Goal: Task Accomplishment & Management: Manage account settings

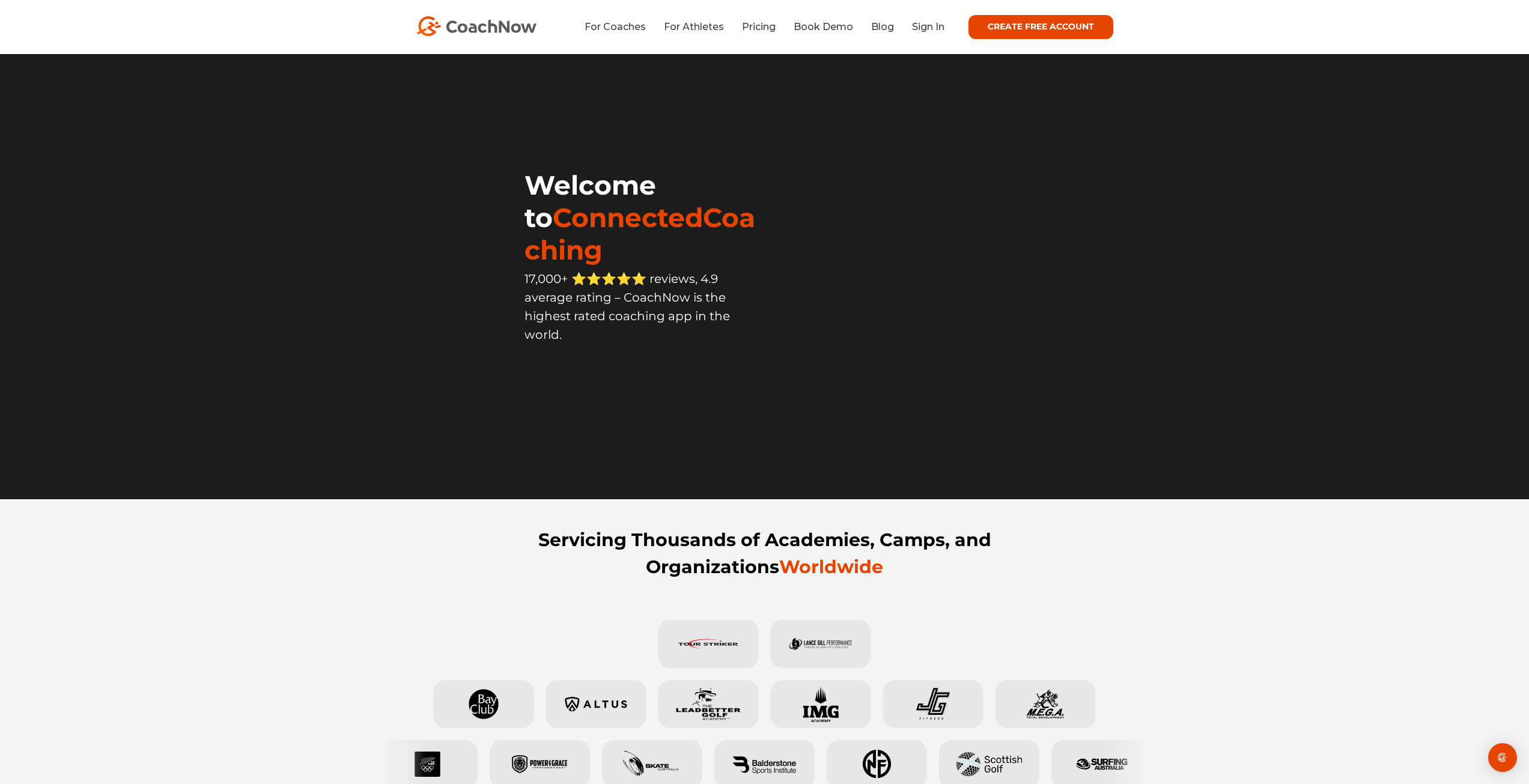
click at [905, 32] on li "Sign In" at bounding box center [924, 27] width 42 height 15
click at [928, 30] on link "Sign In" at bounding box center [928, 27] width 32 height 11
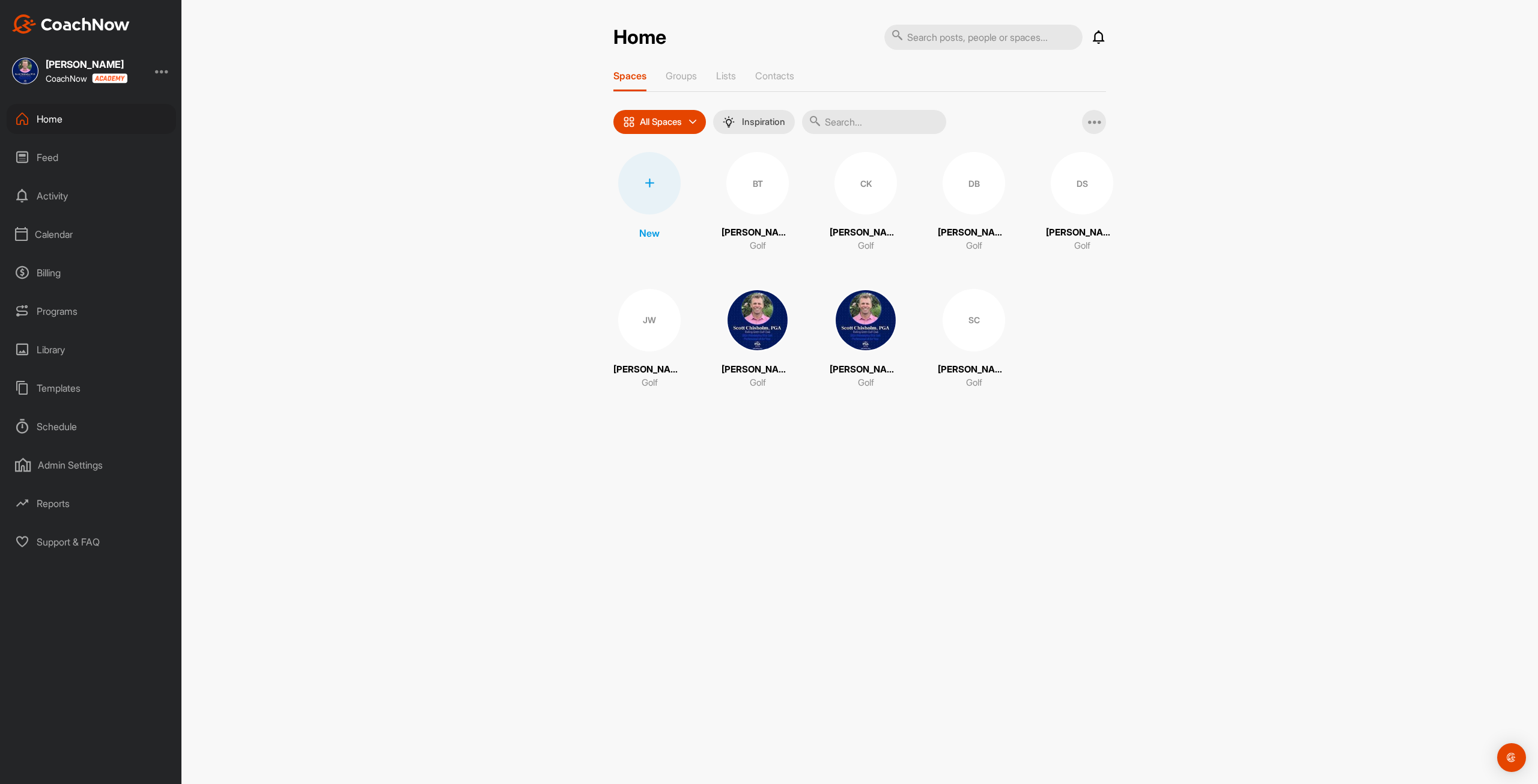
click at [37, 232] on div "Calendar" at bounding box center [91, 234] width 169 height 30
click at [62, 268] on div "My Calendar" at bounding box center [105, 270] width 143 height 25
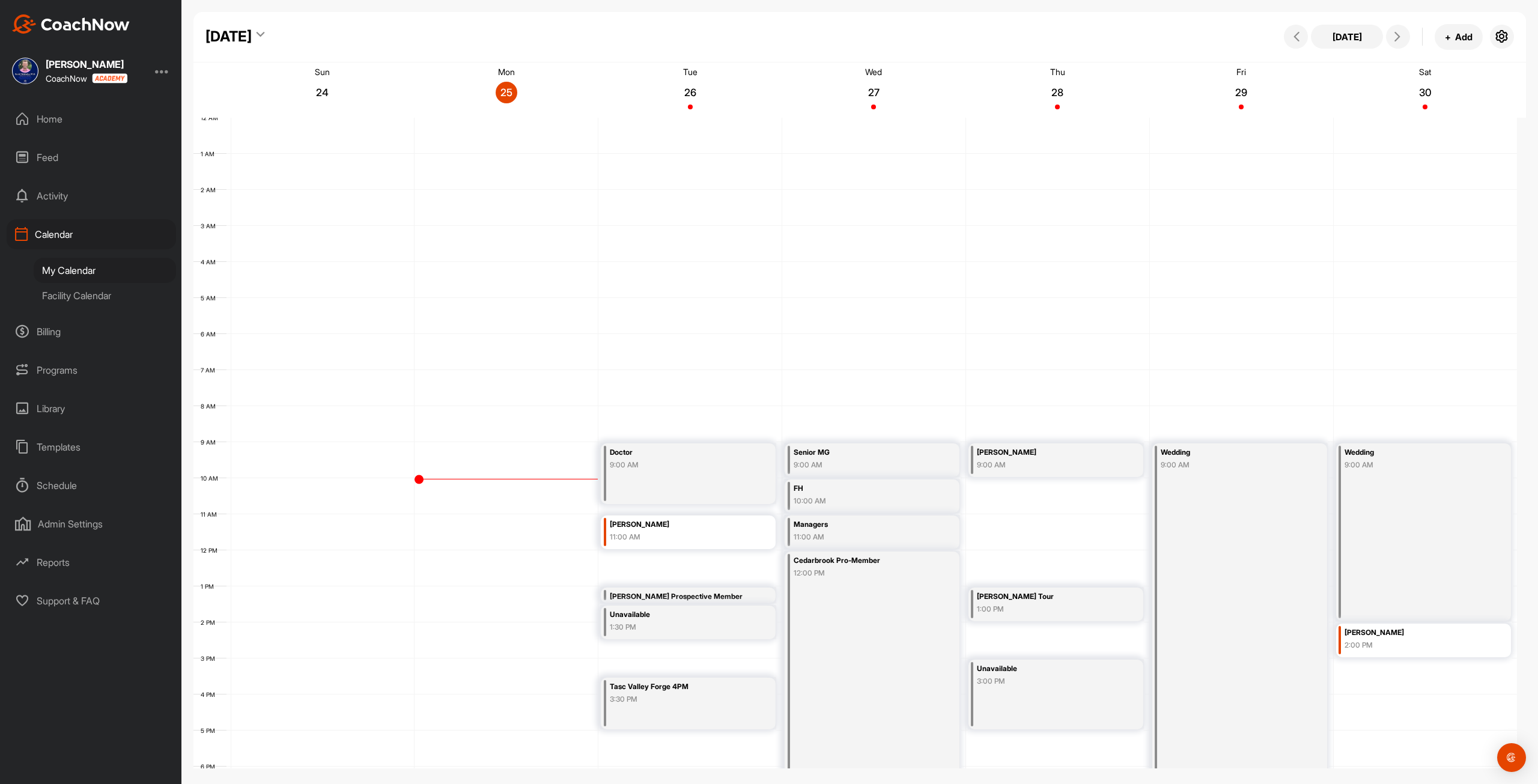
scroll to position [173, 0]
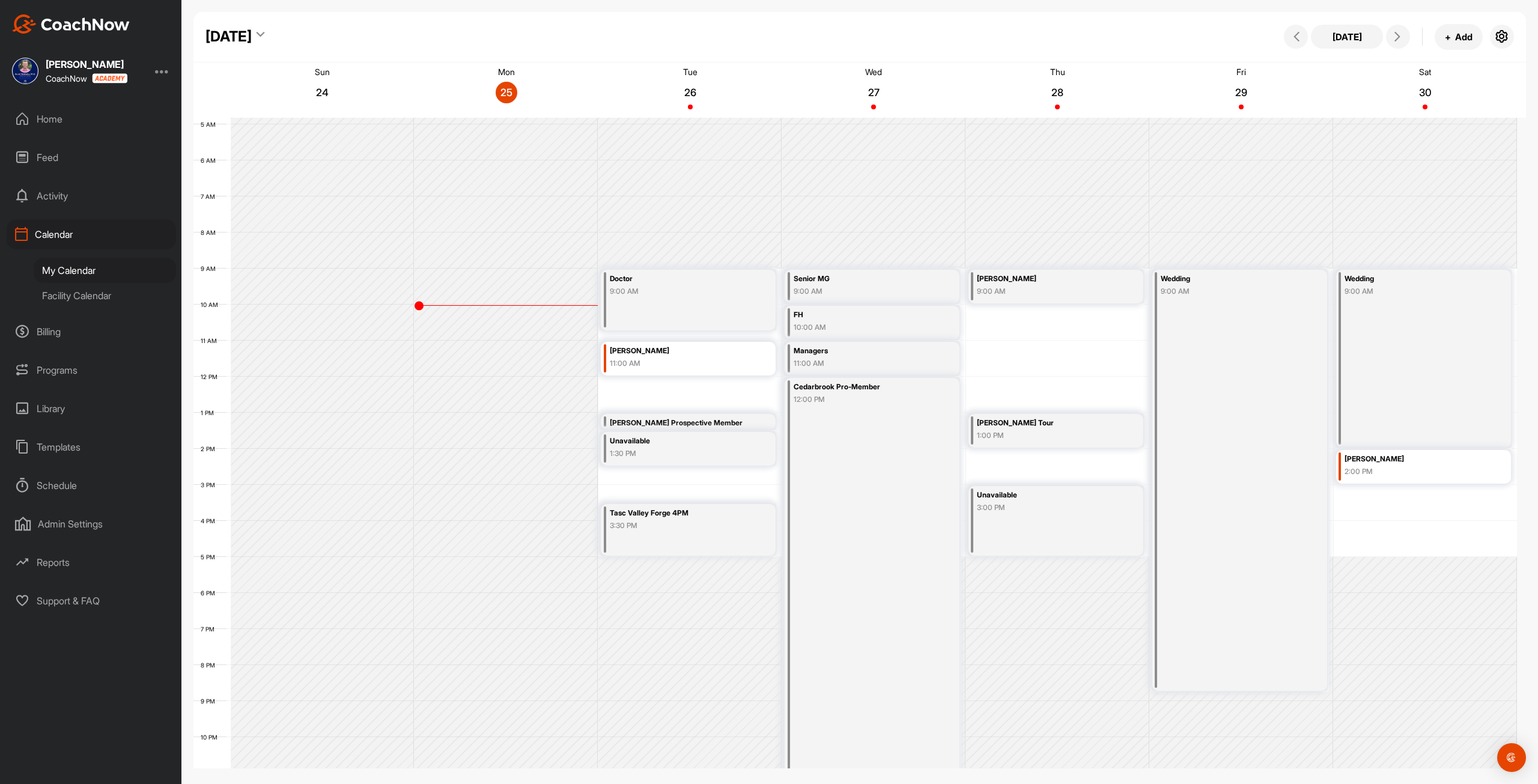
click at [694, 386] on div "12 AM 1 AM 2 AM 3 AM 4 AM 5 AM 6 AM 7 AM 8 AM 9 AM 10 AM 11 AM 12 PM 1 PM 2 PM …" at bounding box center [855, 376] width 1323 height 865
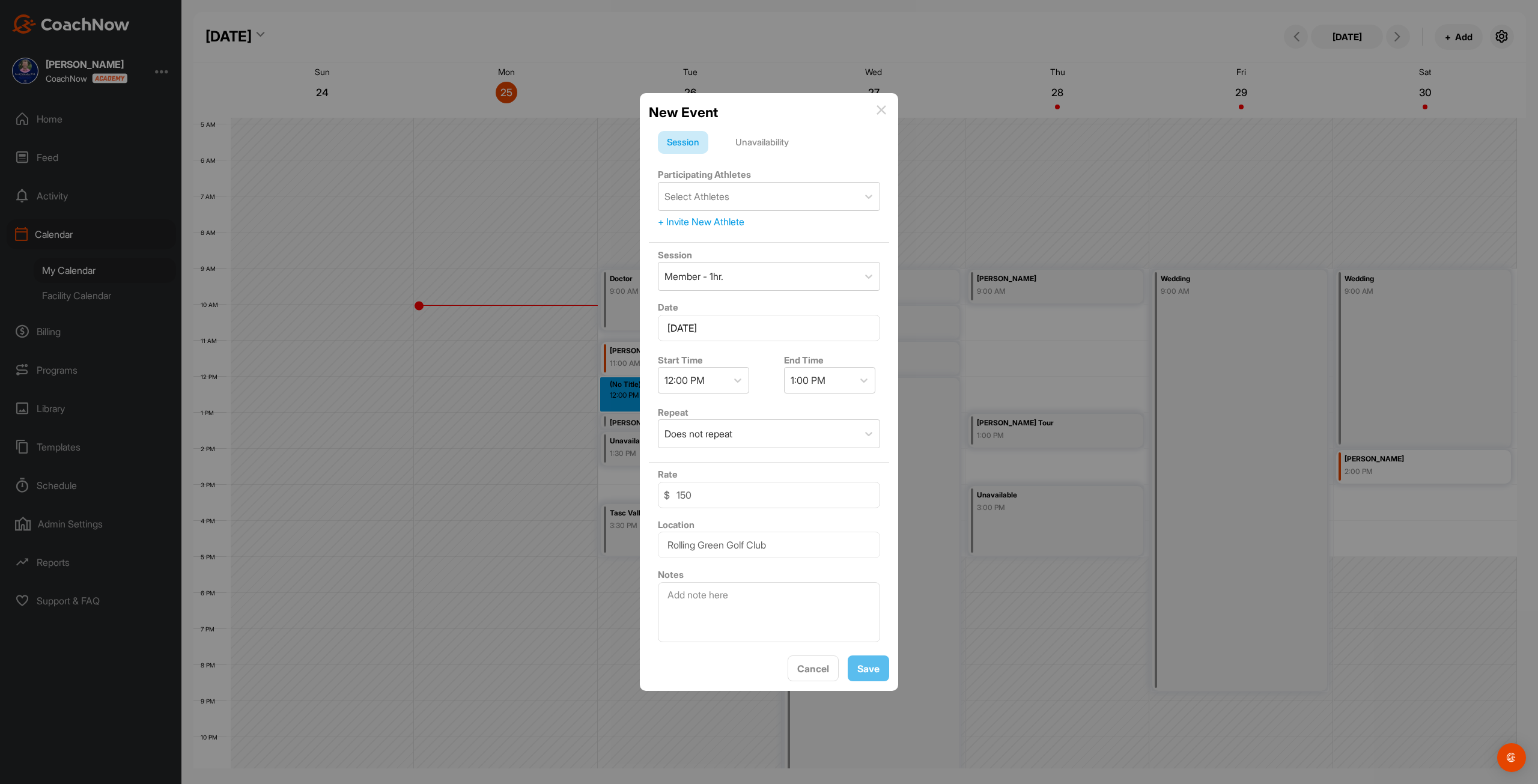
click at [765, 133] on div "Unavailability" at bounding box center [762, 143] width 72 height 23
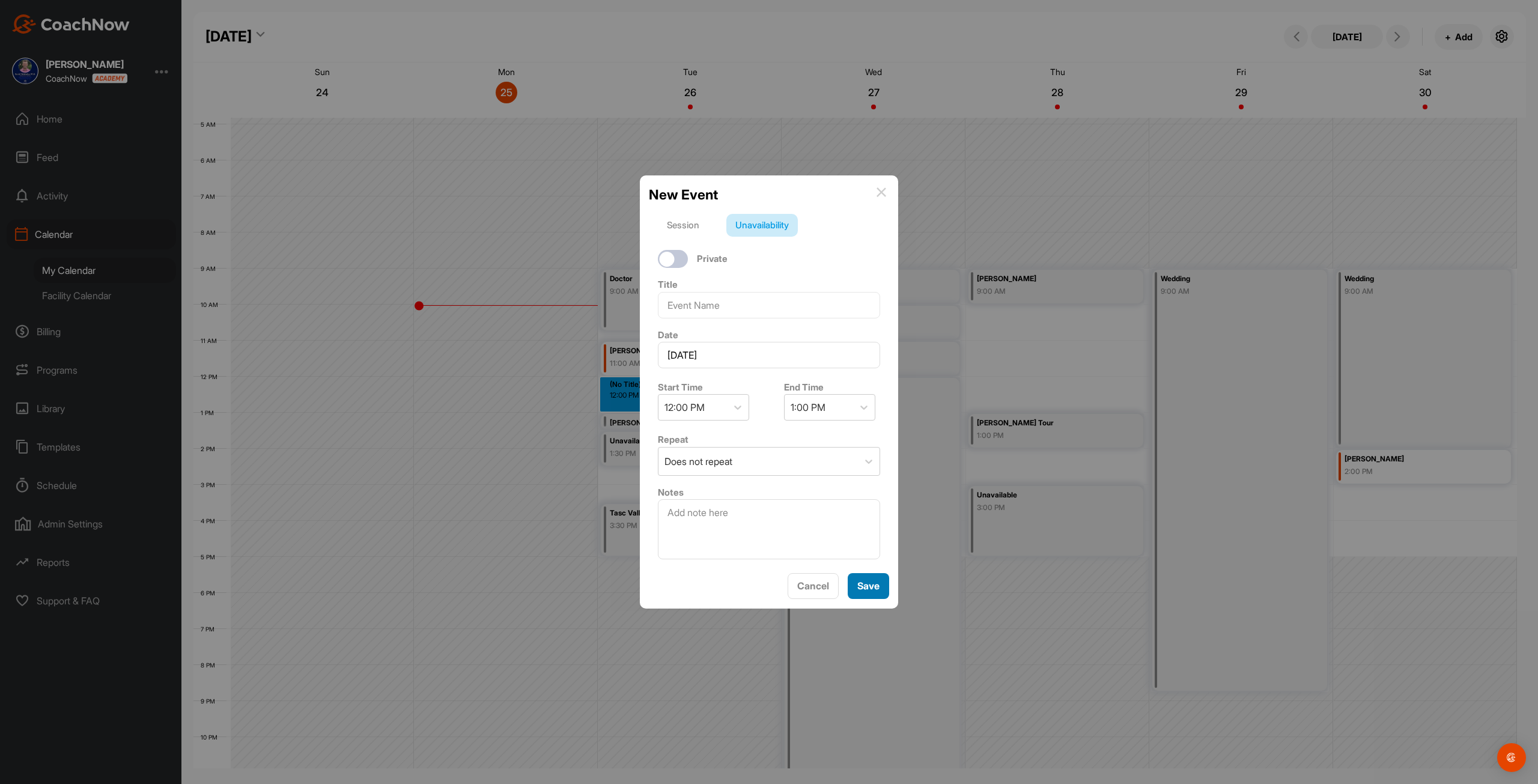
click at [856, 584] on button "Save" at bounding box center [869, 586] width 42 height 26
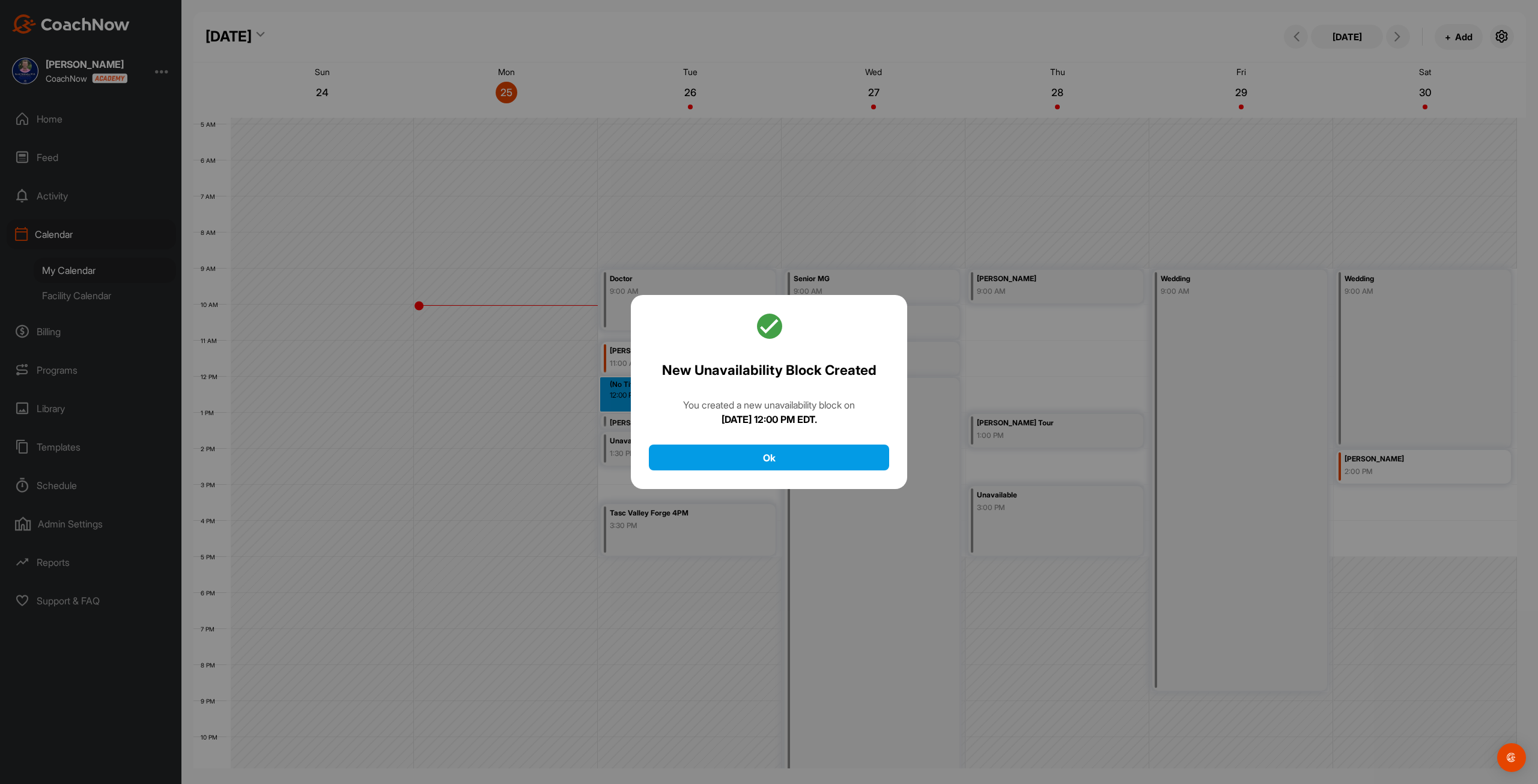
click at [809, 472] on div "New Unavailability Block Created You created a new unavailability block on Tues…" at bounding box center [769, 393] width 277 height 195
click at [770, 454] on button "Ok" at bounding box center [768, 457] width 240 height 26
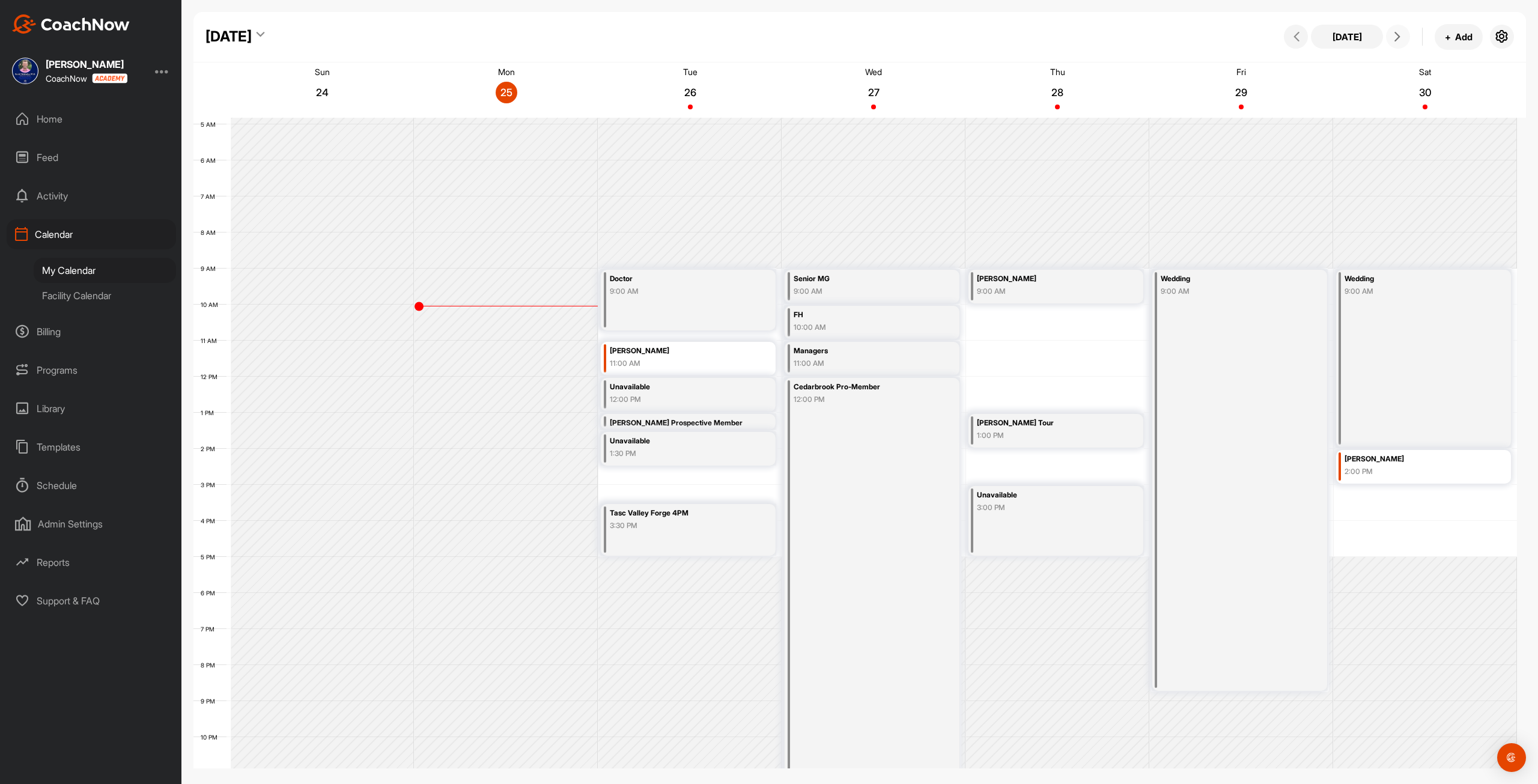
click at [1397, 36] on icon at bounding box center [1397, 36] width 9 height 9
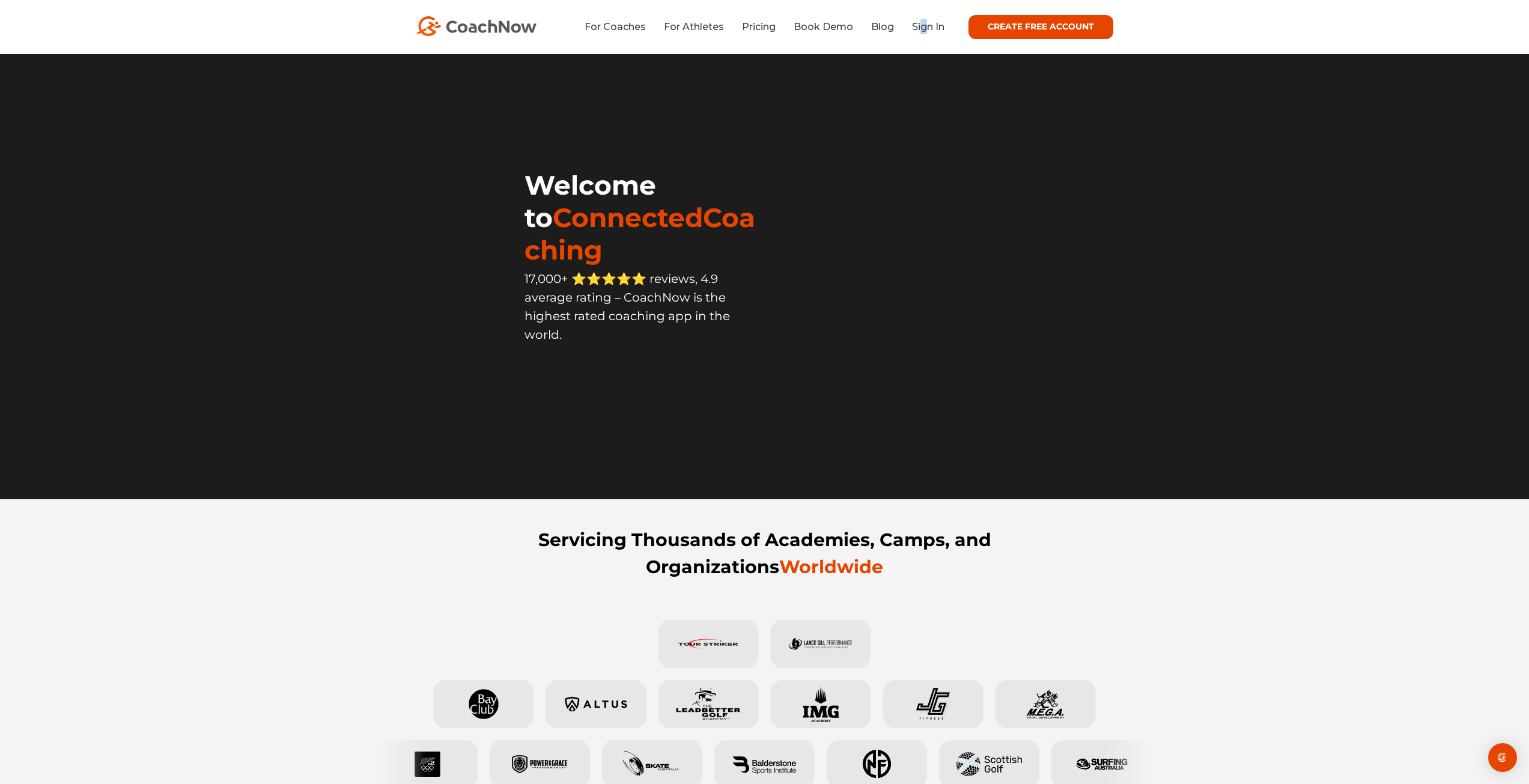
click at [923, 34] on li "Sign In" at bounding box center [924, 27] width 42 height 15
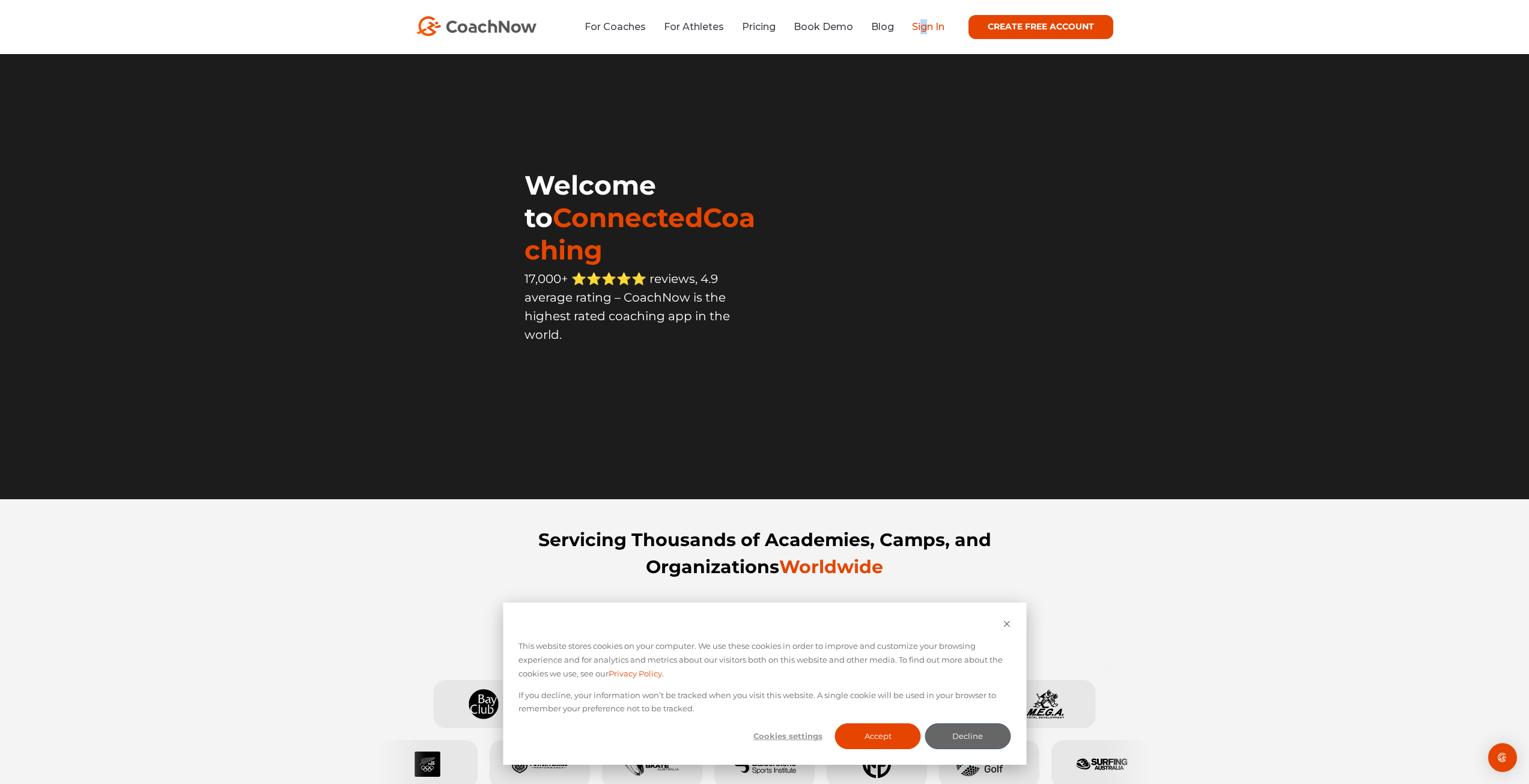
click at [933, 21] on link "Sign In" at bounding box center [928, 27] width 32 height 11
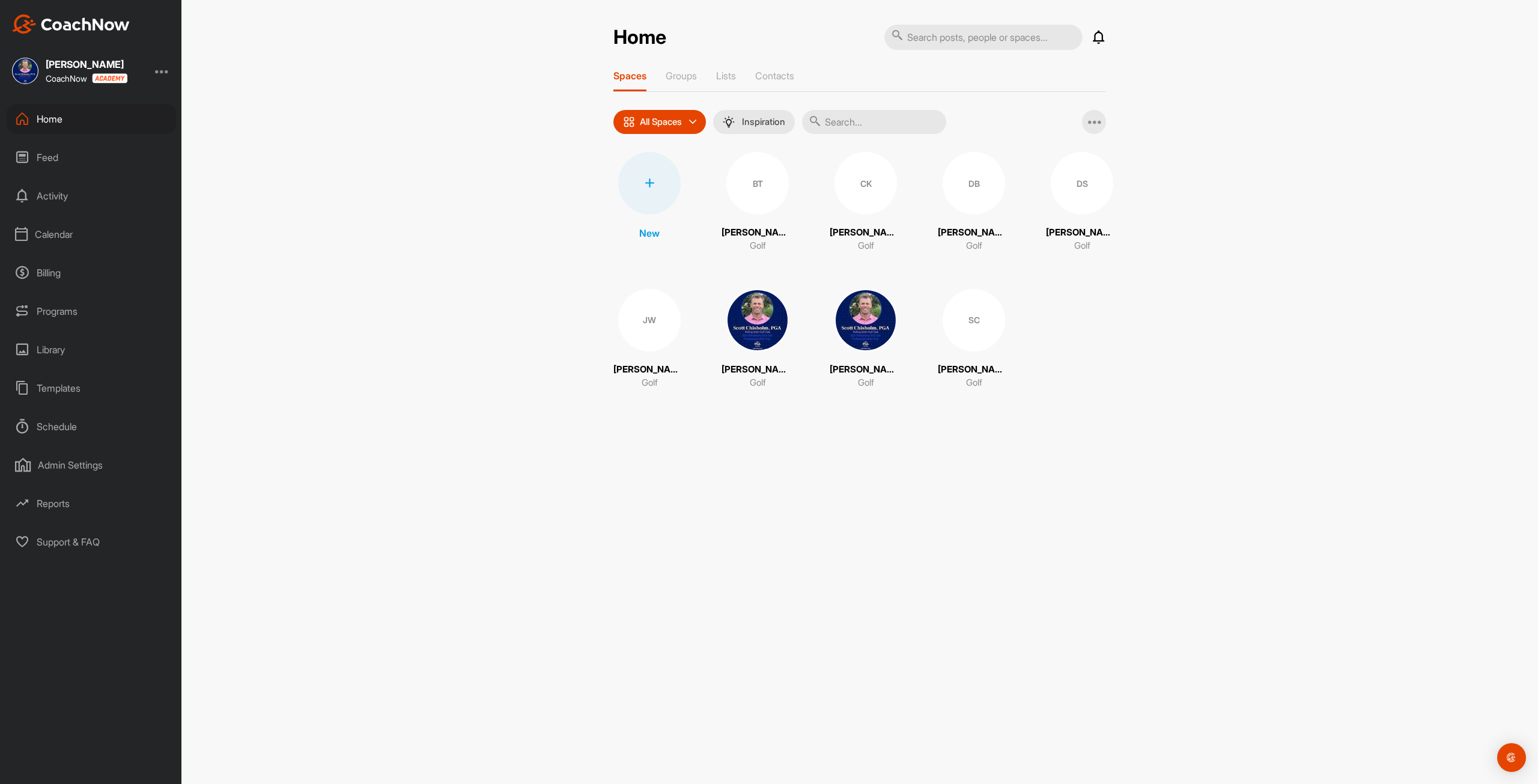
click at [50, 241] on div "Calendar" at bounding box center [91, 234] width 169 height 30
click at [49, 268] on div "My Calendar" at bounding box center [105, 270] width 143 height 25
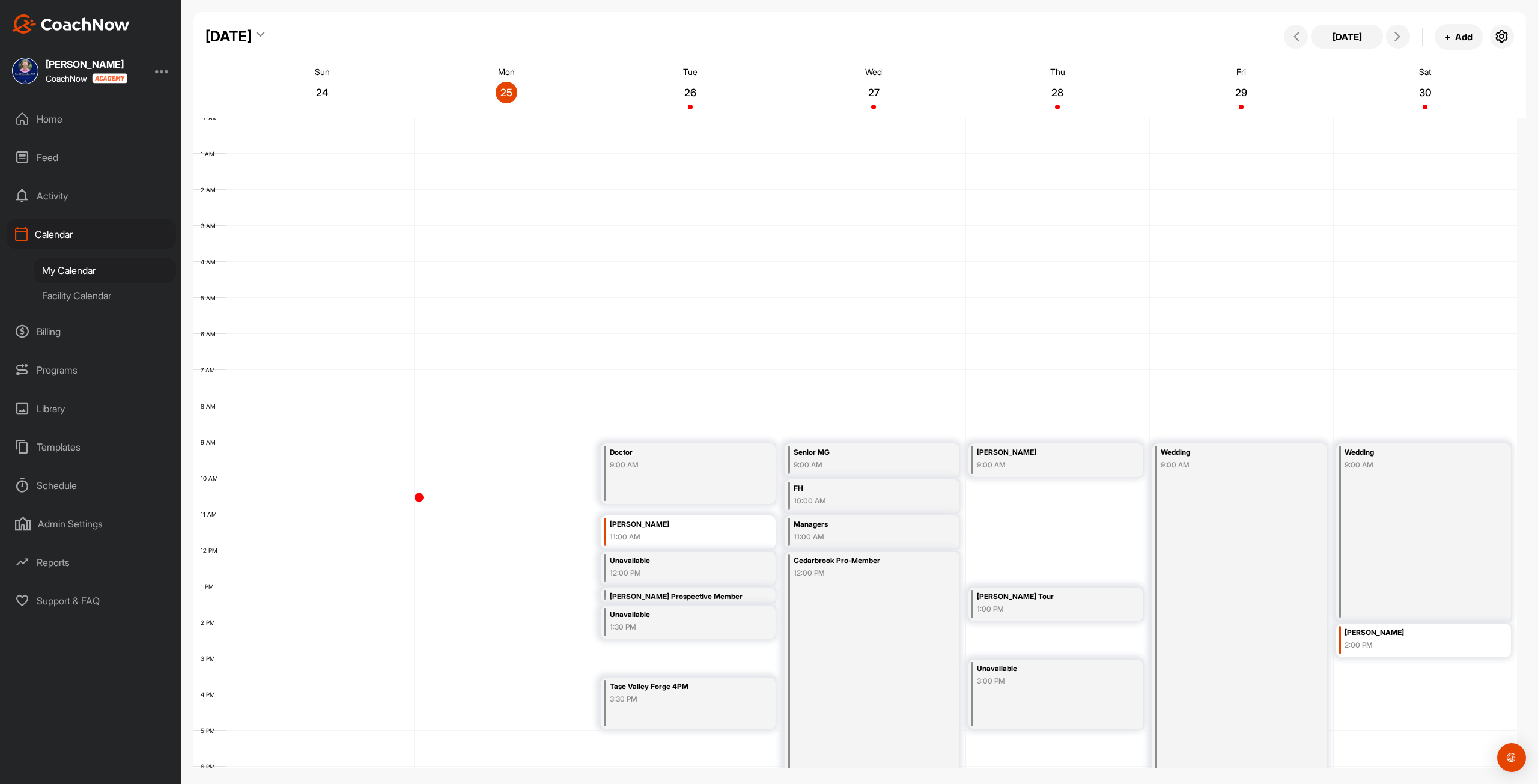
scroll to position [173, 0]
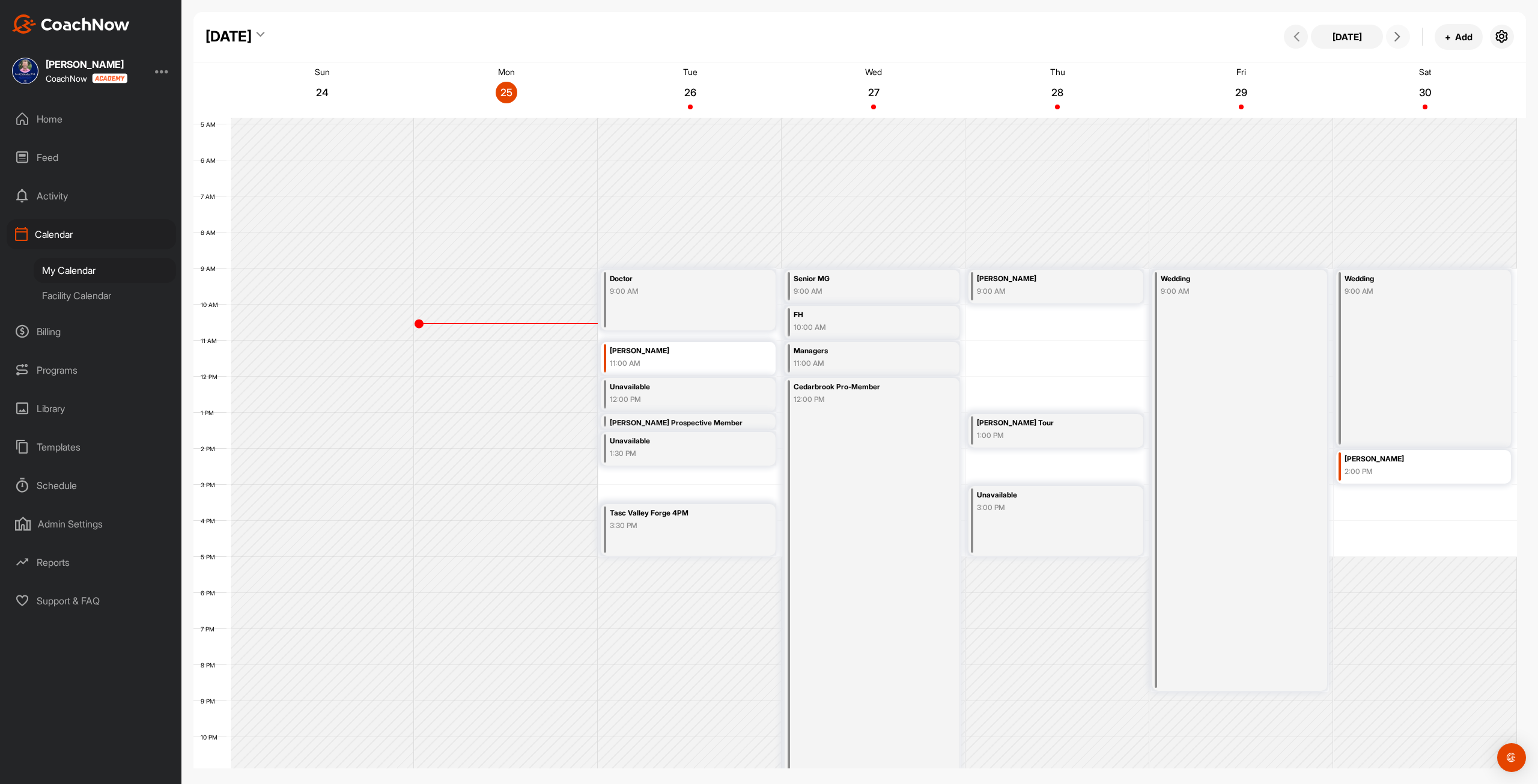
click at [1388, 39] on button at bounding box center [1398, 37] width 24 height 24
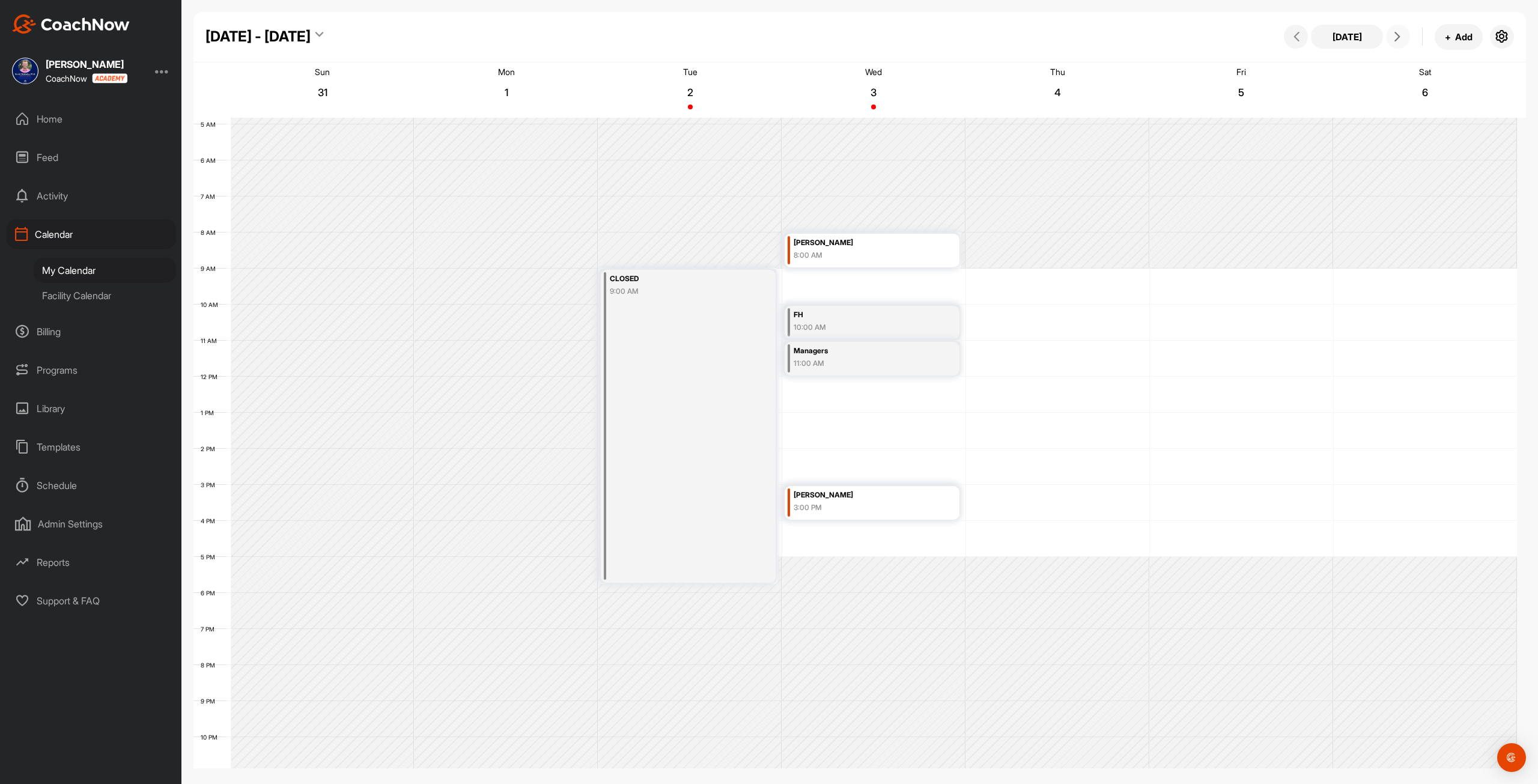
click at [1034, 277] on div "12 AM 1 AM 2 AM 3 AM 4 AM 5 AM 6 AM 7 AM 8 AM 9 AM 10 AM 11 AM 12 PM 1 PM 2 PM …" at bounding box center [855, 376] width 1323 height 865
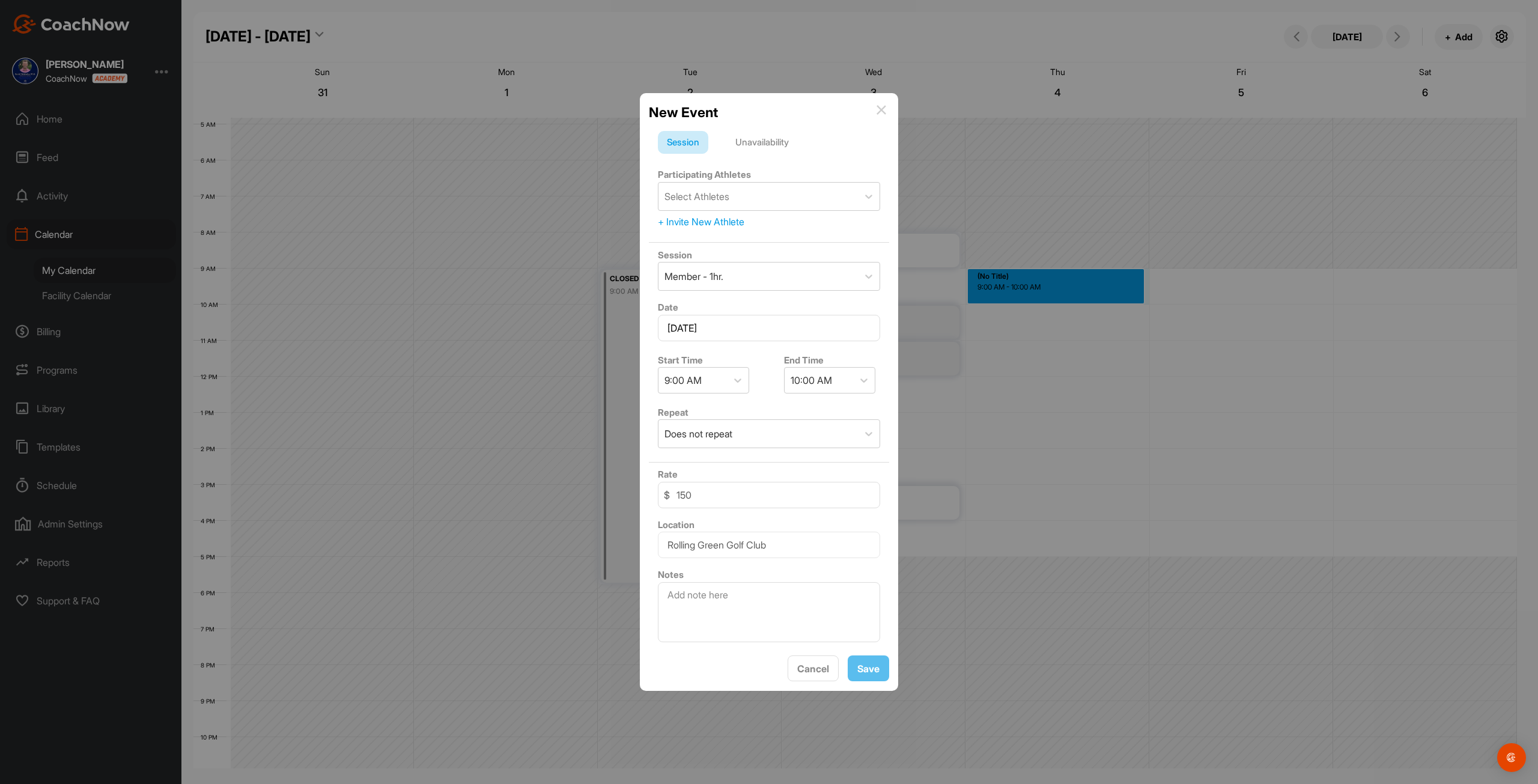
click at [789, 141] on div "Unavailability" at bounding box center [762, 143] width 72 height 23
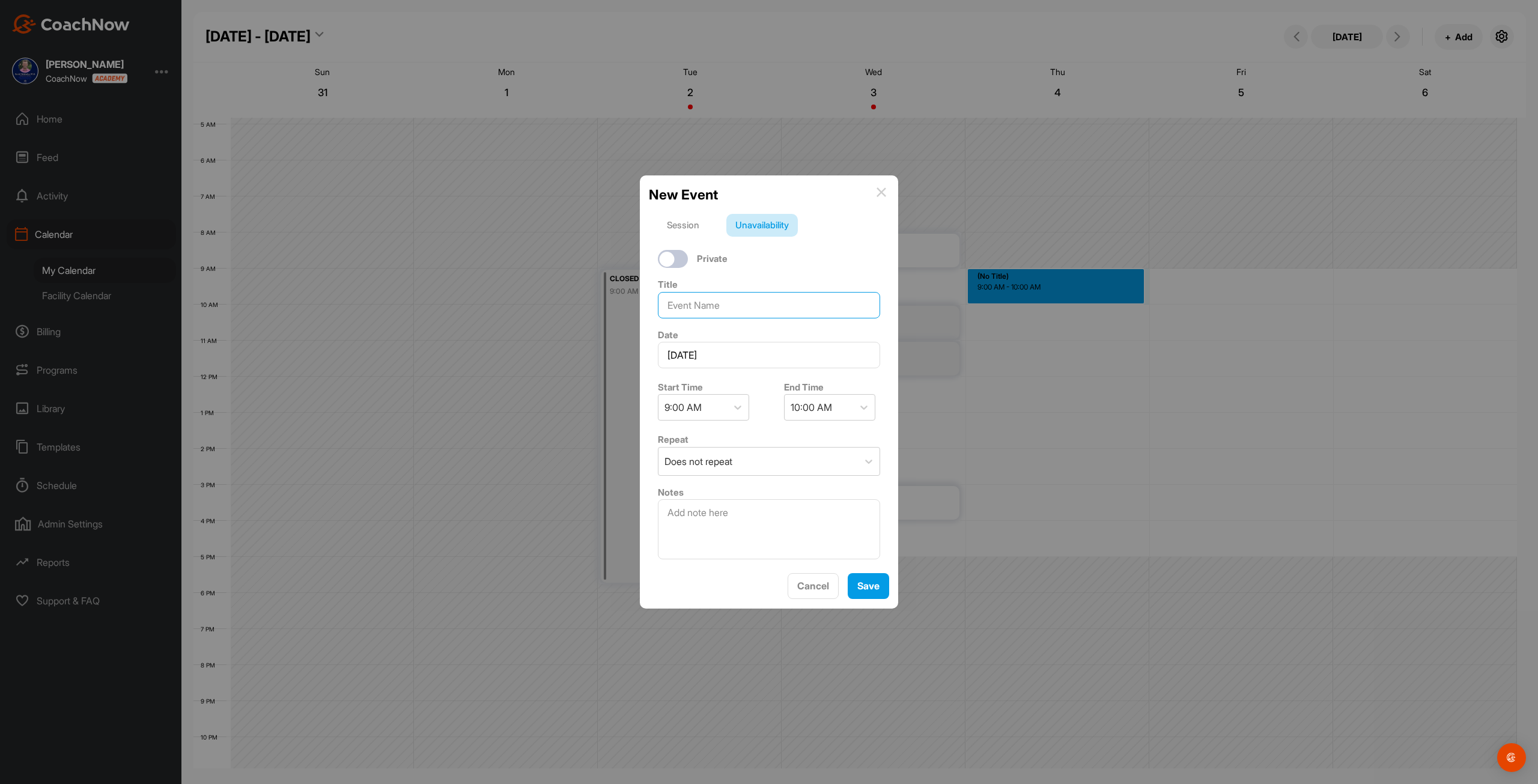
click at [718, 302] on input at bounding box center [769, 305] width 222 height 27
type input "MembersFirst"
click at [808, 413] on div "10:00 AM" at bounding box center [811, 407] width 42 height 14
click at [826, 566] on div "10:30 AM" at bounding box center [824, 560] width 91 height 24
click at [861, 581] on button "Save" at bounding box center [869, 586] width 42 height 26
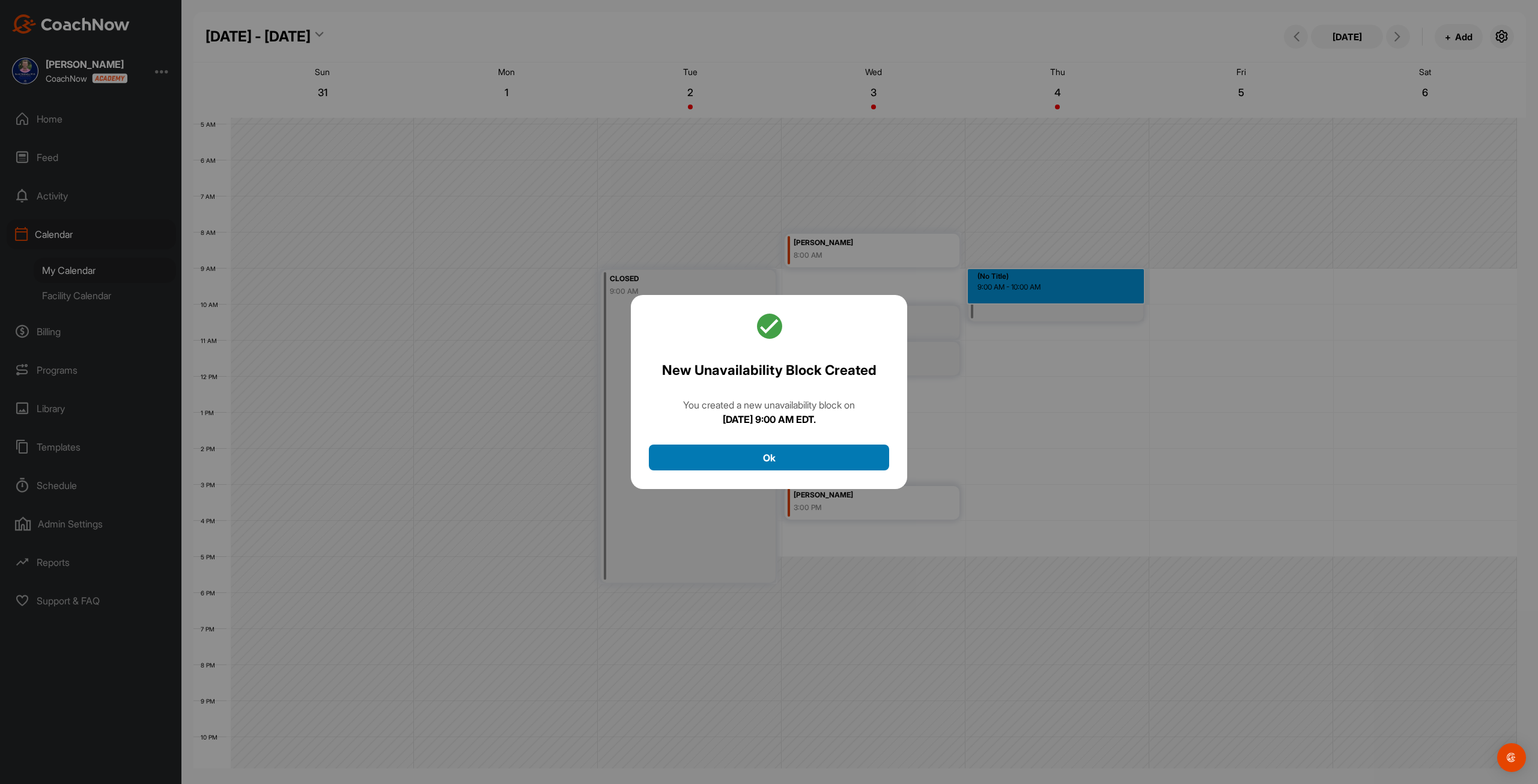
click at [768, 459] on button "Ok" at bounding box center [768, 457] width 240 height 26
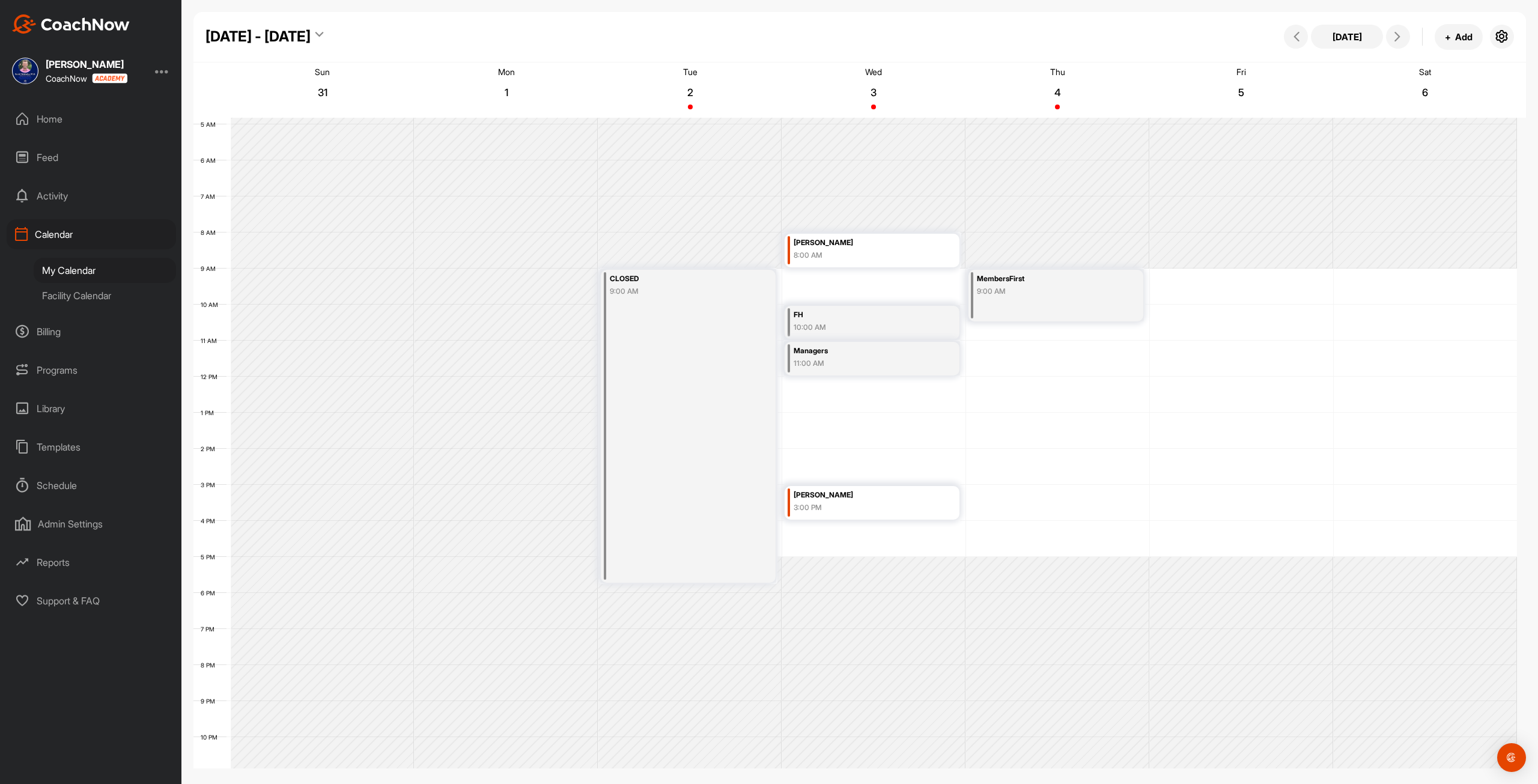
click at [108, 291] on div "Facility Calendar" at bounding box center [105, 295] width 143 height 25
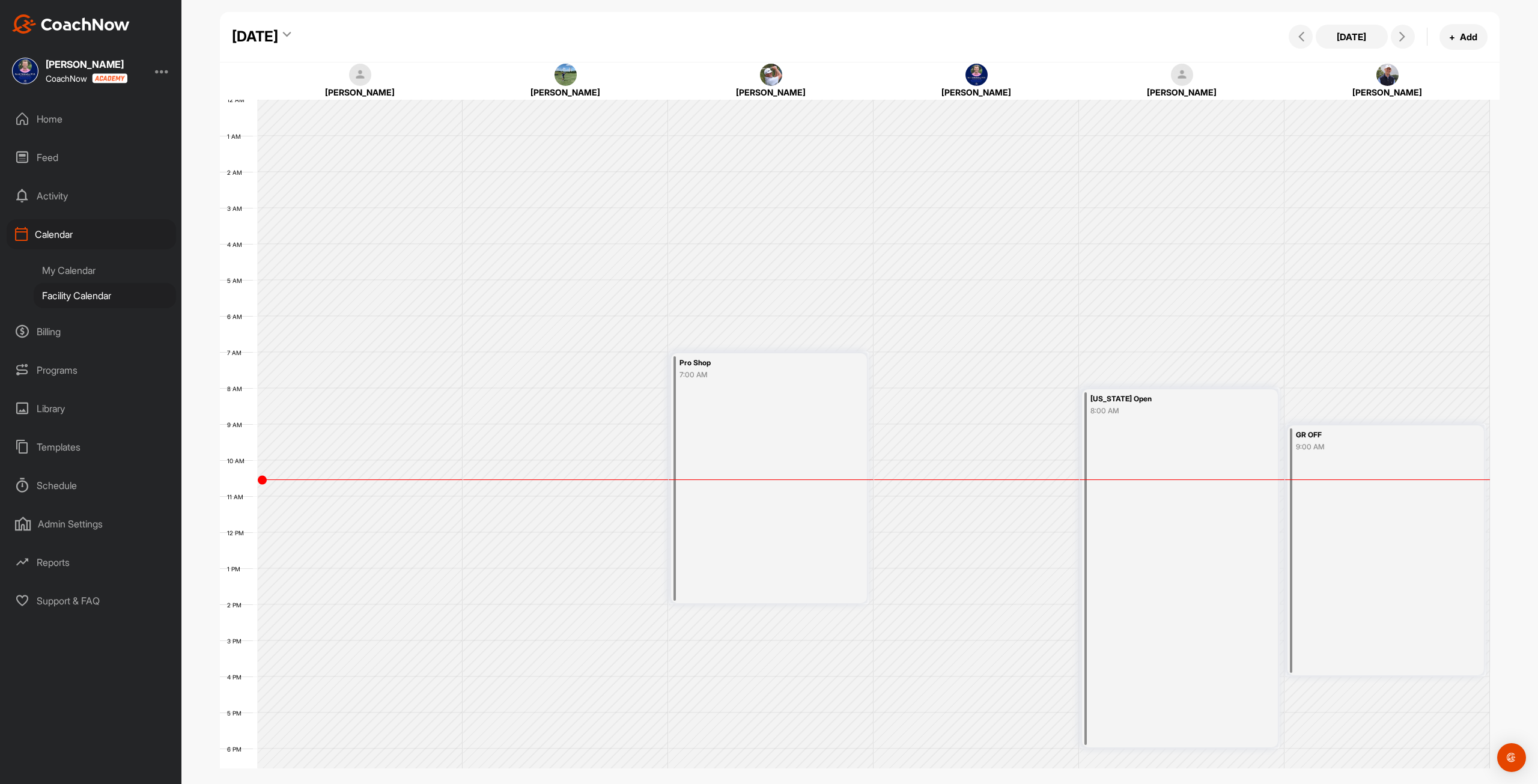
scroll to position [173, 0]
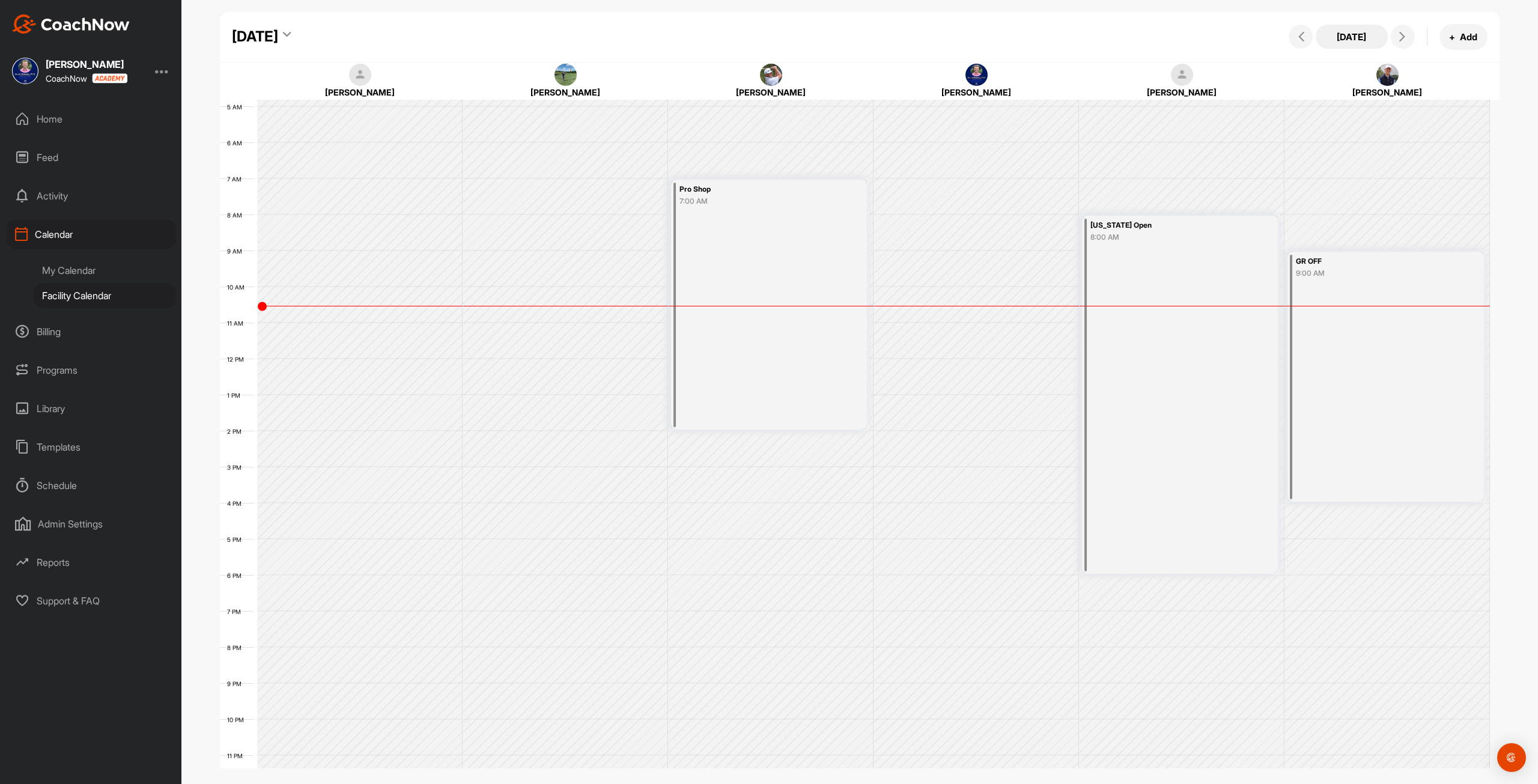
click at [1342, 41] on button "[DATE]" at bounding box center [1352, 37] width 72 height 24
click at [278, 42] on div "[DATE]" at bounding box center [255, 37] width 47 height 21
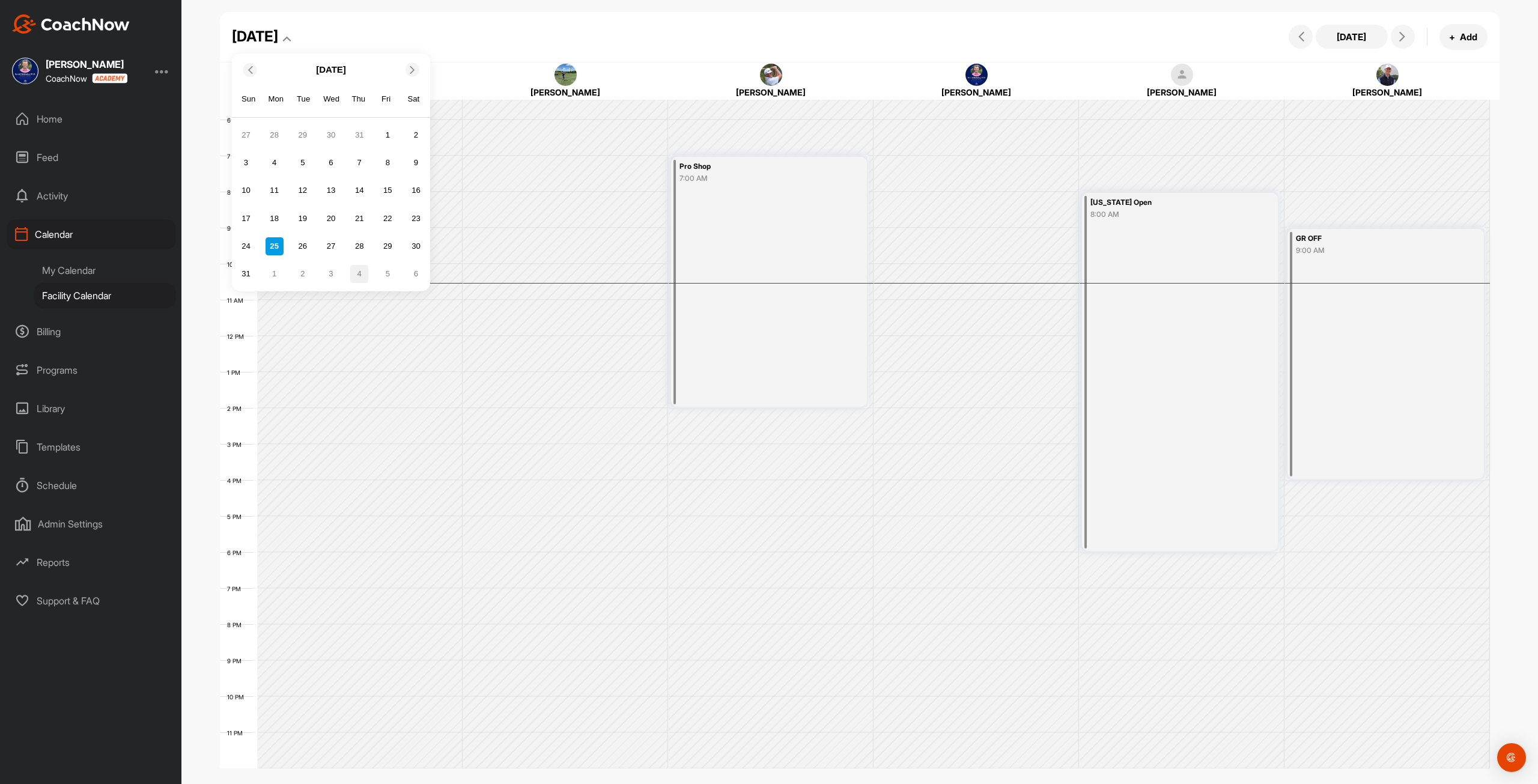
click at [355, 277] on div "4" at bounding box center [359, 274] width 18 height 18
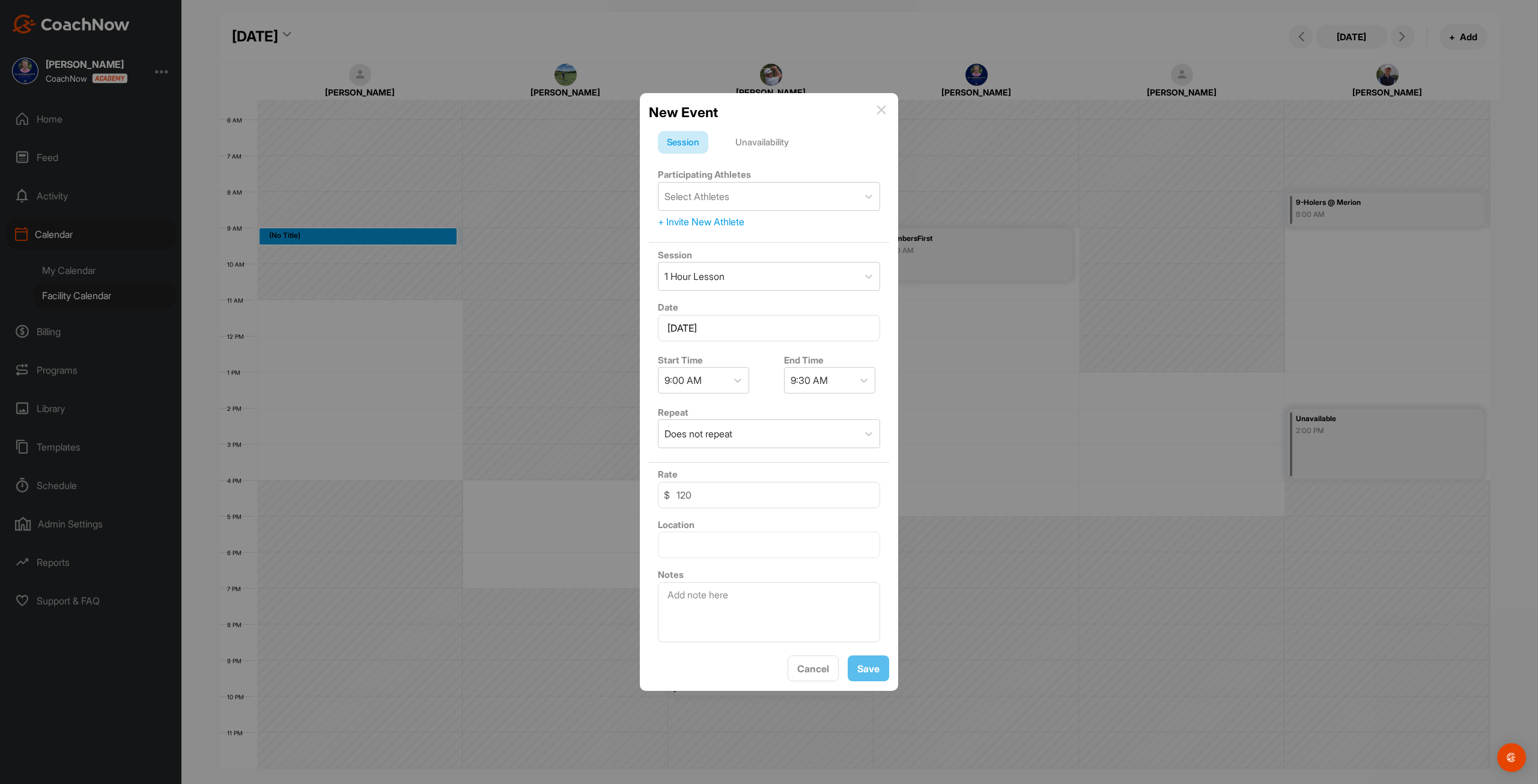
click at [774, 139] on div "Unavailability" at bounding box center [762, 143] width 72 height 23
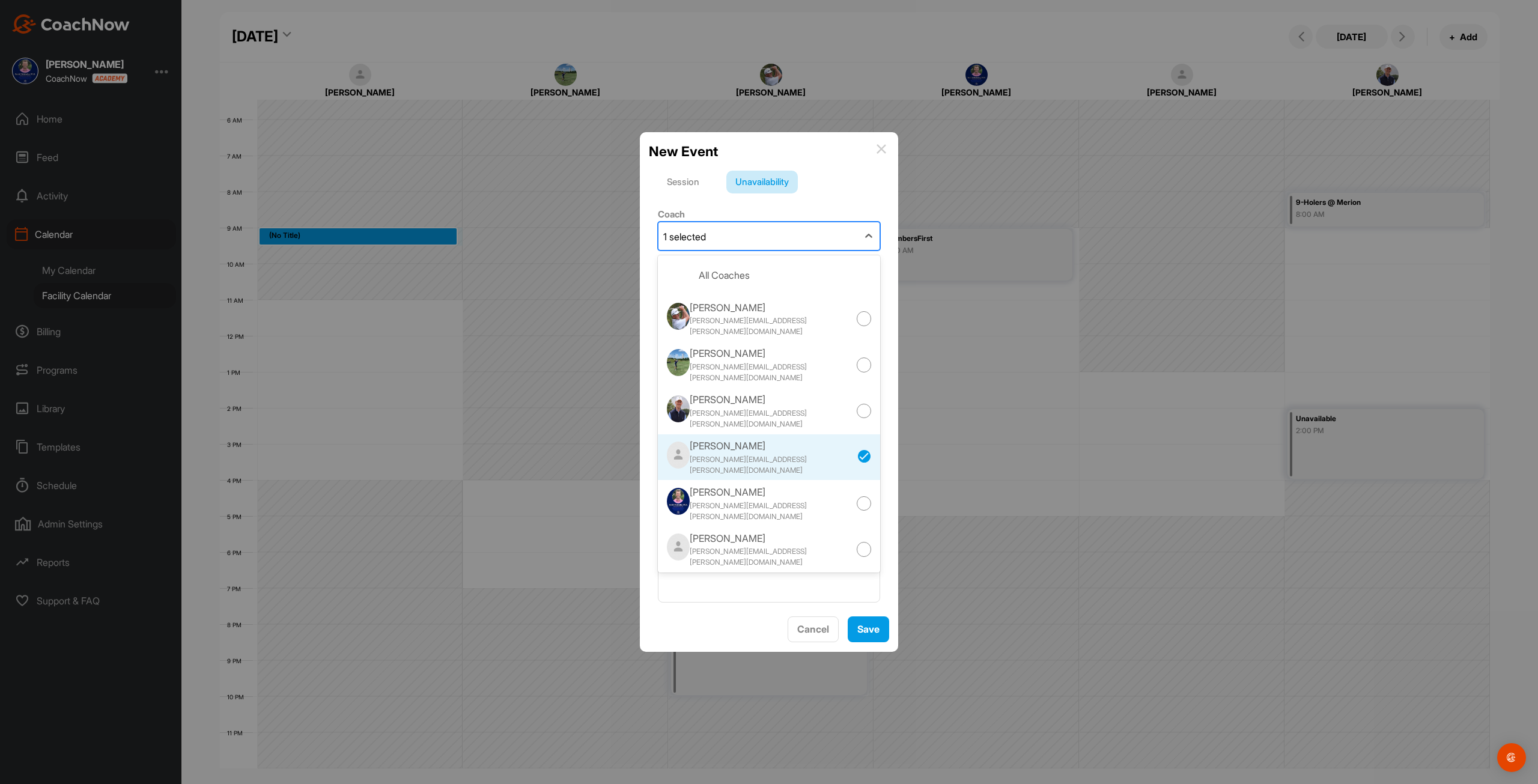
click at [717, 239] on div "1 selected" at bounding box center [758, 236] width 199 height 28
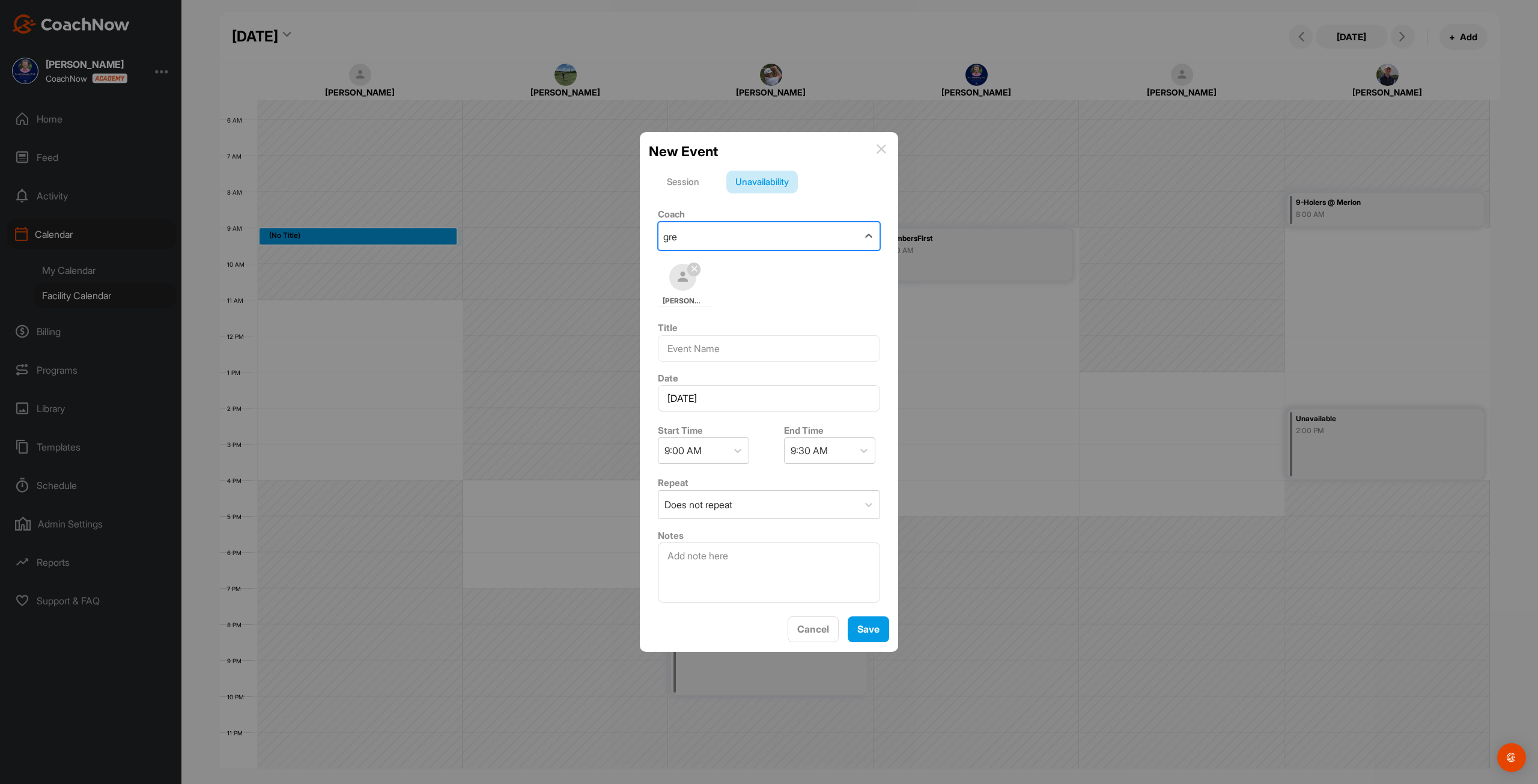
type input "greg"
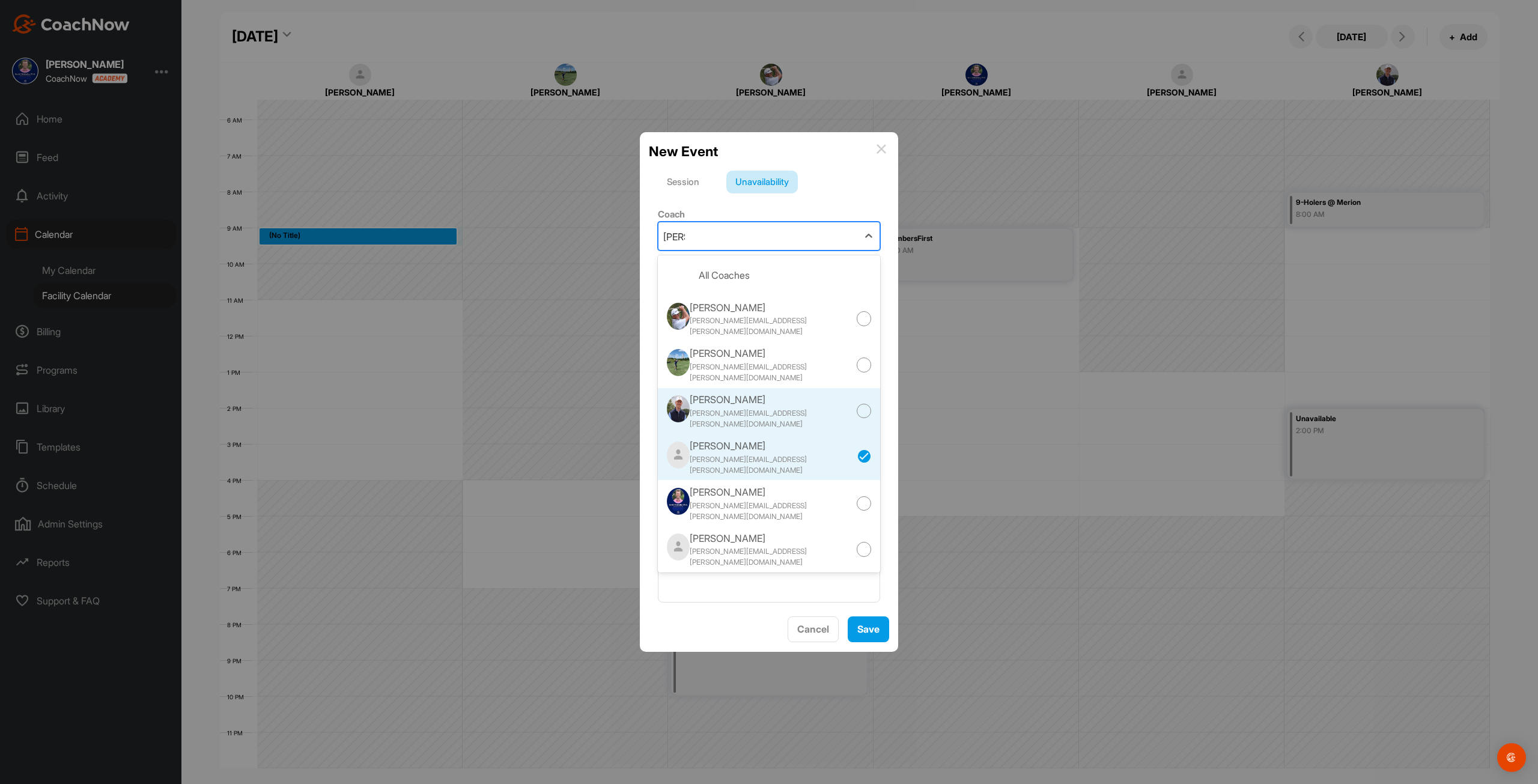
click at [744, 408] on div "greg.rhoads@rggc.org" at bounding box center [773, 419] width 166 height 21
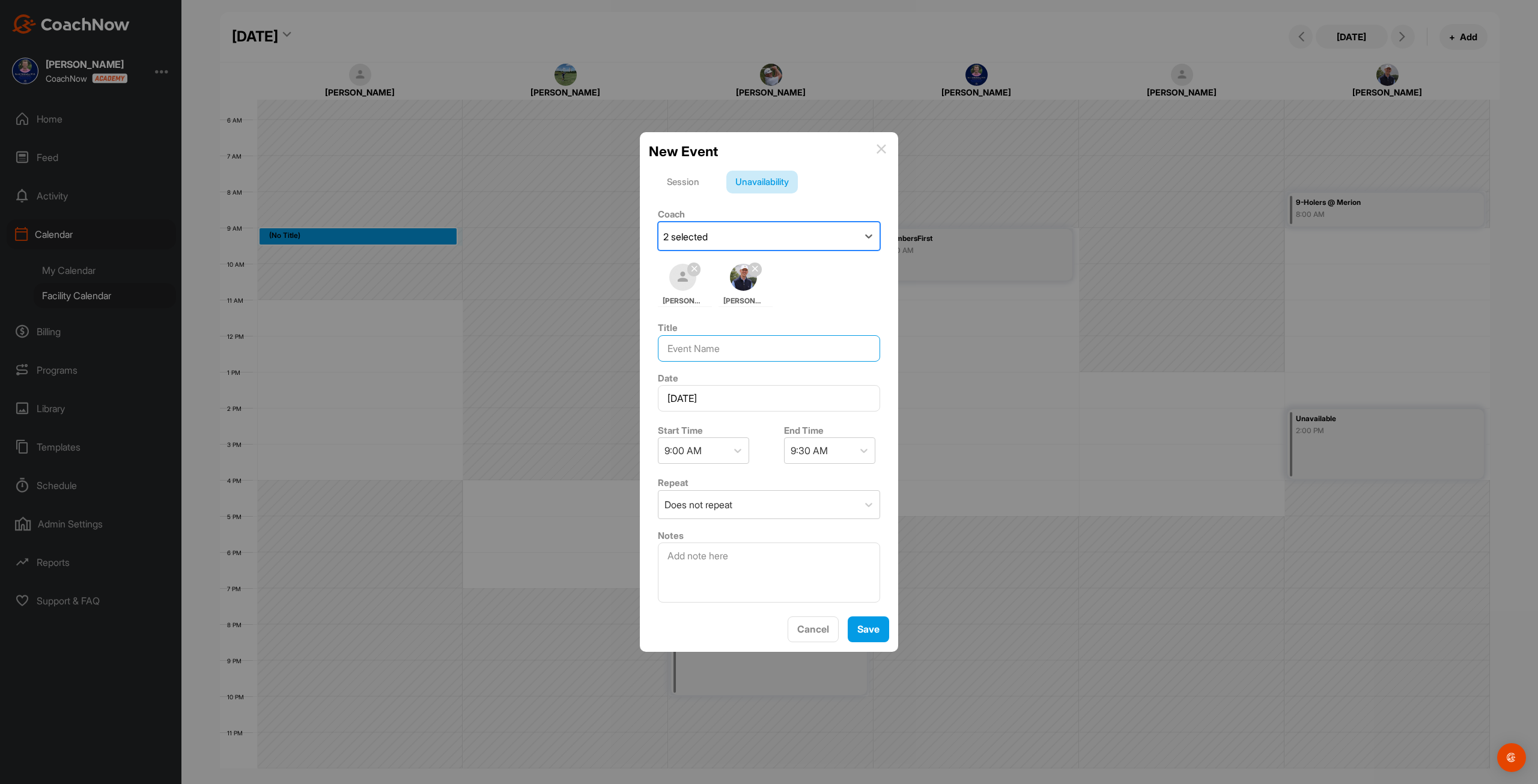
click at [737, 350] on input at bounding box center [769, 348] width 222 height 27
type input "MembersFirst Tee Sheet Demo"
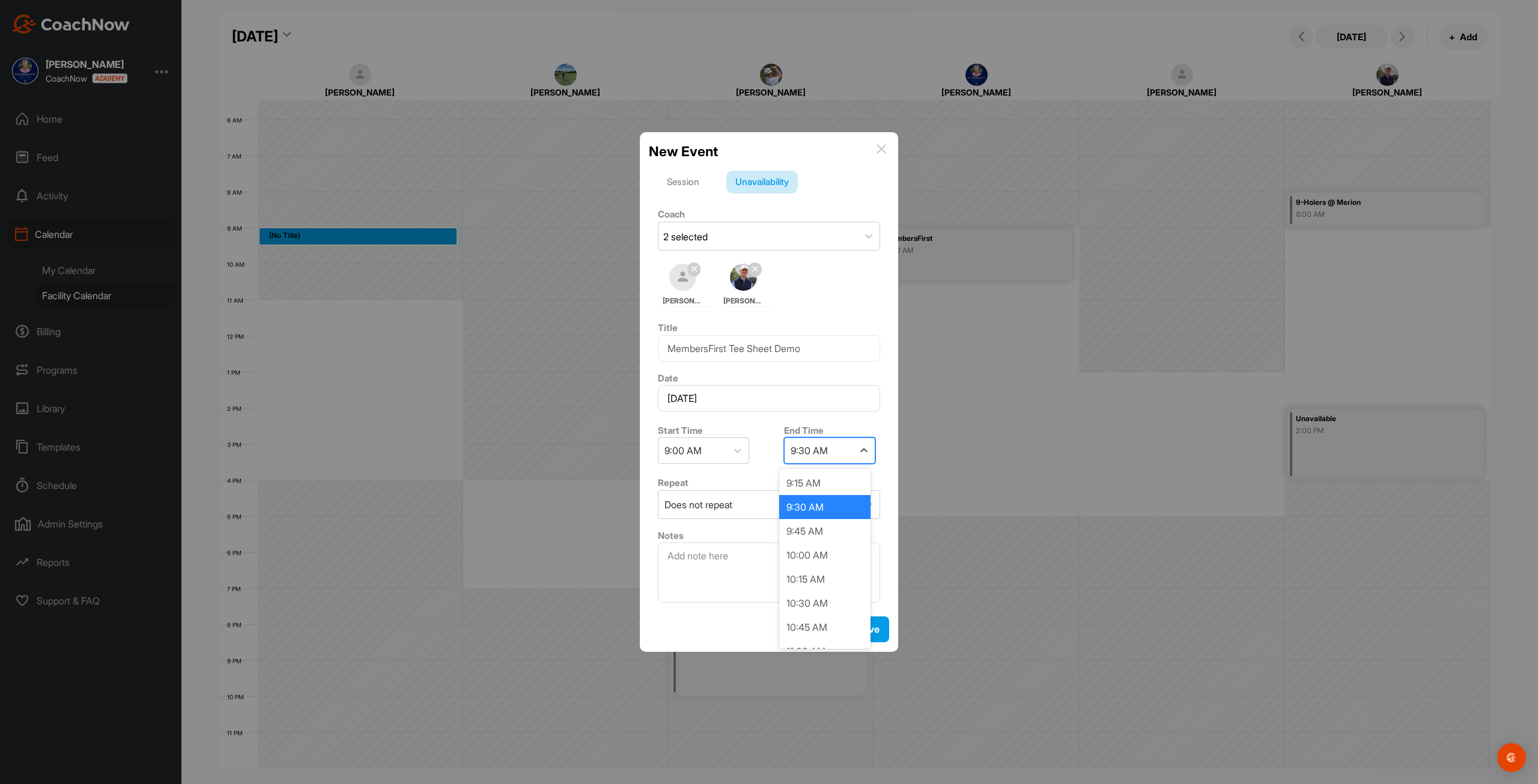
click at [826, 454] on div "9:30 AM" at bounding box center [819, 450] width 69 height 25
click at [816, 601] on div "10:30 AM" at bounding box center [824, 603] width 91 height 24
click at [856, 629] on button "Save" at bounding box center [869, 629] width 42 height 26
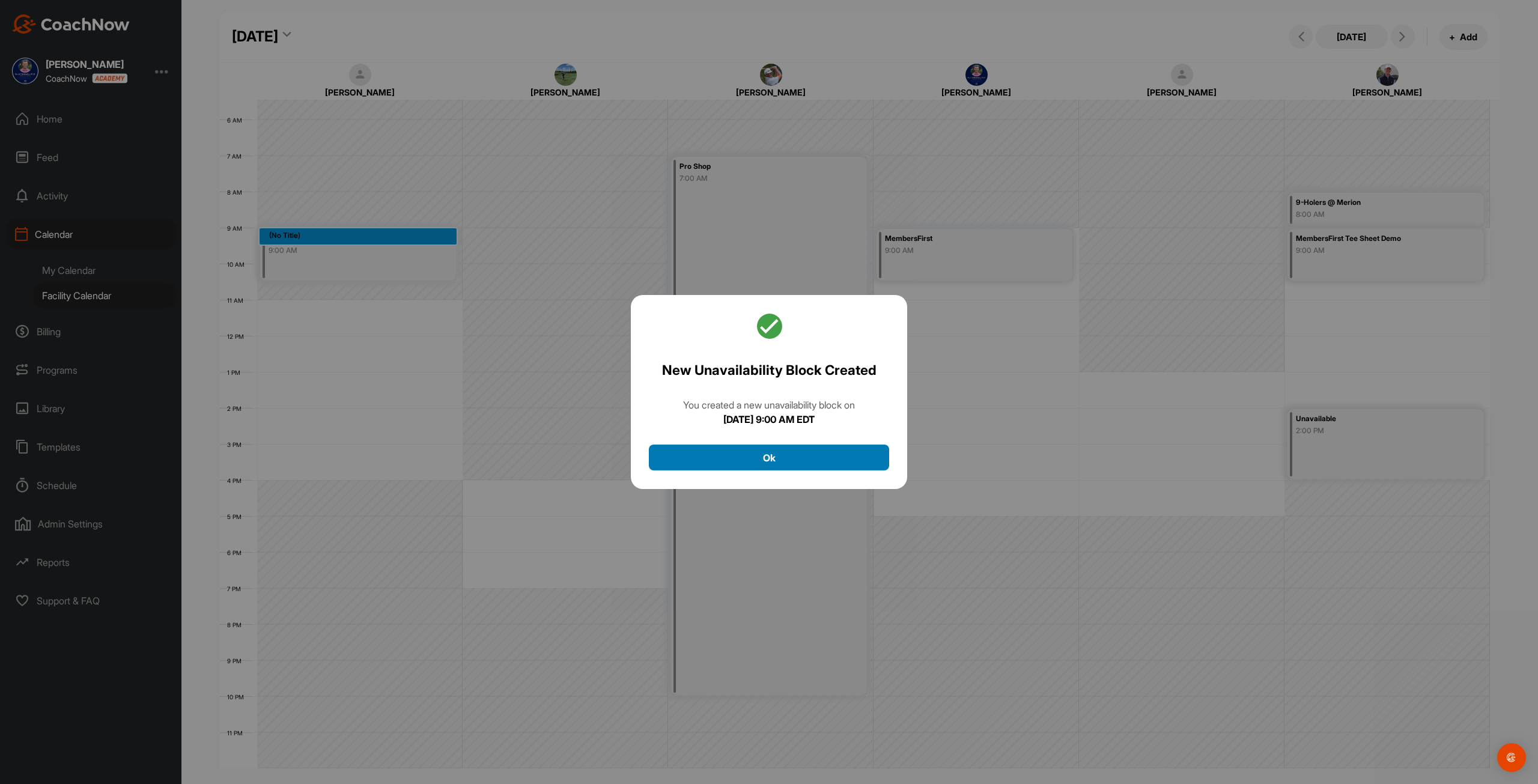
click at [789, 447] on button "Ok" at bounding box center [768, 457] width 240 height 26
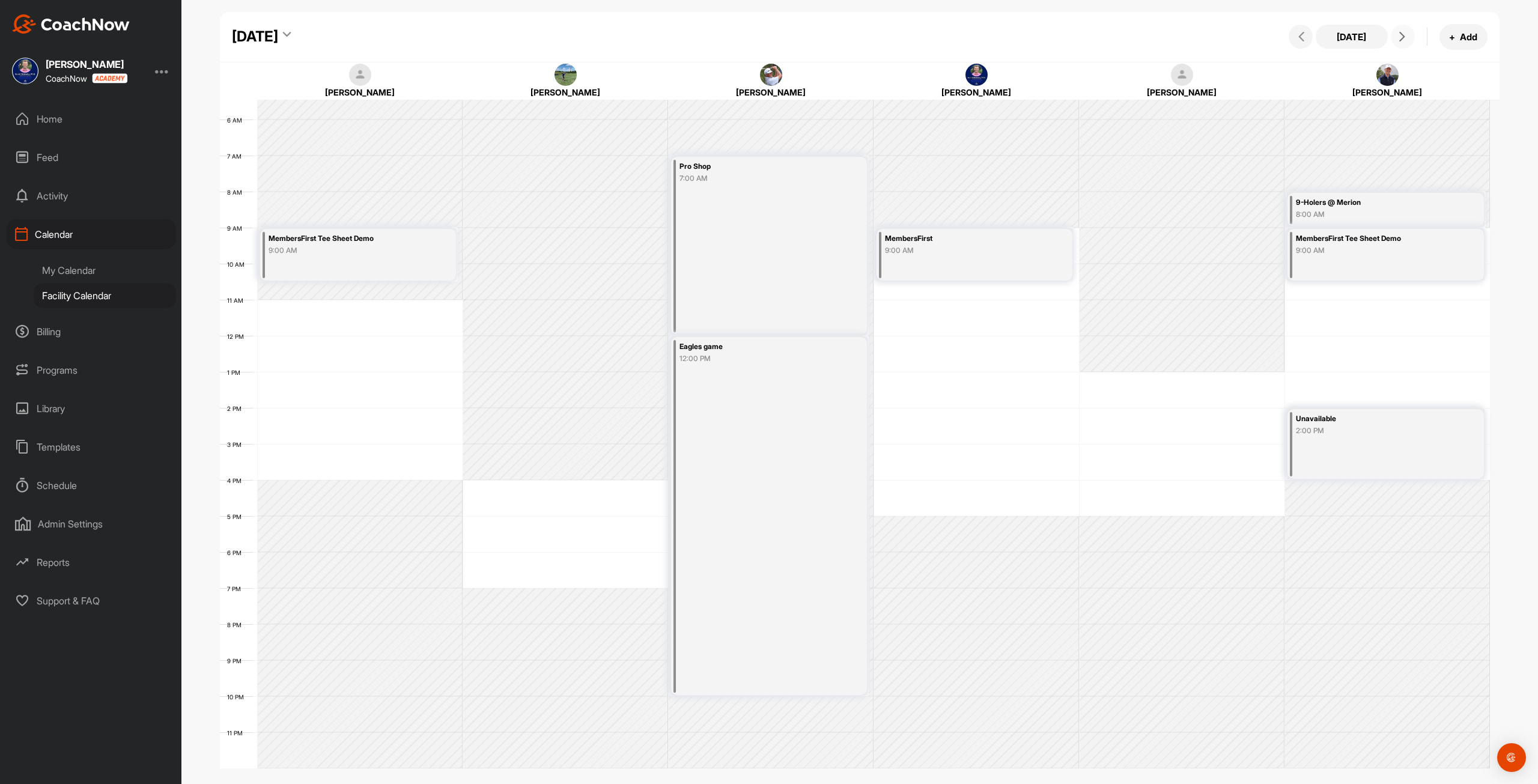
click at [1402, 39] on icon at bounding box center [1401, 36] width 9 height 9
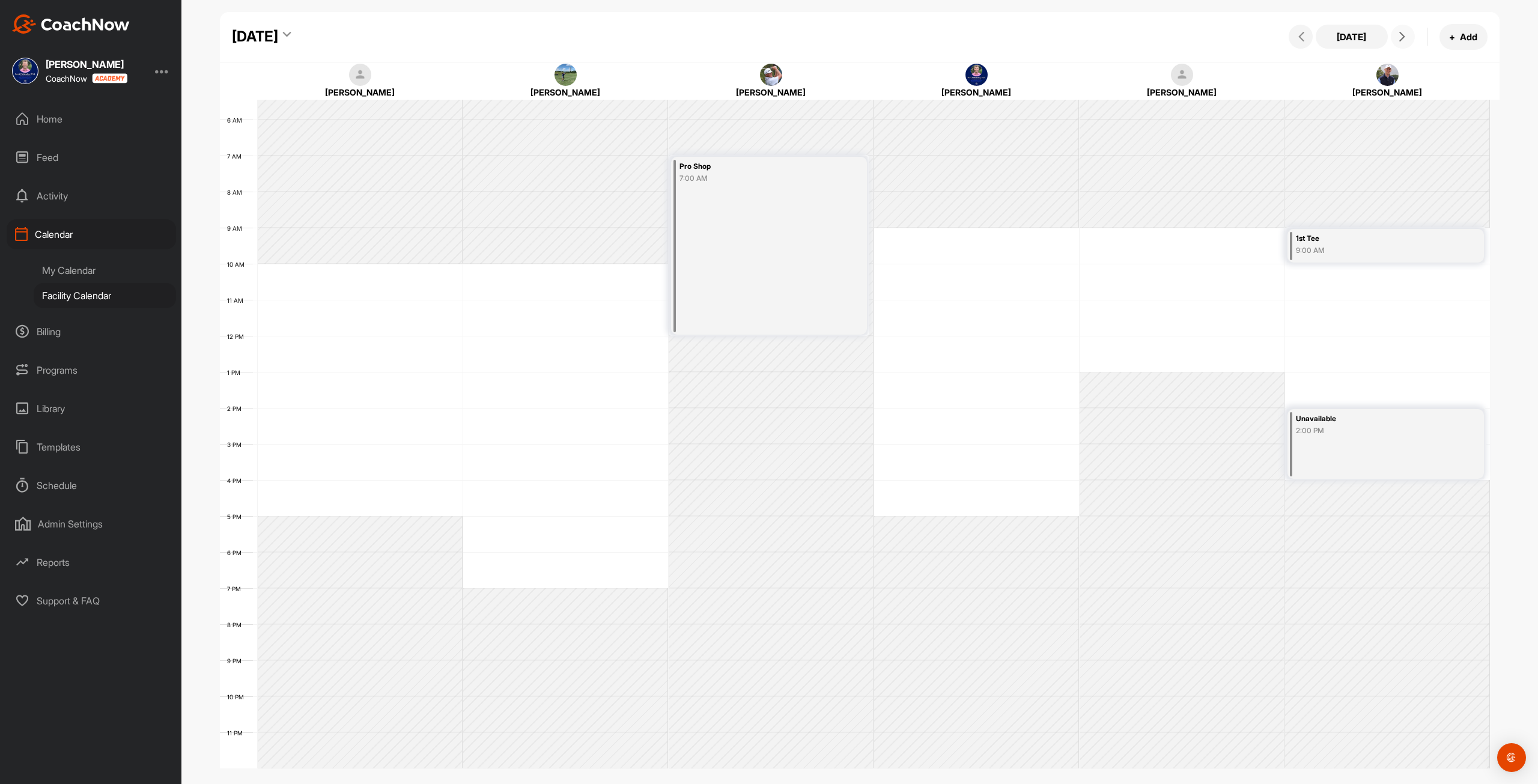
click at [1402, 39] on icon at bounding box center [1401, 36] width 9 height 9
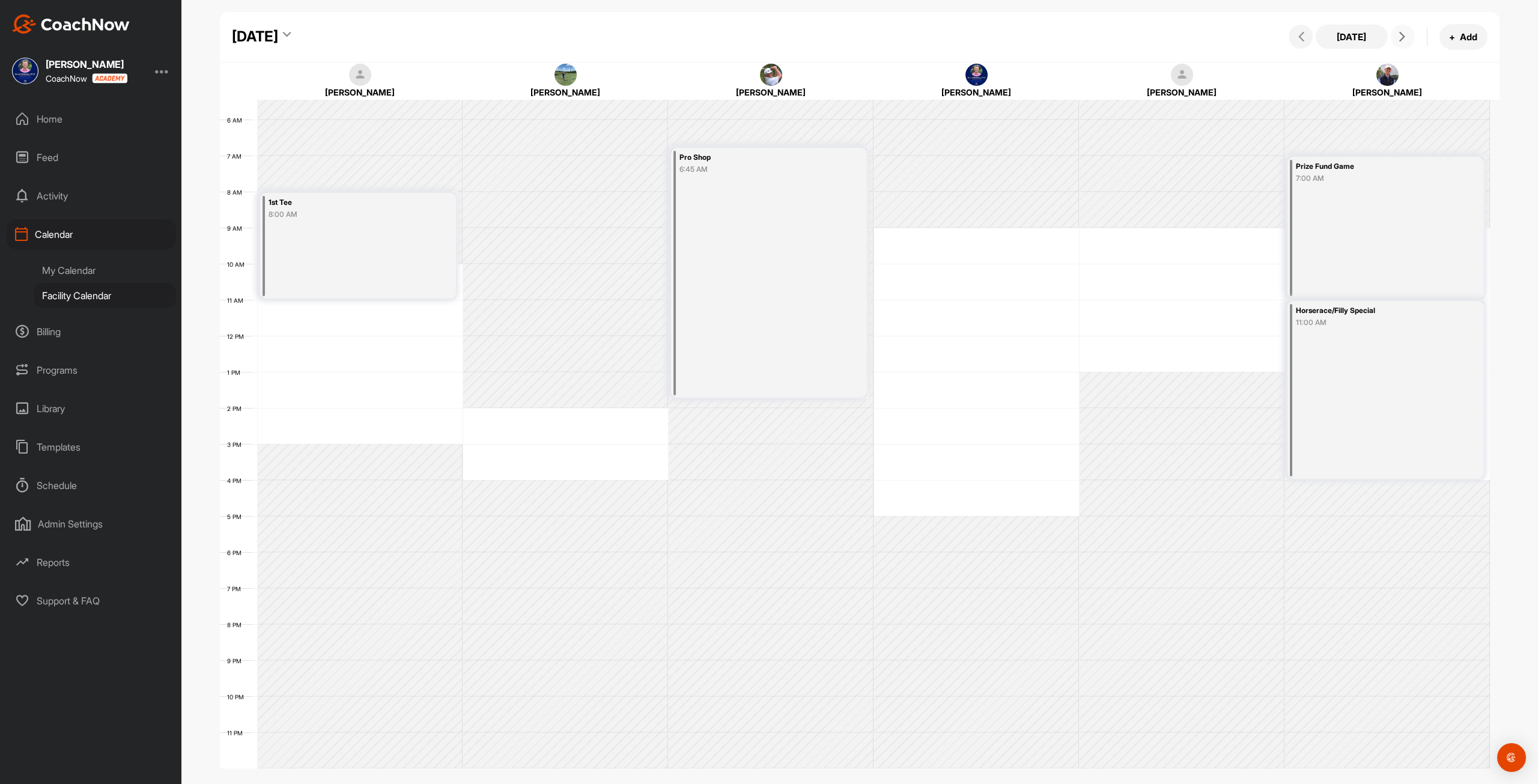
click at [1402, 39] on icon at bounding box center [1401, 36] width 9 height 9
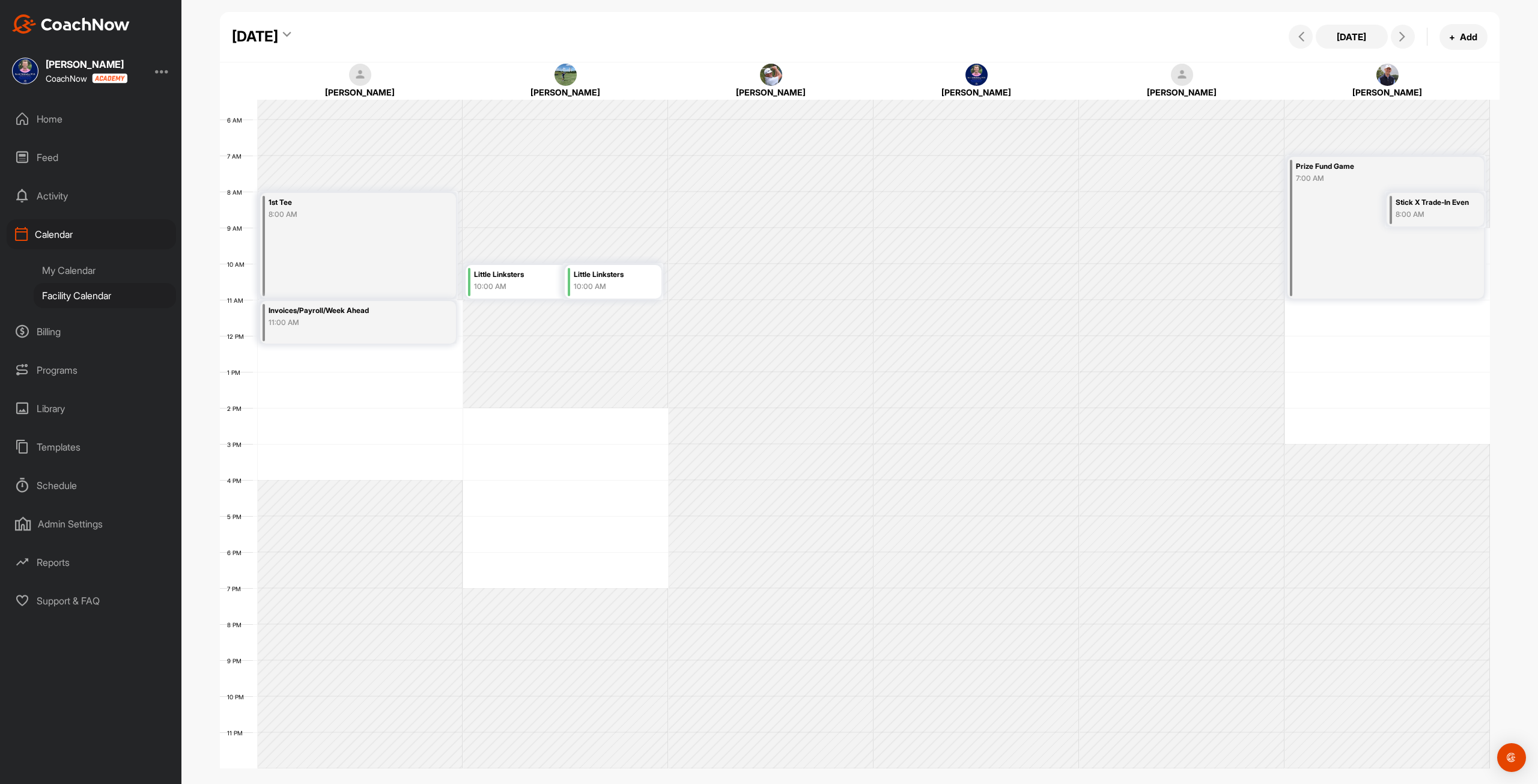
click at [278, 30] on div "Sunday, September 7, 2025" at bounding box center [255, 37] width 47 height 21
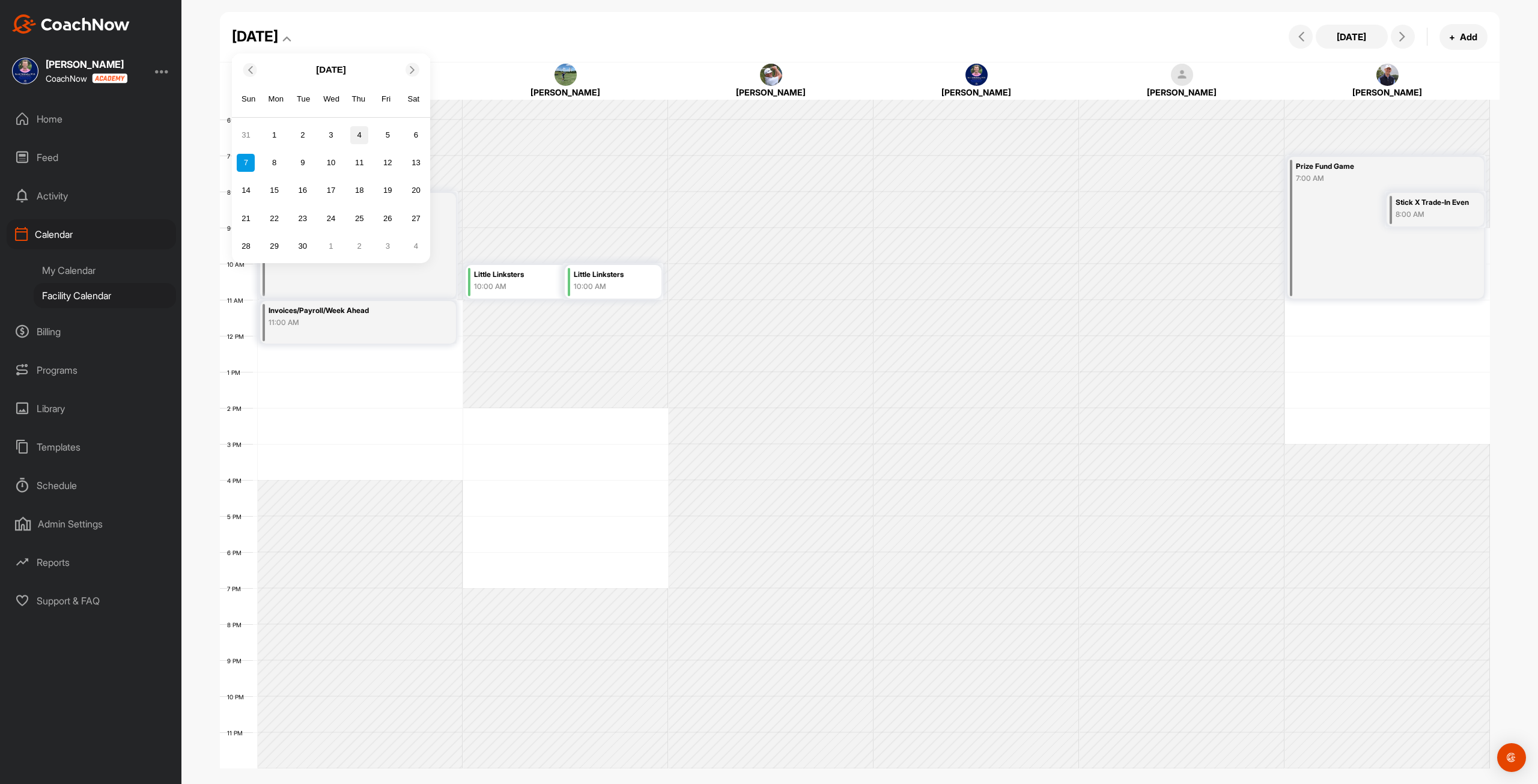
click at [353, 134] on div "4" at bounding box center [359, 135] width 18 height 18
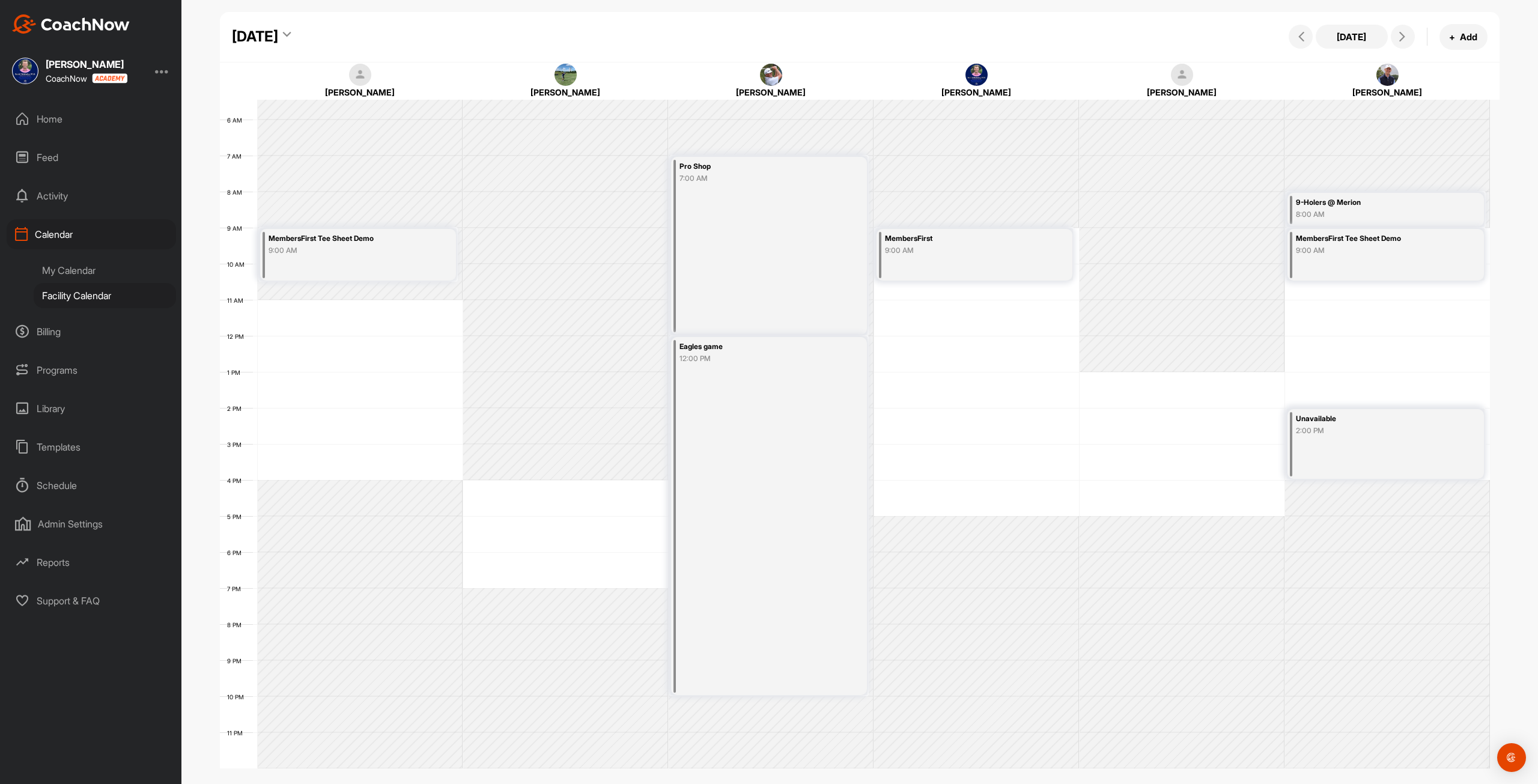
click at [278, 37] on div "Thursday, September 4, 2025" at bounding box center [255, 37] width 47 height 21
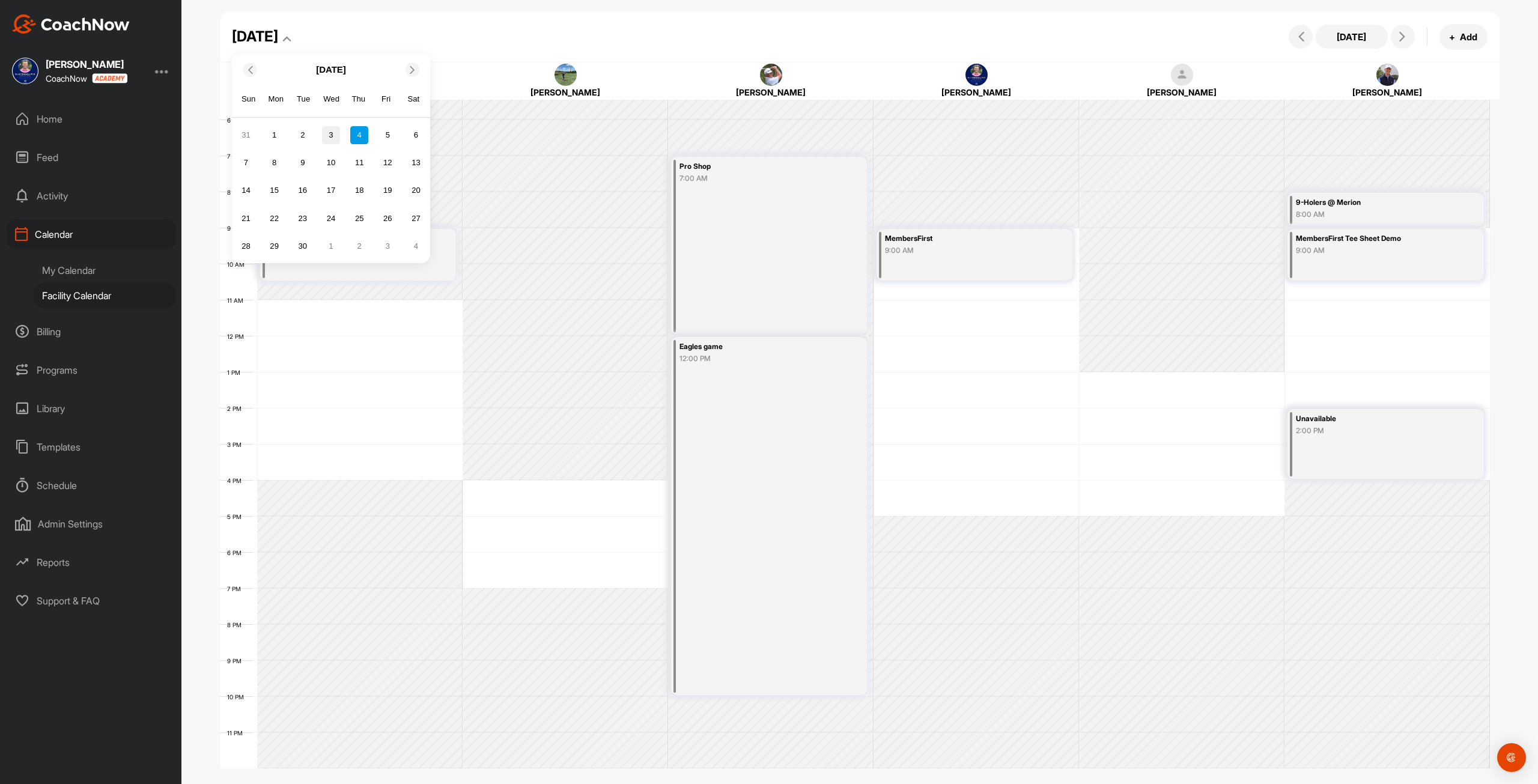
click at [327, 137] on div "3" at bounding box center [330, 135] width 18 height 18
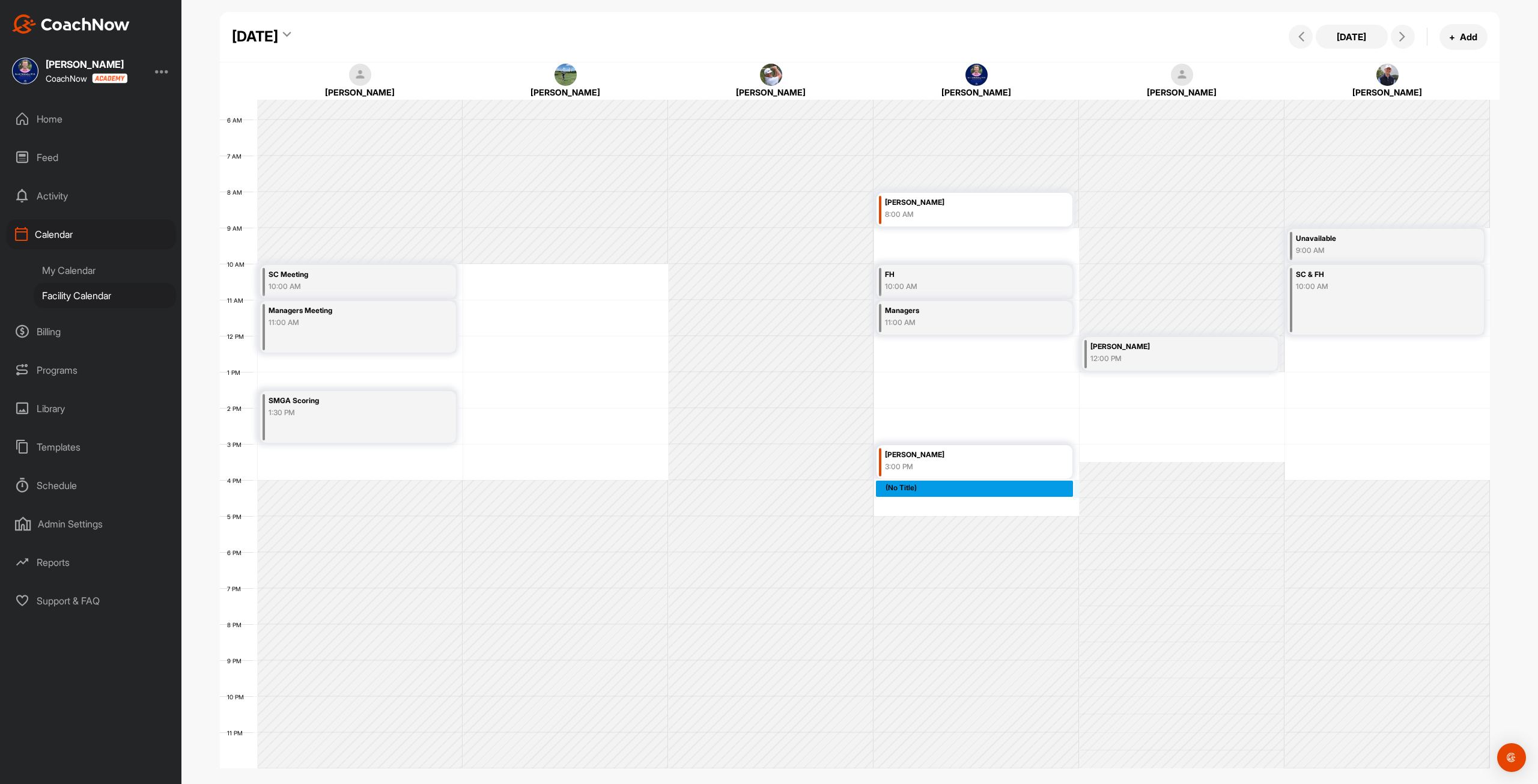
click at [903, 484] on div "12 AM 1 AM 2 AM 3 AM 4 AM 5 AM 6 AM 7 AM 8 AM 9 AM 10 AM 11 AM 12 PM 1 PM 2 PM …" at bounding box center [855, 335] width 1270 height 865
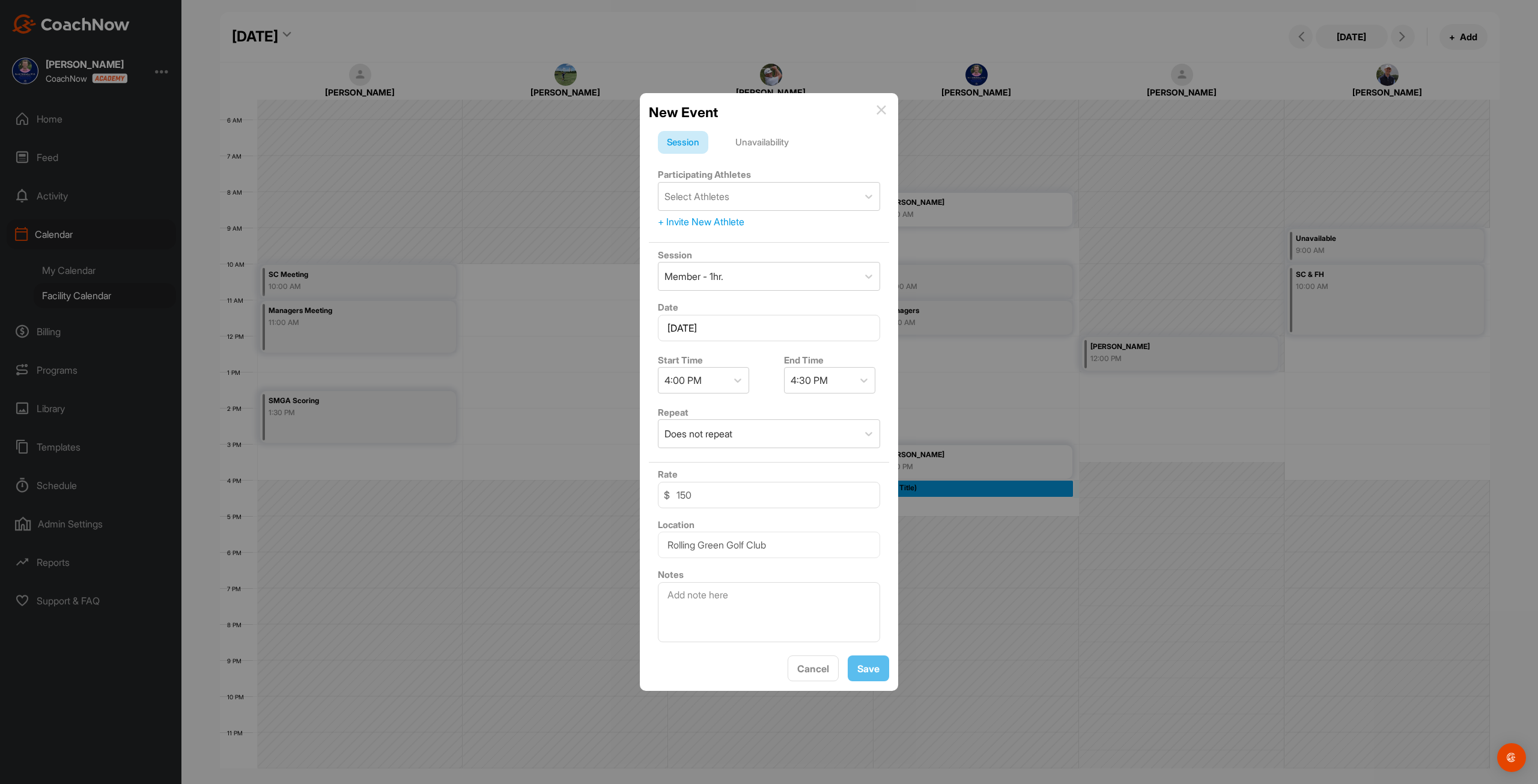
click at [783, 150] on div "Unavailability" at bounding box center [762, 143] width 72 height 23
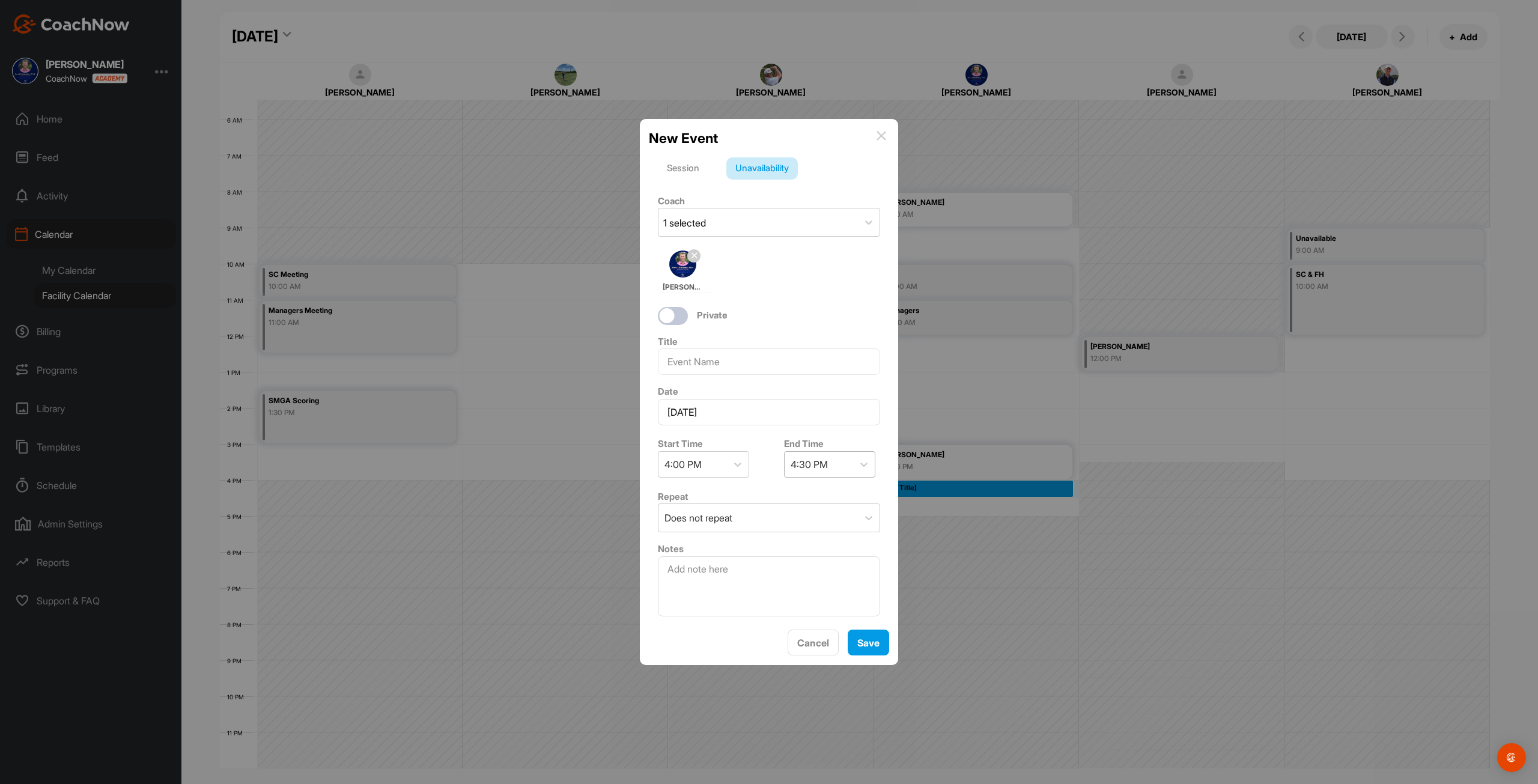
click at [810, 464] on div "4:30 PM" at bounding box center [809, 464] width 37 height 14
click at [825, 598] on div "9:00 PM" at bounding box center [824, 593] width 91 height 24
click at [720, 368] on input at bounding box center [769, 361] width 222 height 27
type input "Planning"
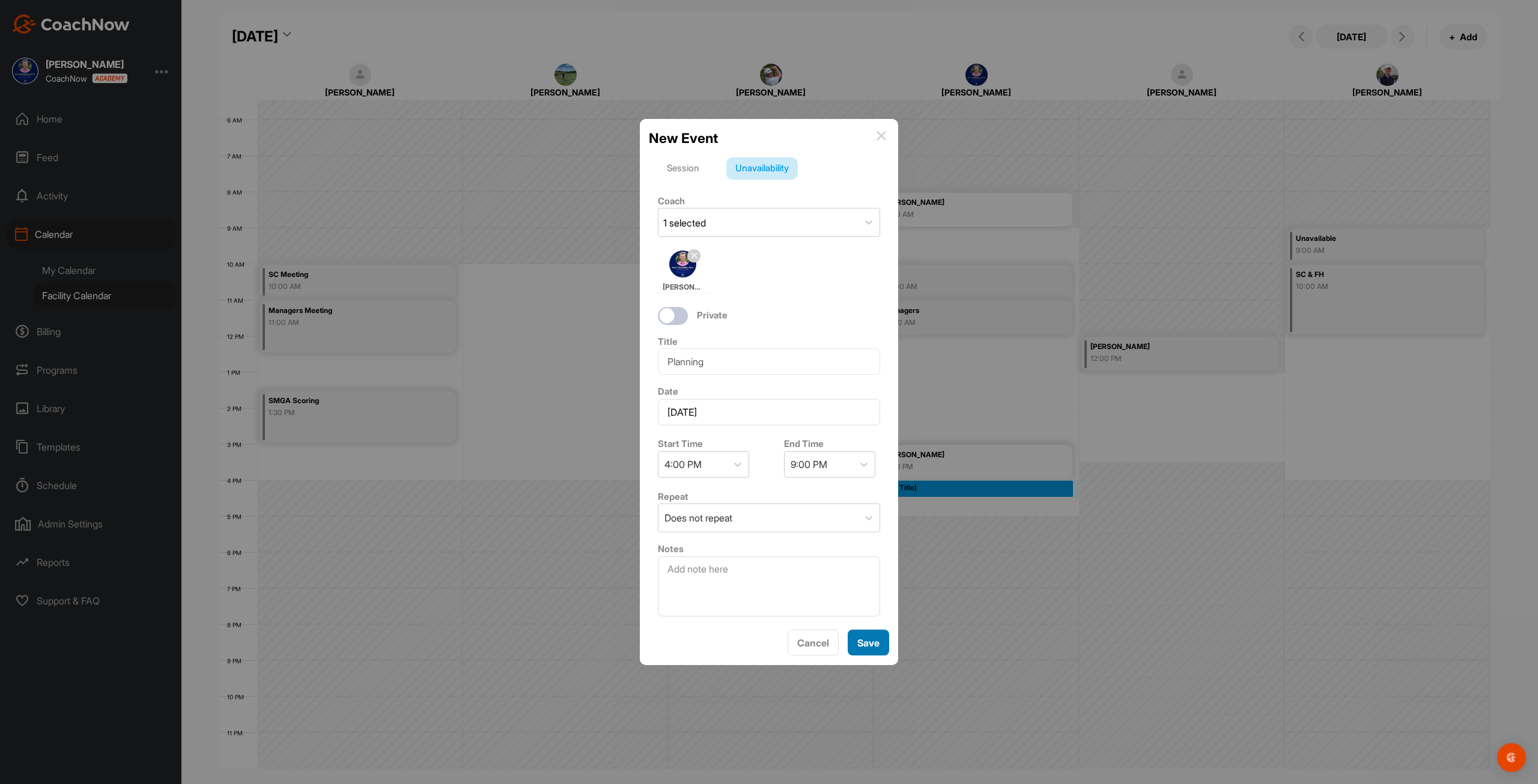
click at [868, 648] on button "Save" at bounding box center [869, 642] width 42 height 26
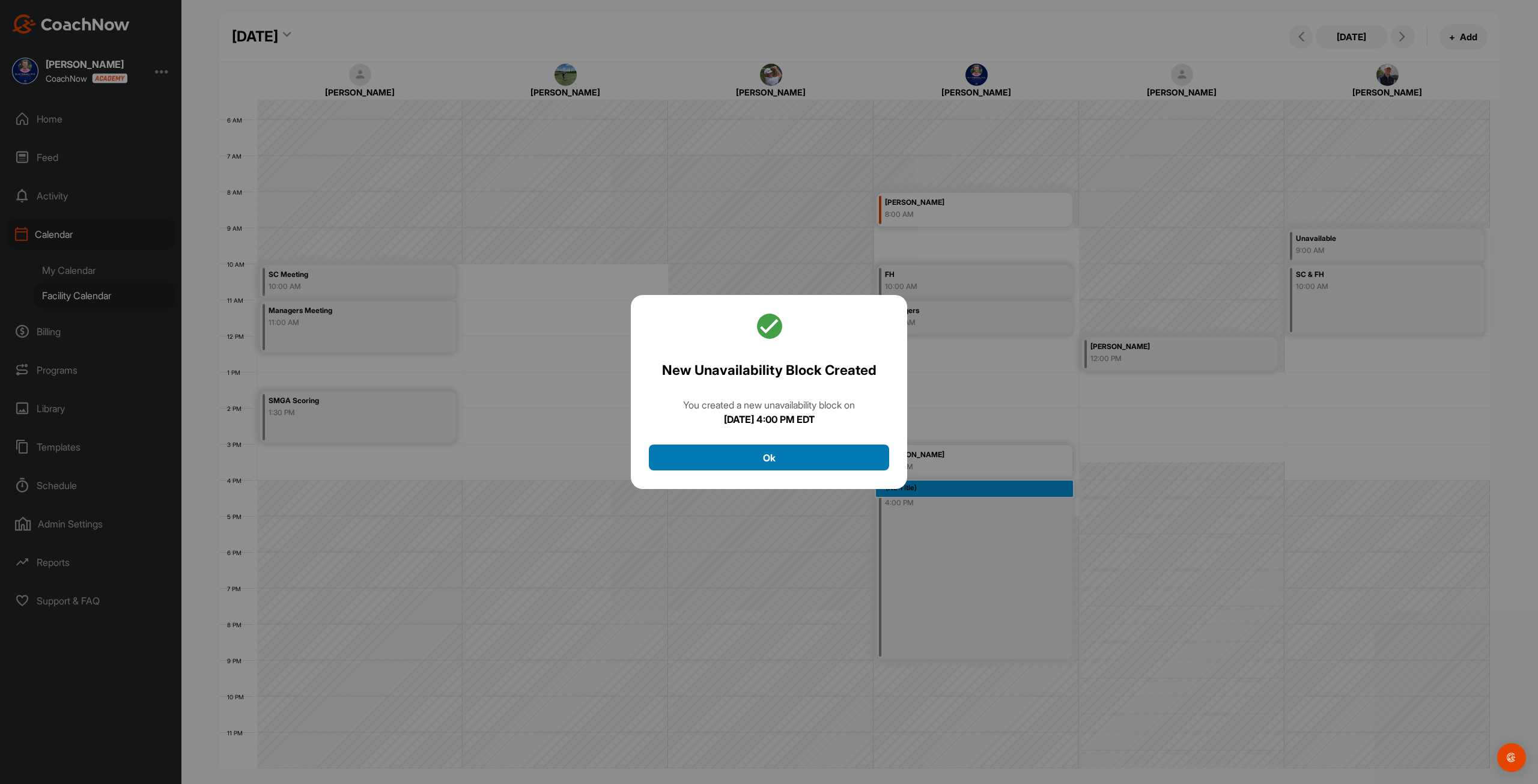
click at [801, 468] on button "Ok" at bounding box center [768, 457] width 240 height 26
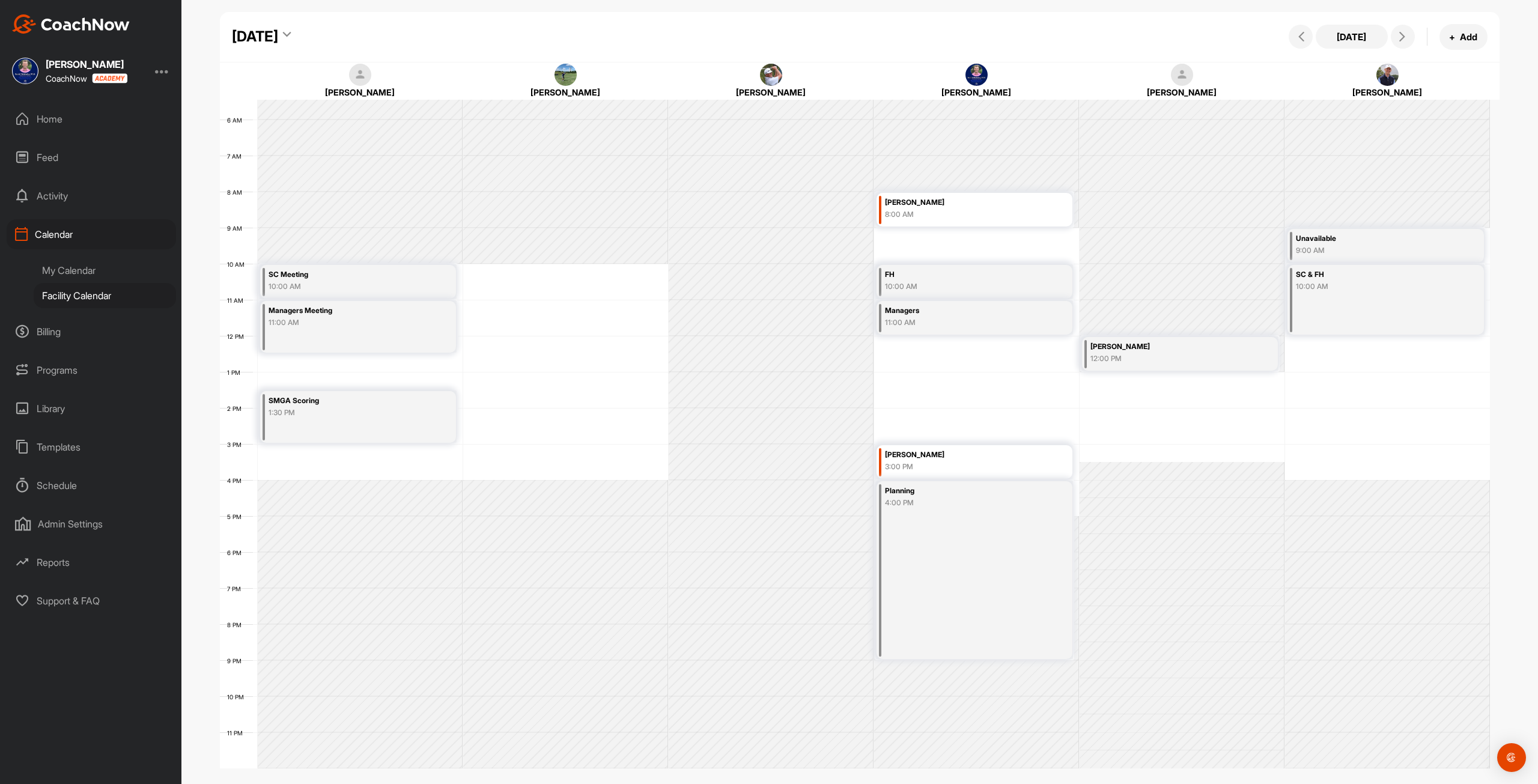
click at [278, 32] on div "Wednesday, September 3, 2025" at bounding box center [255, 37] width 47 height 21
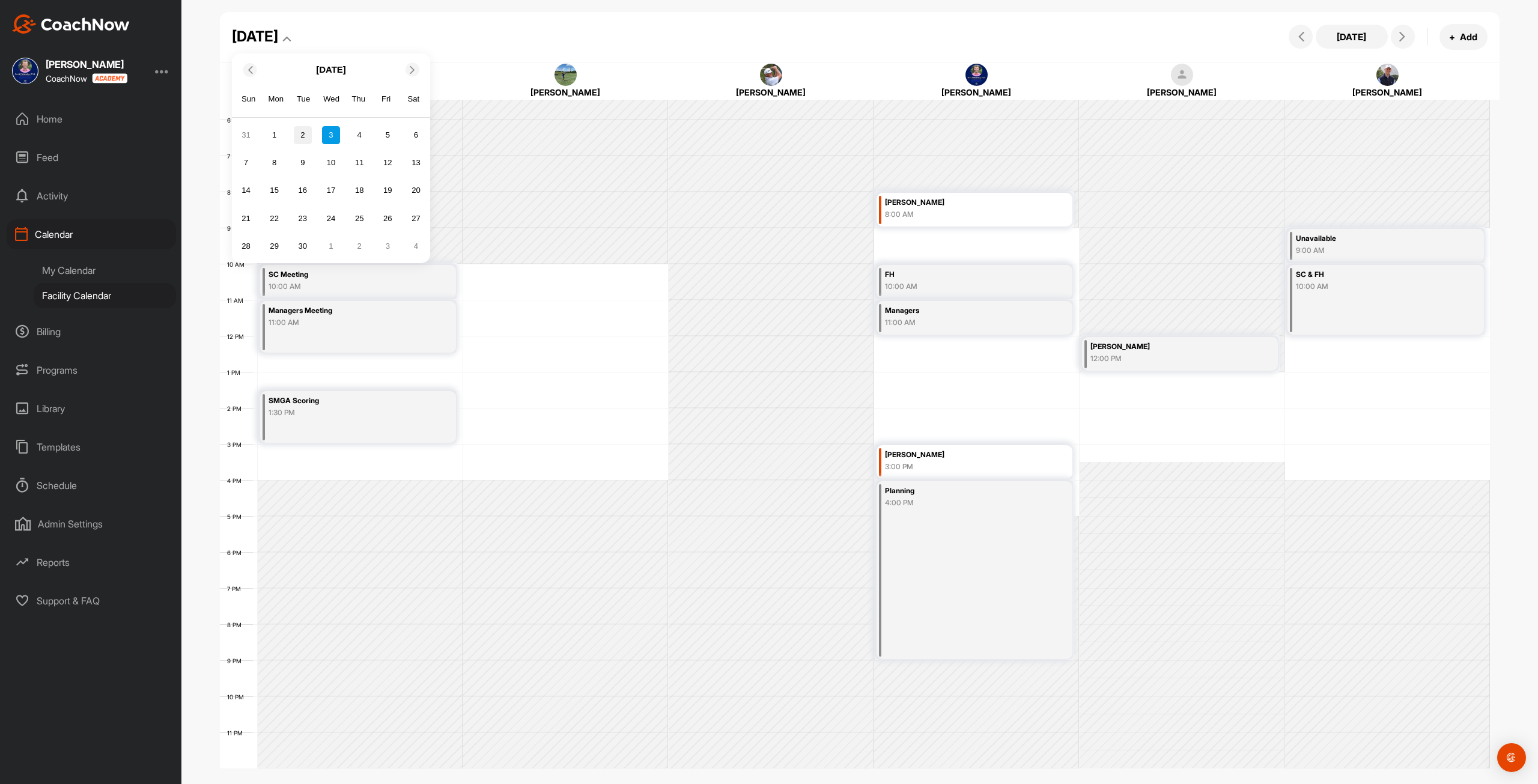
click at [306, 133] on div "2" at bounding box center [302, 135] width 18 height 18
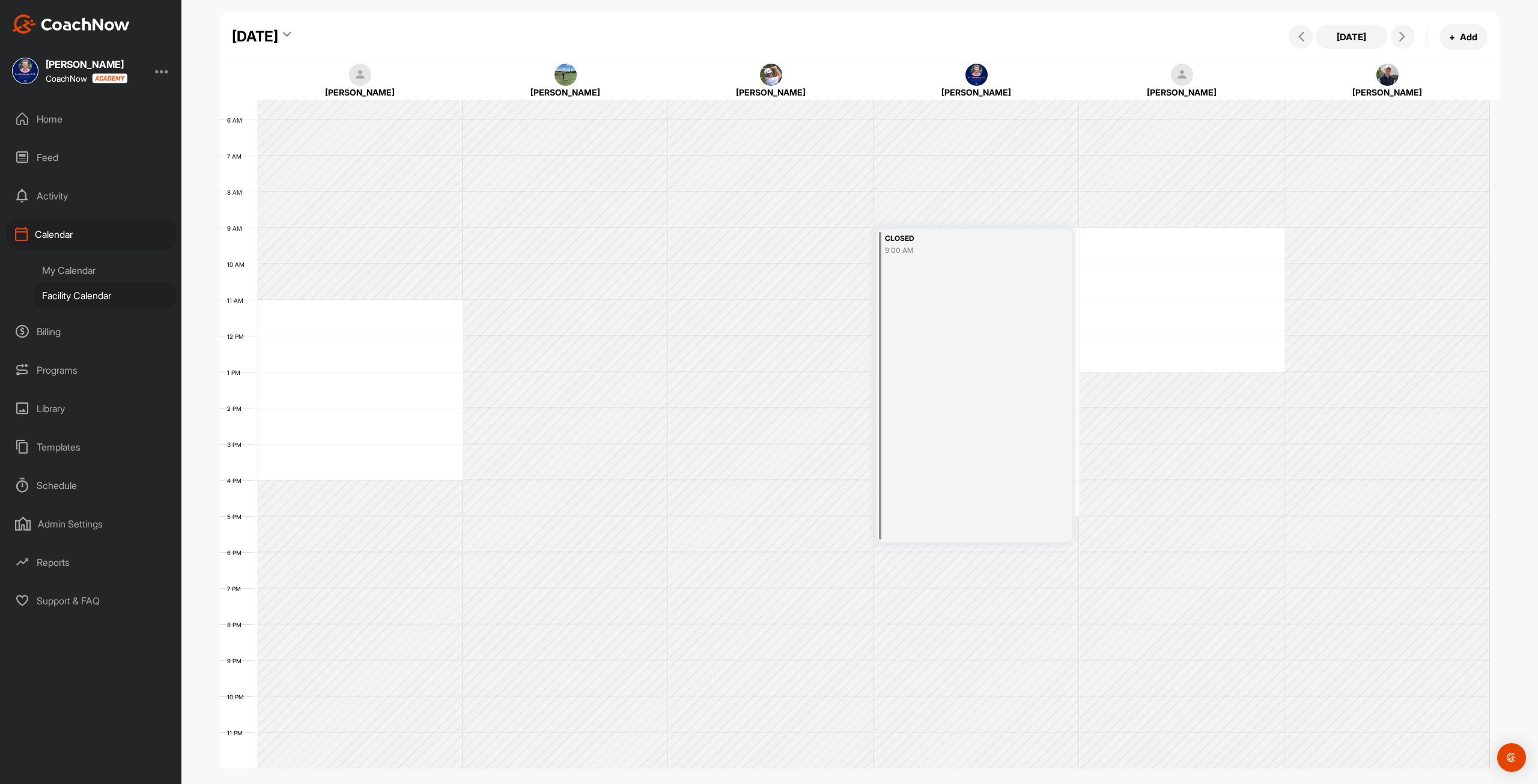
click at [278, 39] on div "Tuesday, September 2, 2025" at bounding box center [255, 37] width 47 height 21
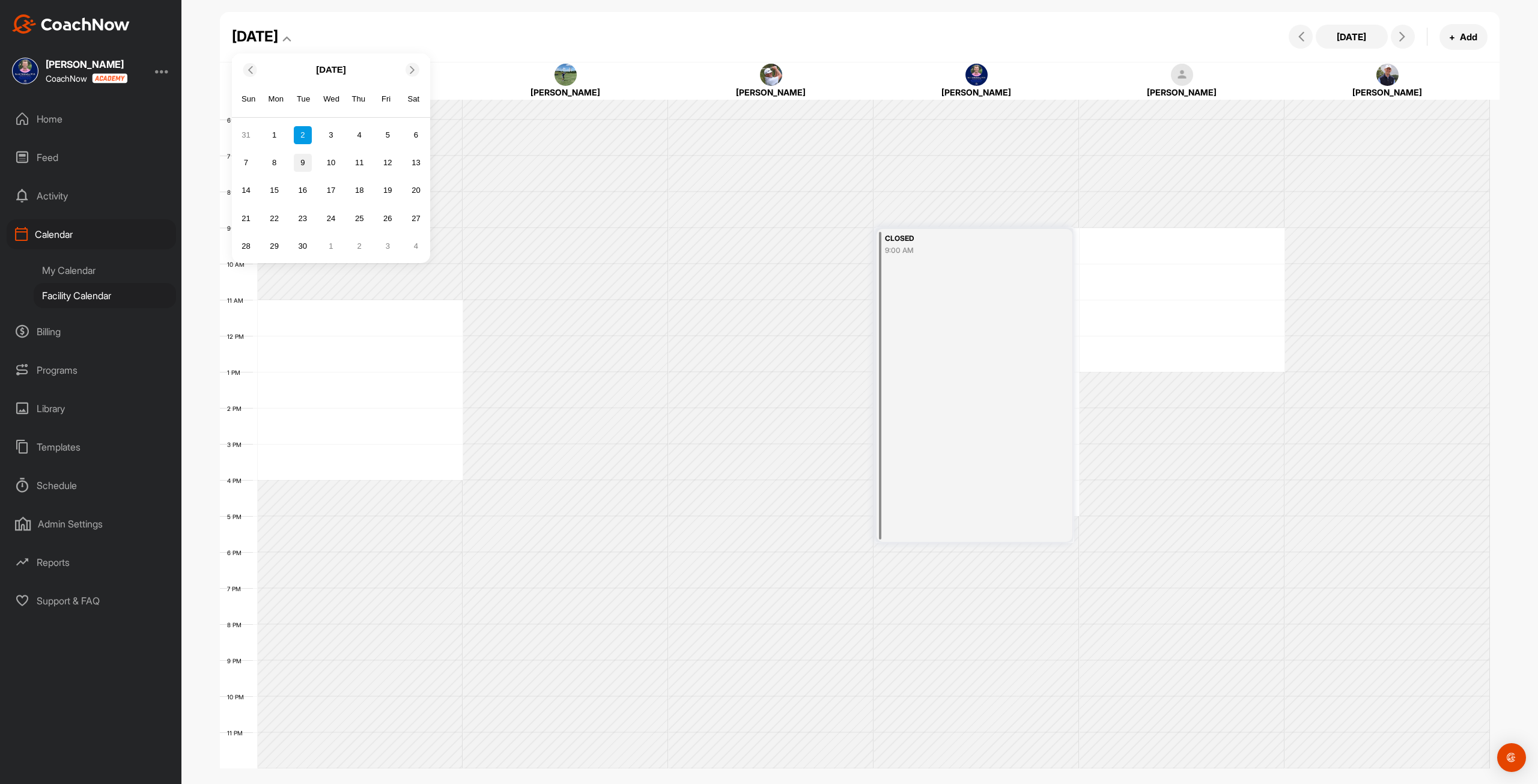
click at [300, 166] on div "9" at bounding box center [302, 163] width 18 height 18
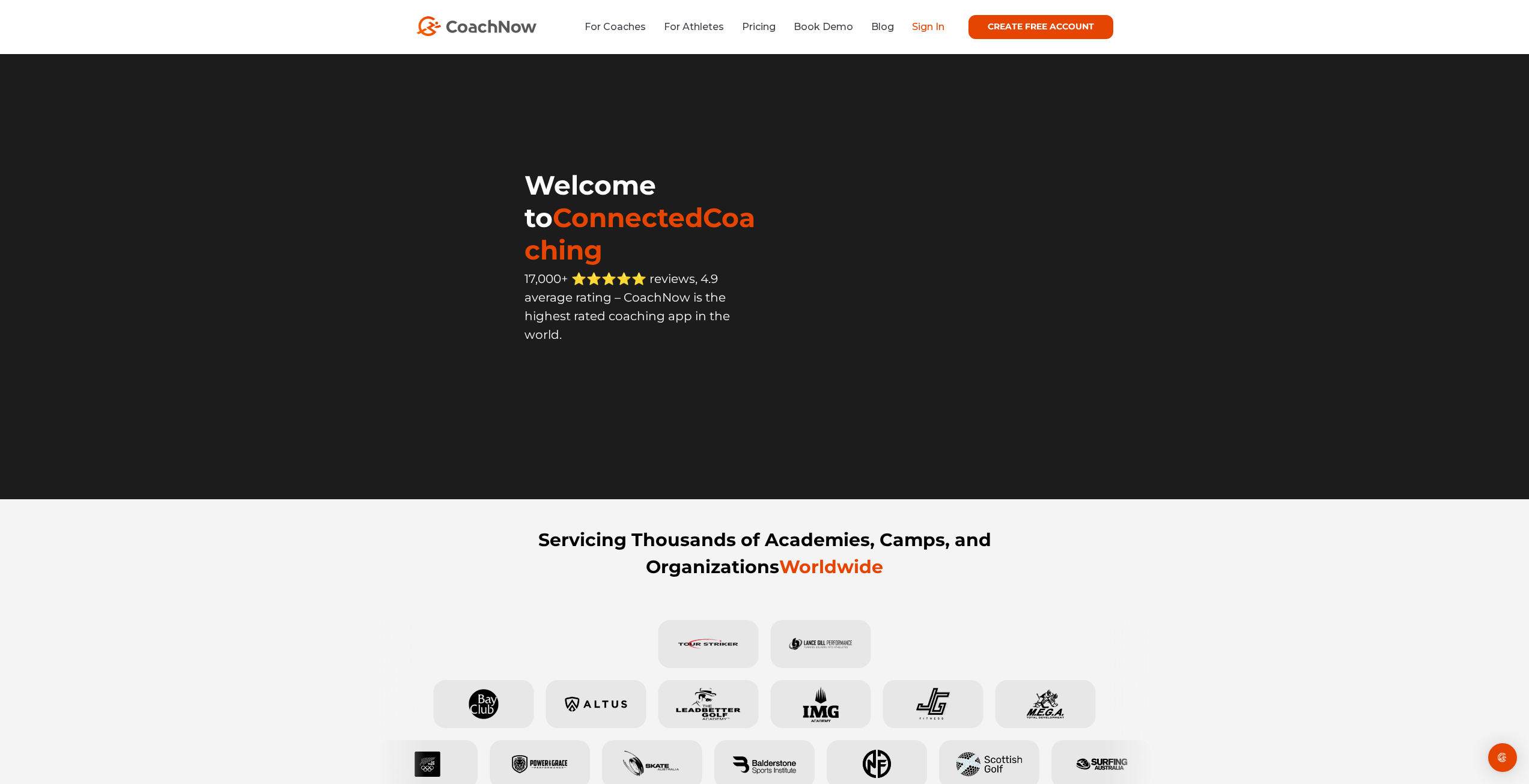
click at [926, 27] on link "Sign In" at bounding box center [928, 27] width 32 height 11
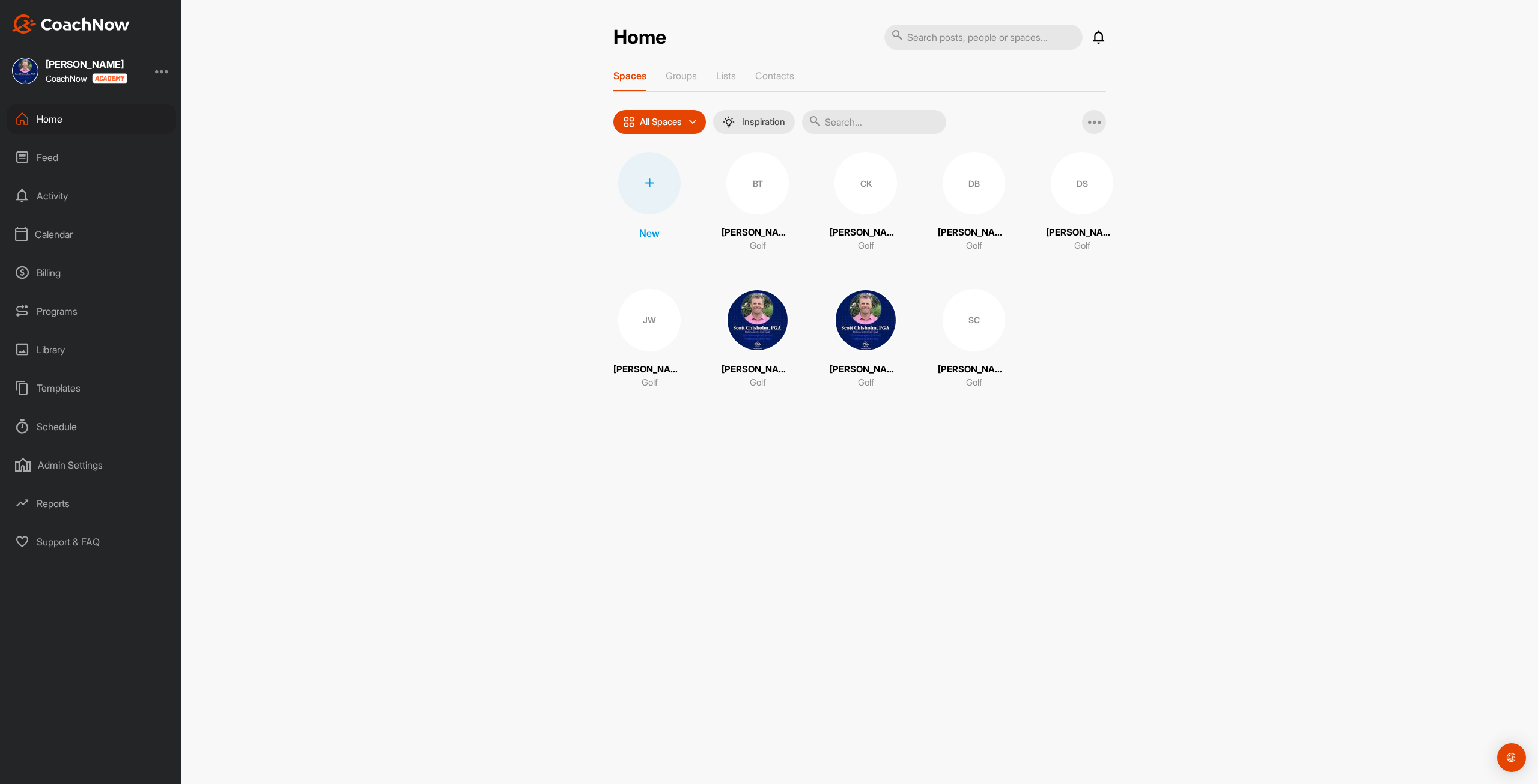
click at [72, 231] on div "Calendar" at bounding box center [91, 234] width 169 height 30
click at [81, 272] on div "My Calendar" at bounding box center [105, 270] width 143 height 25
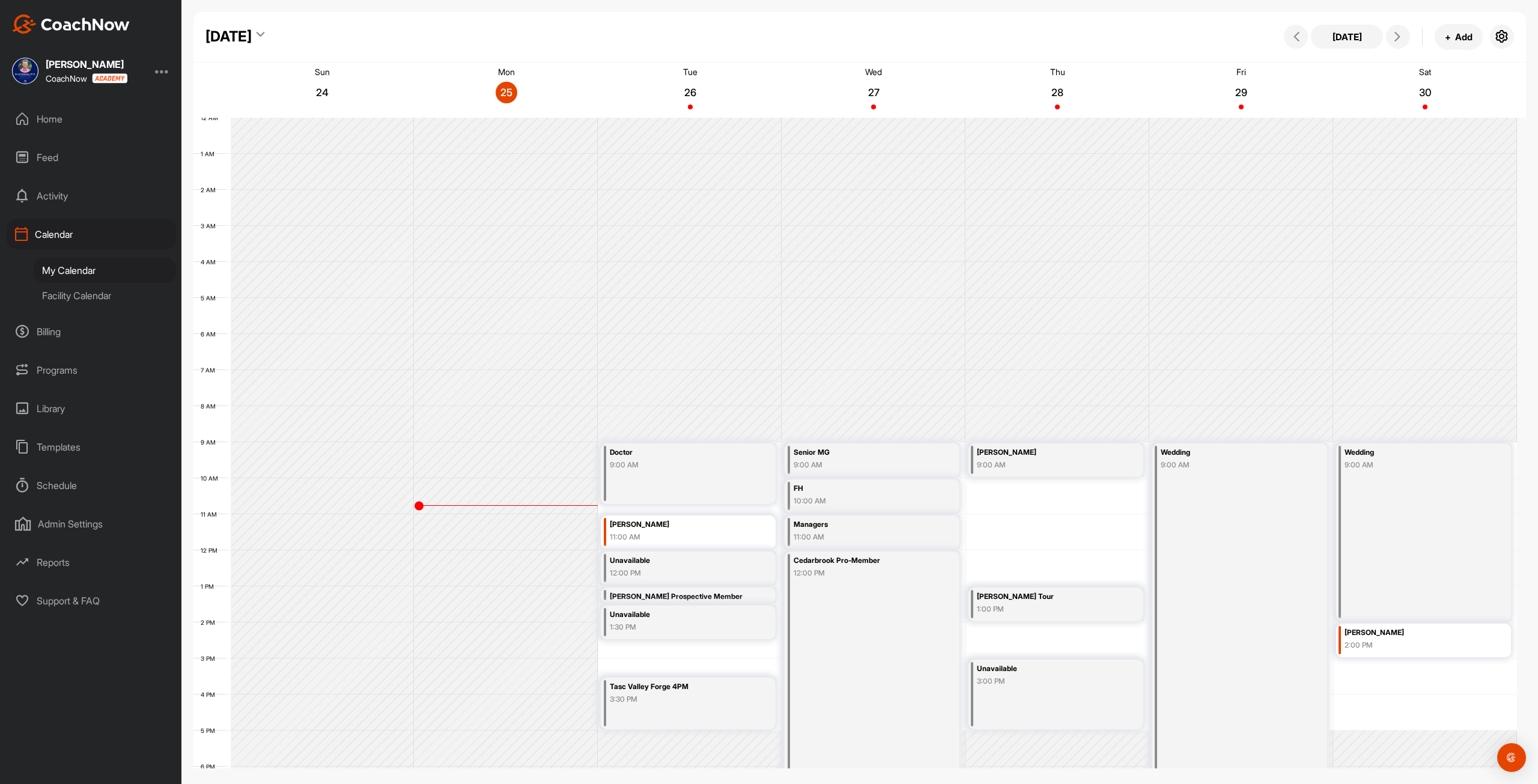
scroll to position [173, 0]
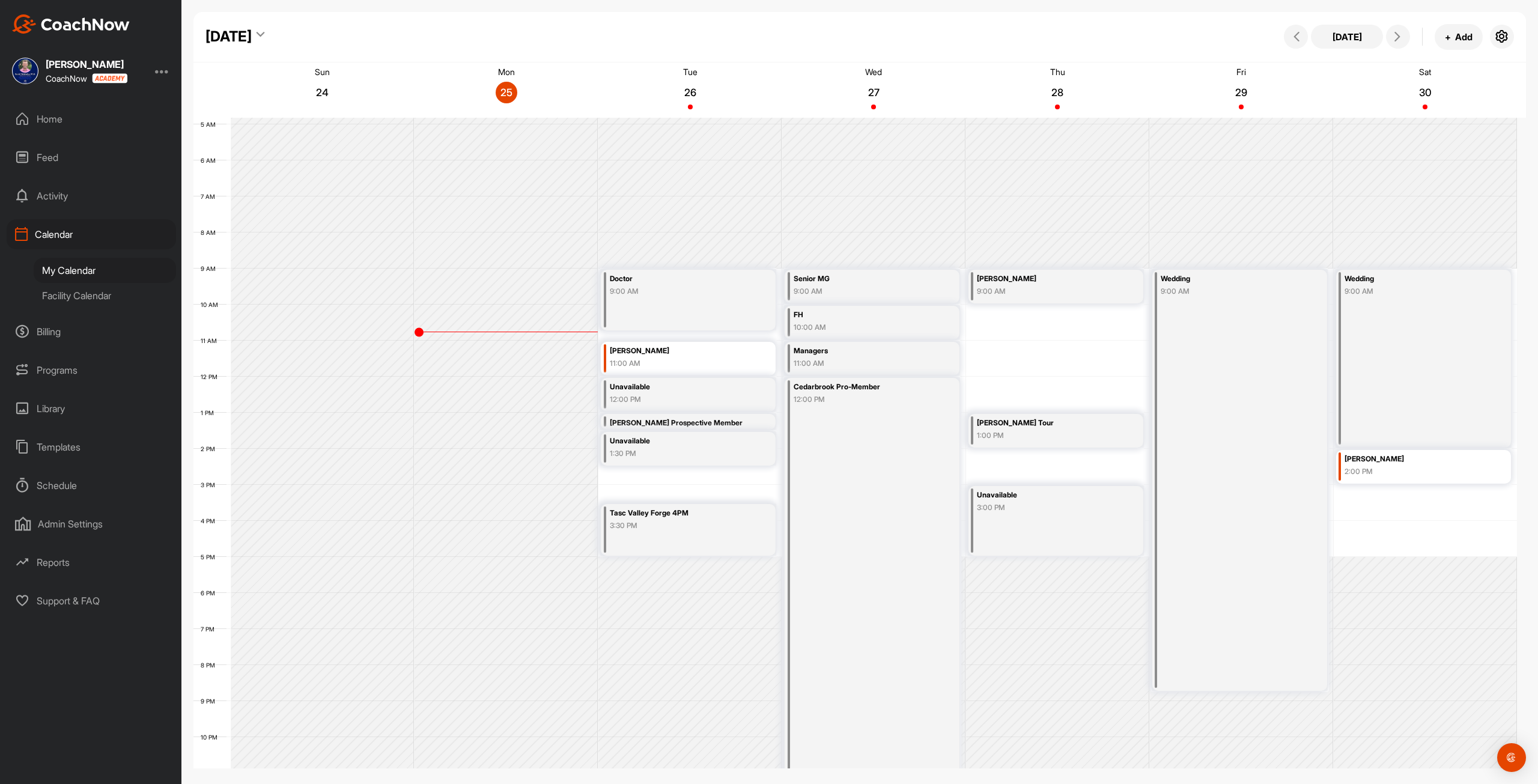
click at [987, 454] on div "12 AM 1 AM 2 AM 3 AM 4 AM 5 AM 6 AM 7 AM 8 AM 9 AM 10 AM 11 AM 12 PM 1 PM 2 PM …" at bounding box center [855, 376] width 1323 height 865
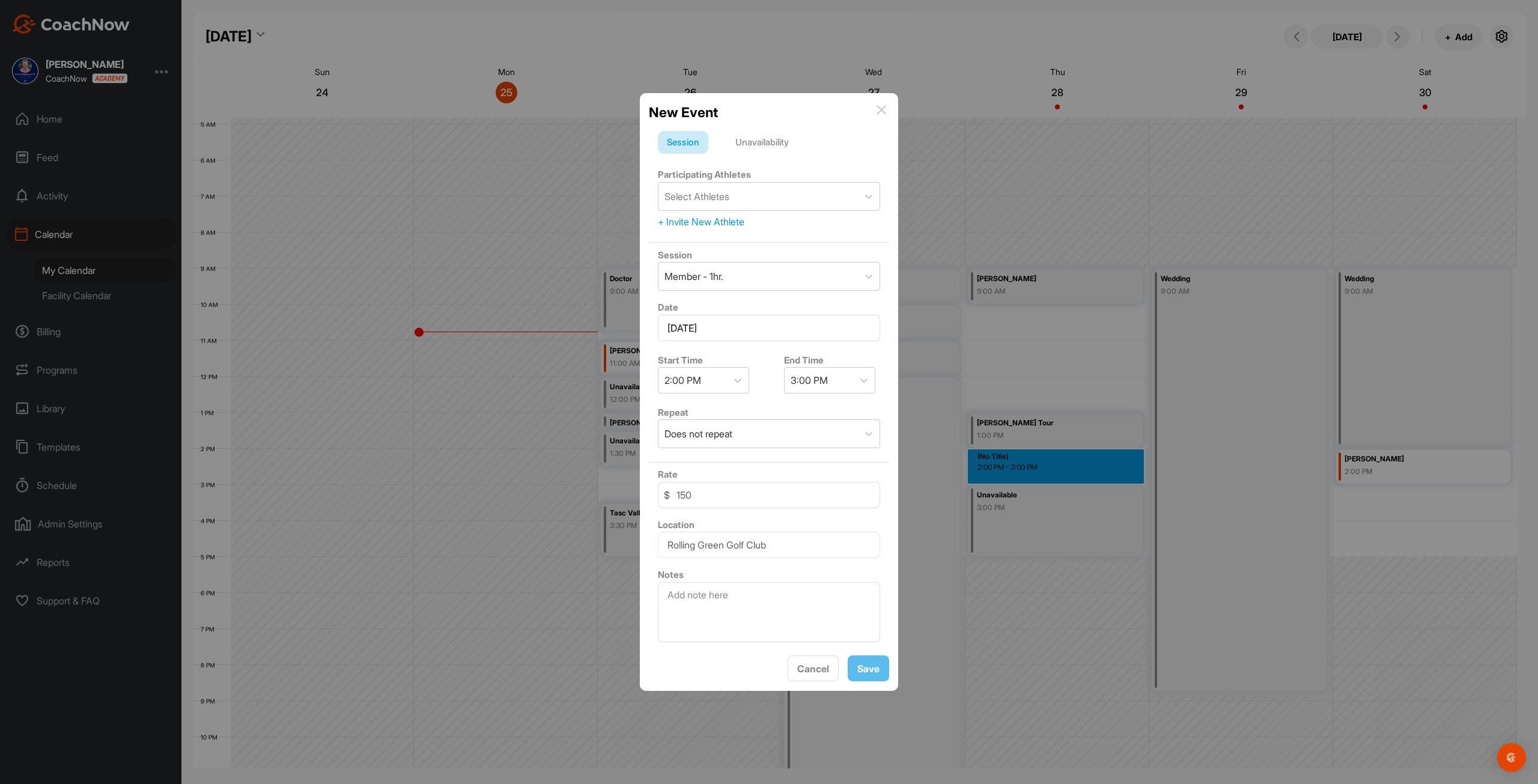
click at [755, 145] on div "Unavailability" at bounding box center [762, 143] width 72 height 23
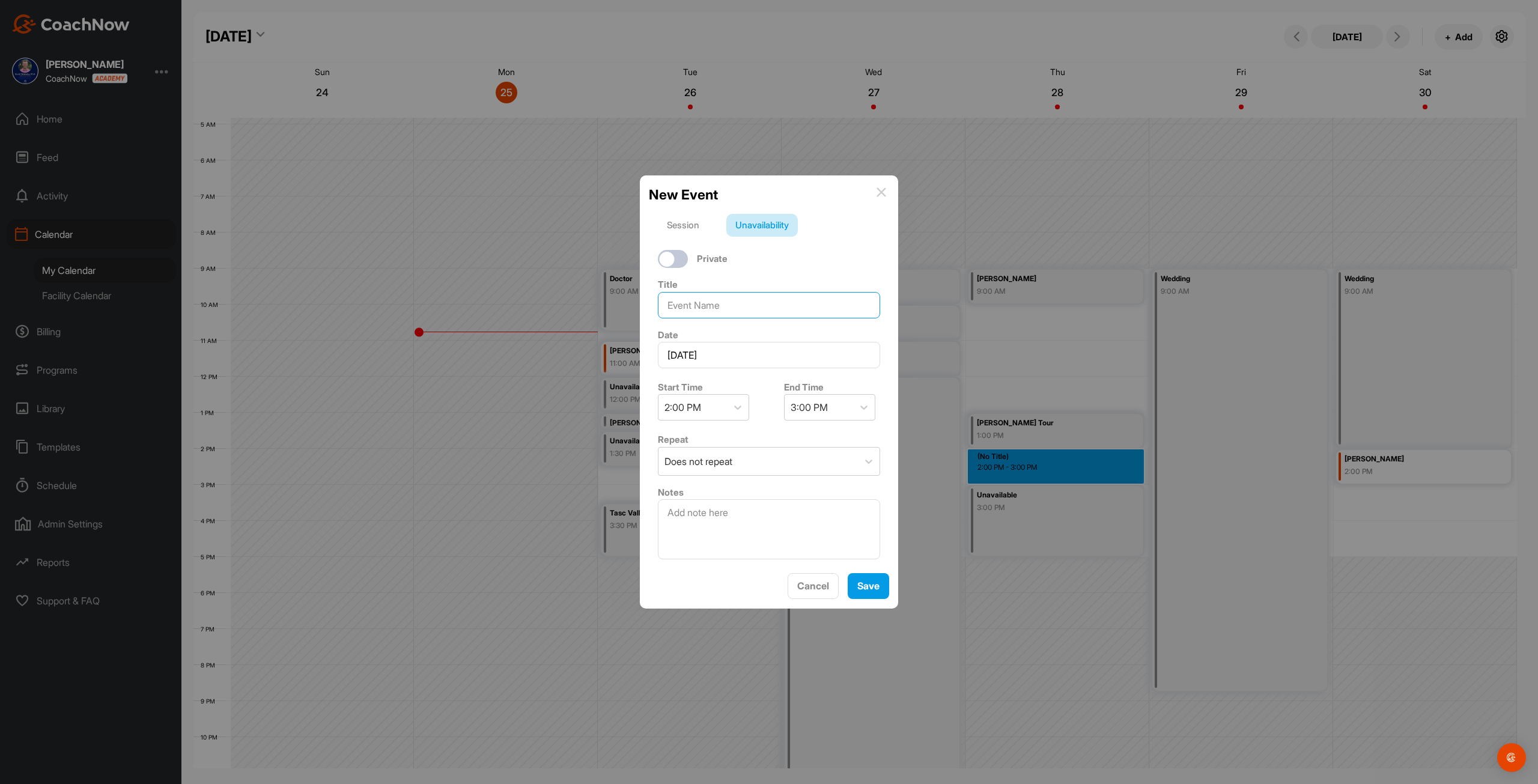
click at [768, 302] on input at bounding box center [769, 305] width 222 height 27
type input "AJ Fanelli Tour"
click at [873, 593] on button "Save" at bounding box center [869, 586] width 42 height 26
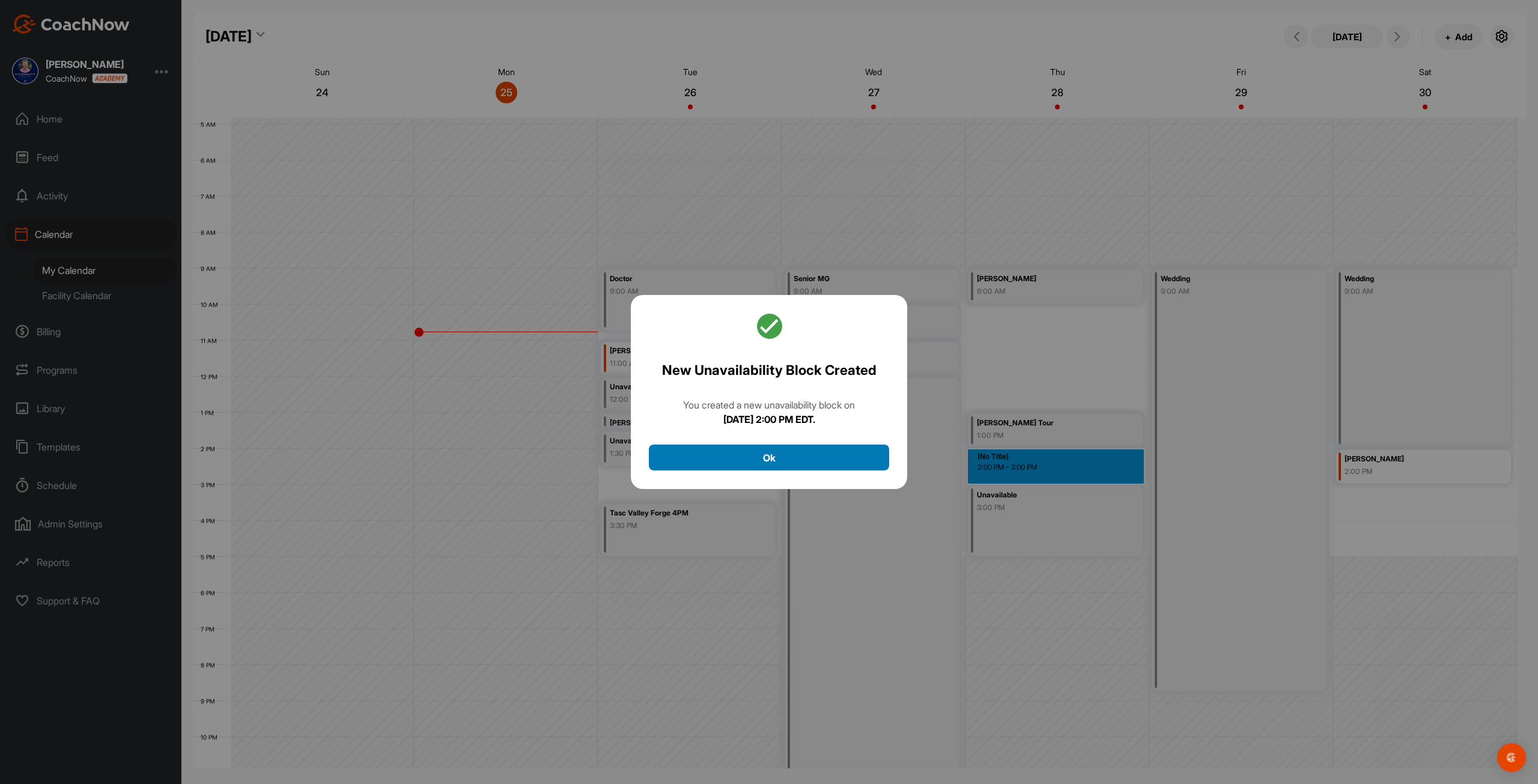
click at [708, 459] on button "Ok" at bounding box center [768, 457] width 240 height 26
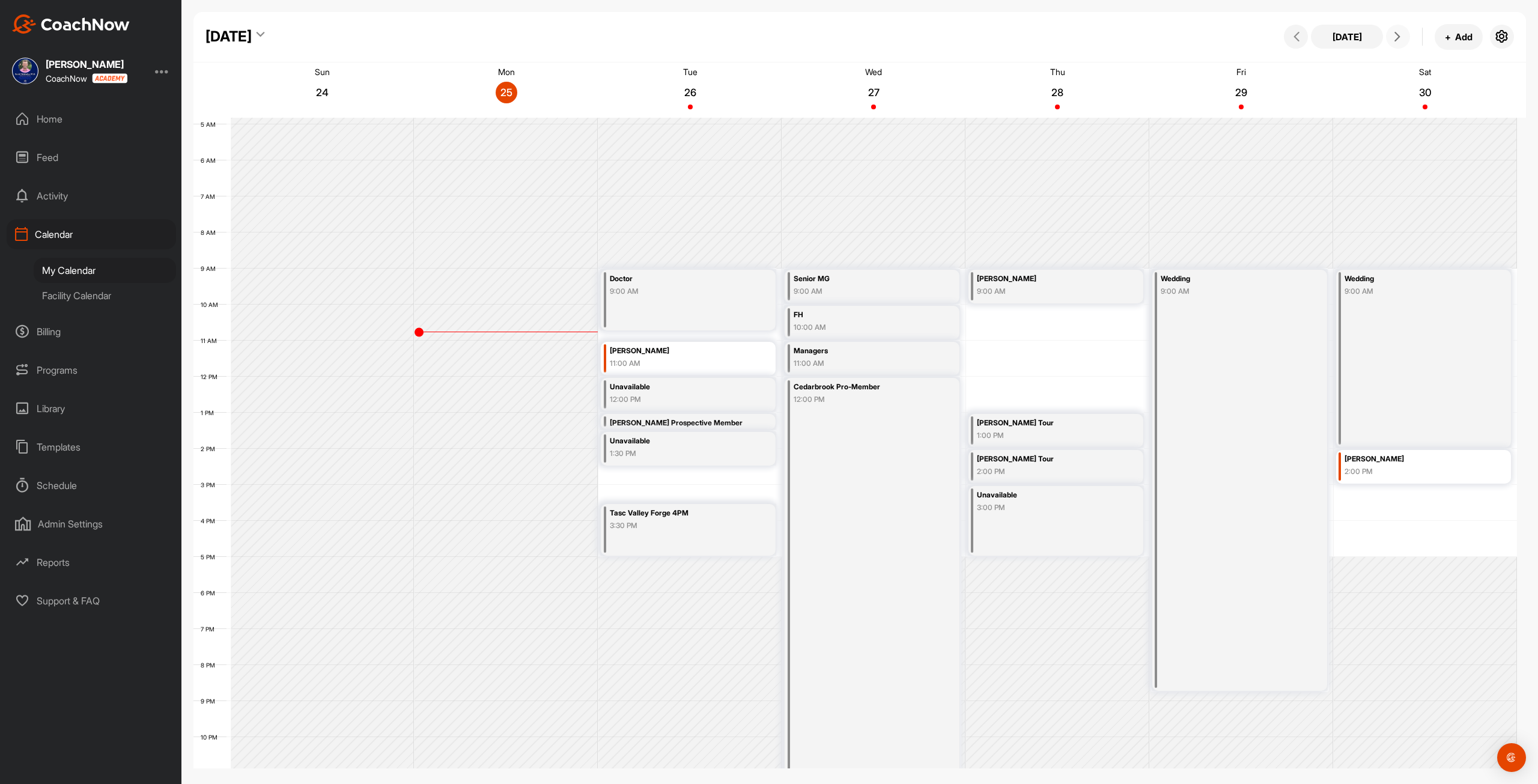
click at [1397, 42] on button at bounding box center [1398, 37] width 24 height 24
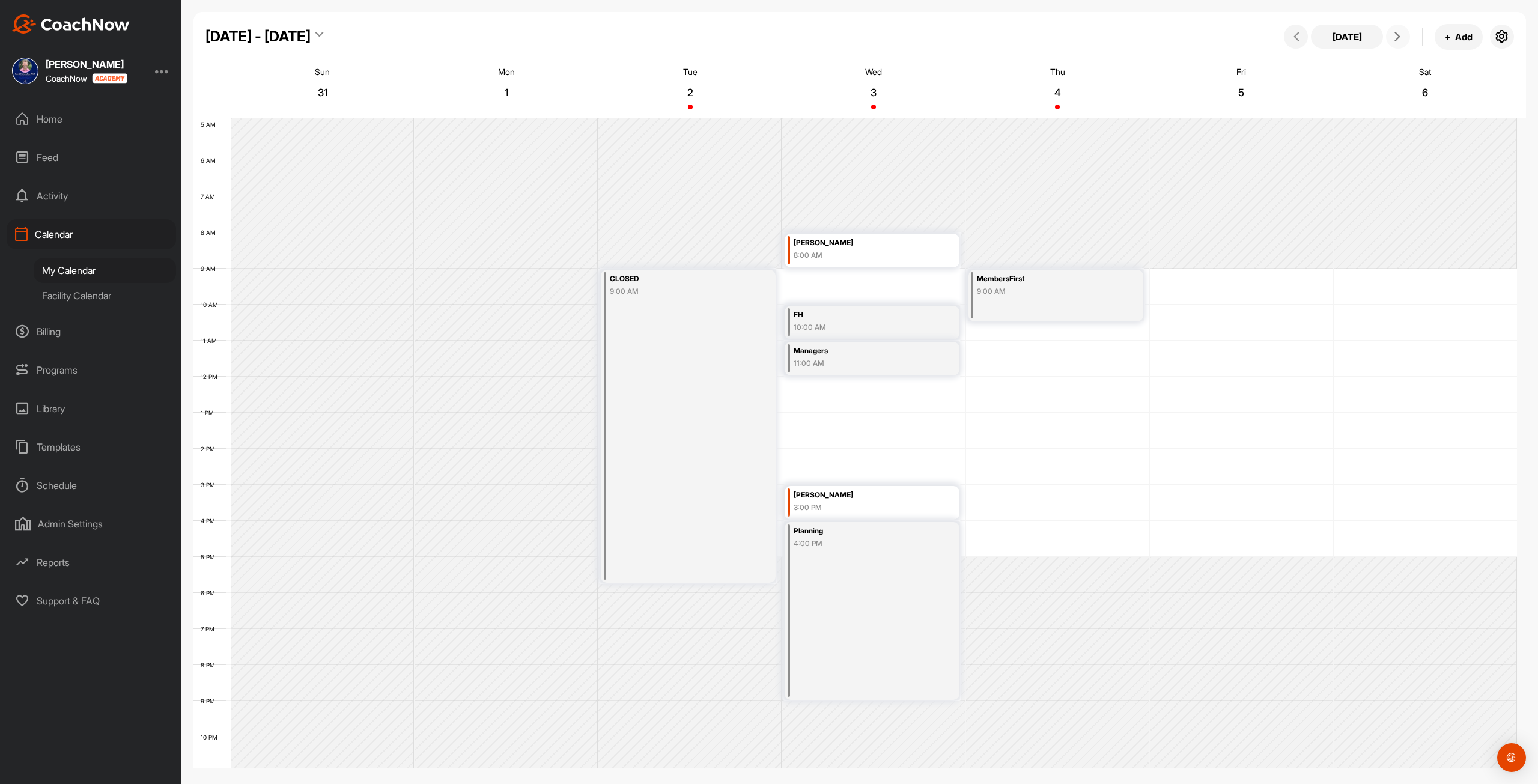
click at [1397, 42] on button at bounding box center [1398, 37] width 24 height 24
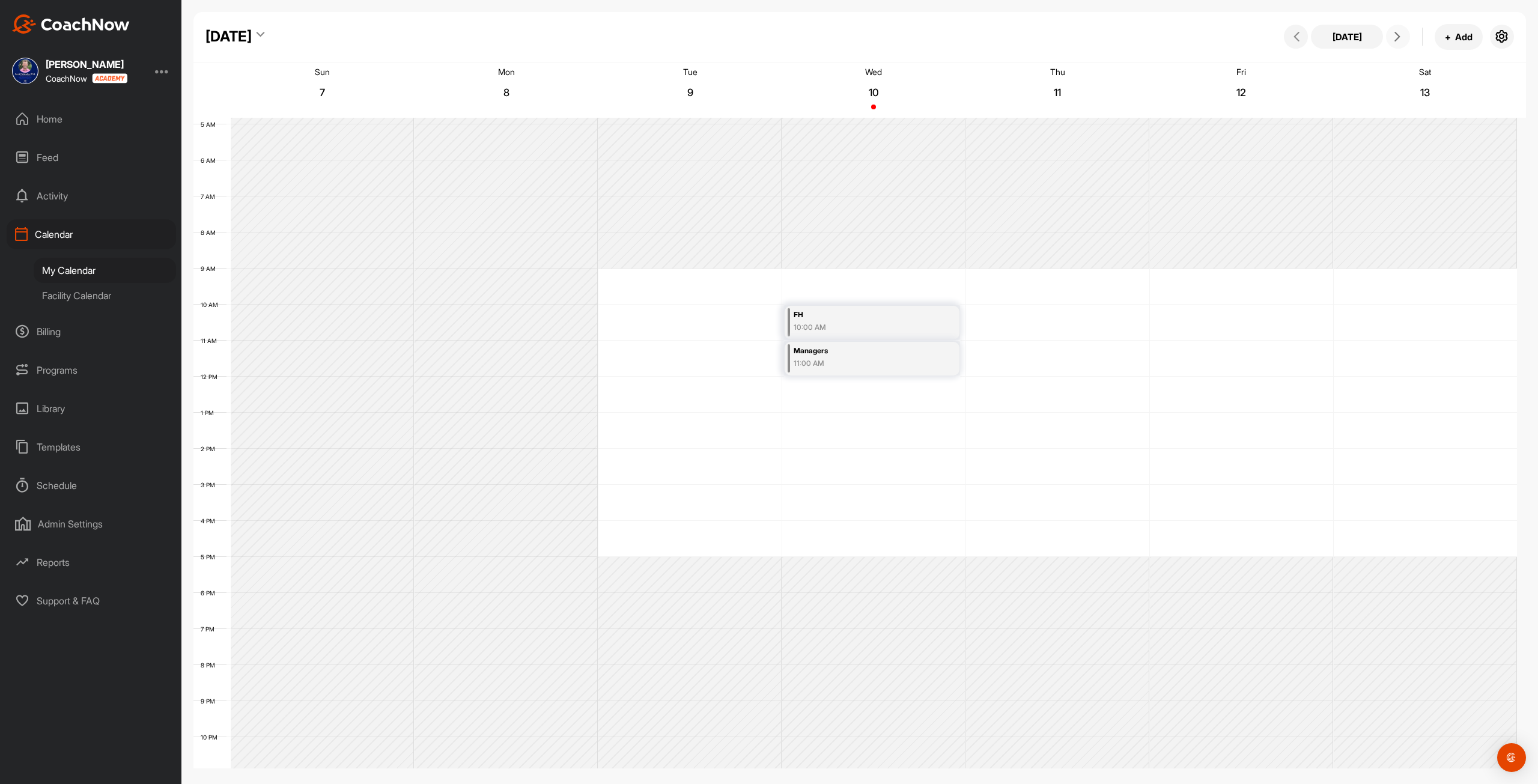
click at [1397, 42] on button at bounding box center [1398, 37] width 24 height 24
click at [1168, 275] on div "12 AM 1 AM 2 AM 3 AM 4 AM 5 AM 6 AM 7 AM 8 AM 9 AM 10 AM 11 AM 12 PM 1 PM 2 PM …" at bounding box center [855, 376] width 1323 height 865
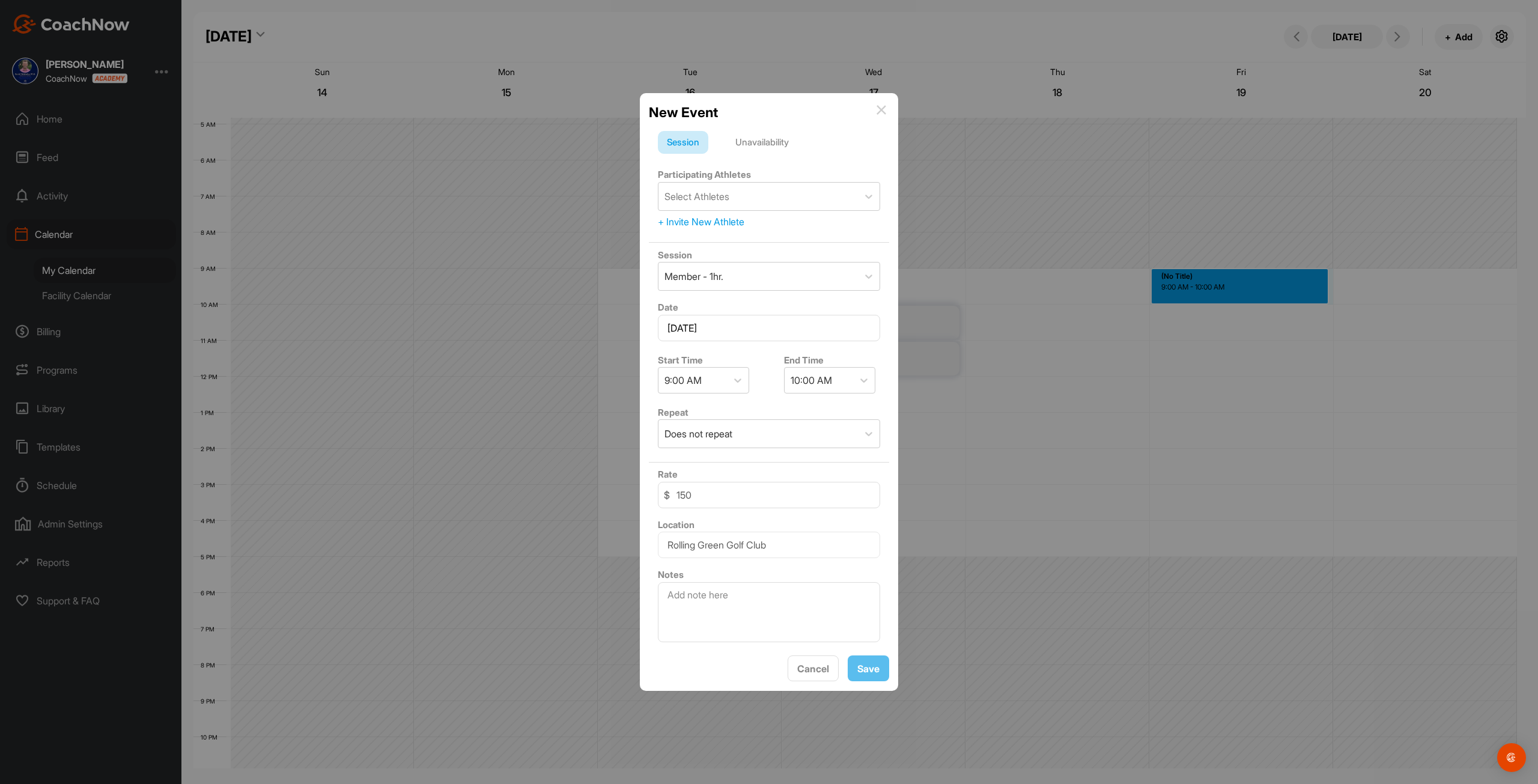
click at [765, 140] on div "Unavailability" at bounding box center [762, 143] width 72 height 23
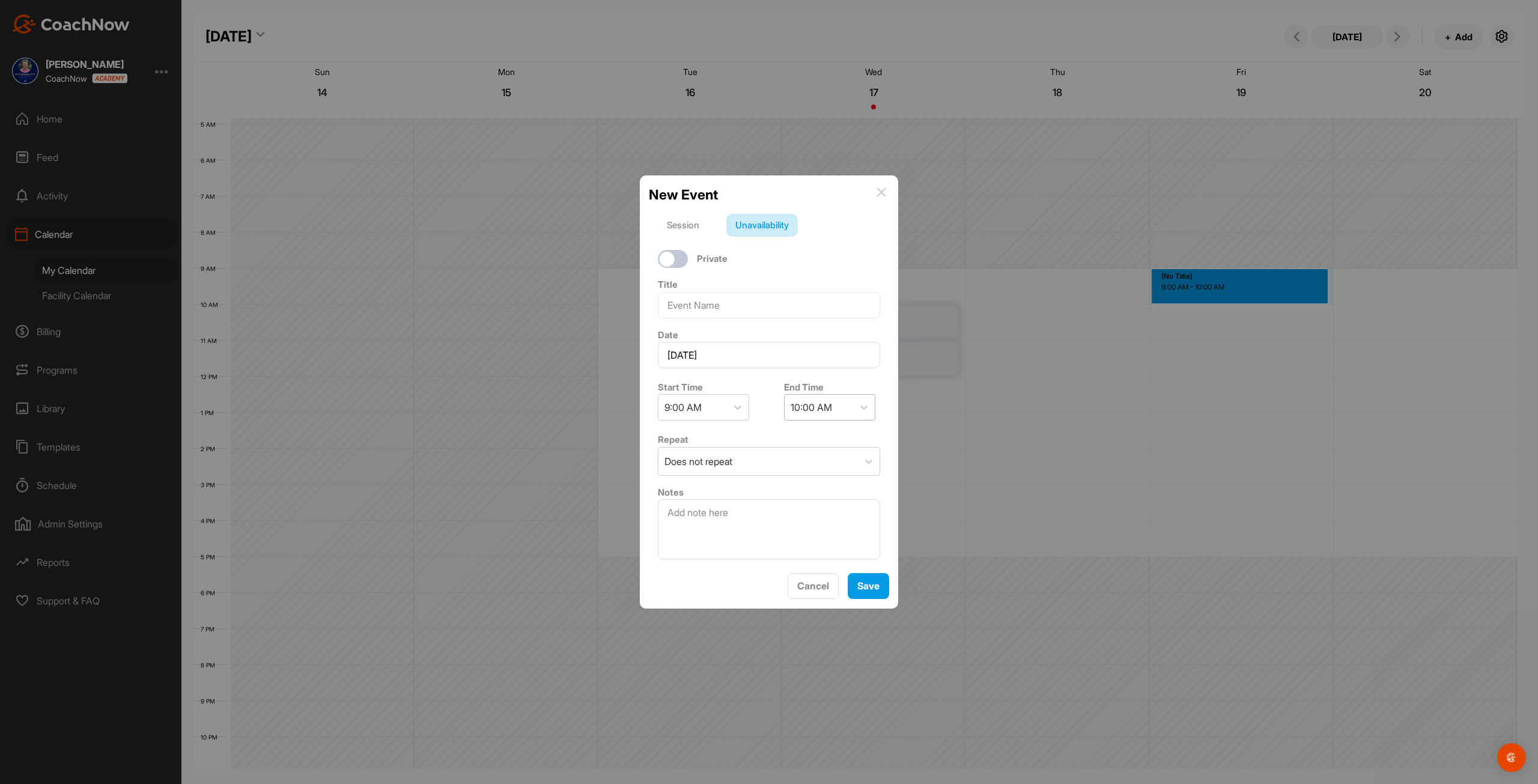
click at [808, 409] on div "10:00 AM" at bounding box center [811, 407] width 42 height 14
click at [822, 592] on div "11:45 PM" at bounding box center [824, 591] width 91 height 24
click at [851, 589] on button "Save" at bounding box center [869, 586] width 42 height 26
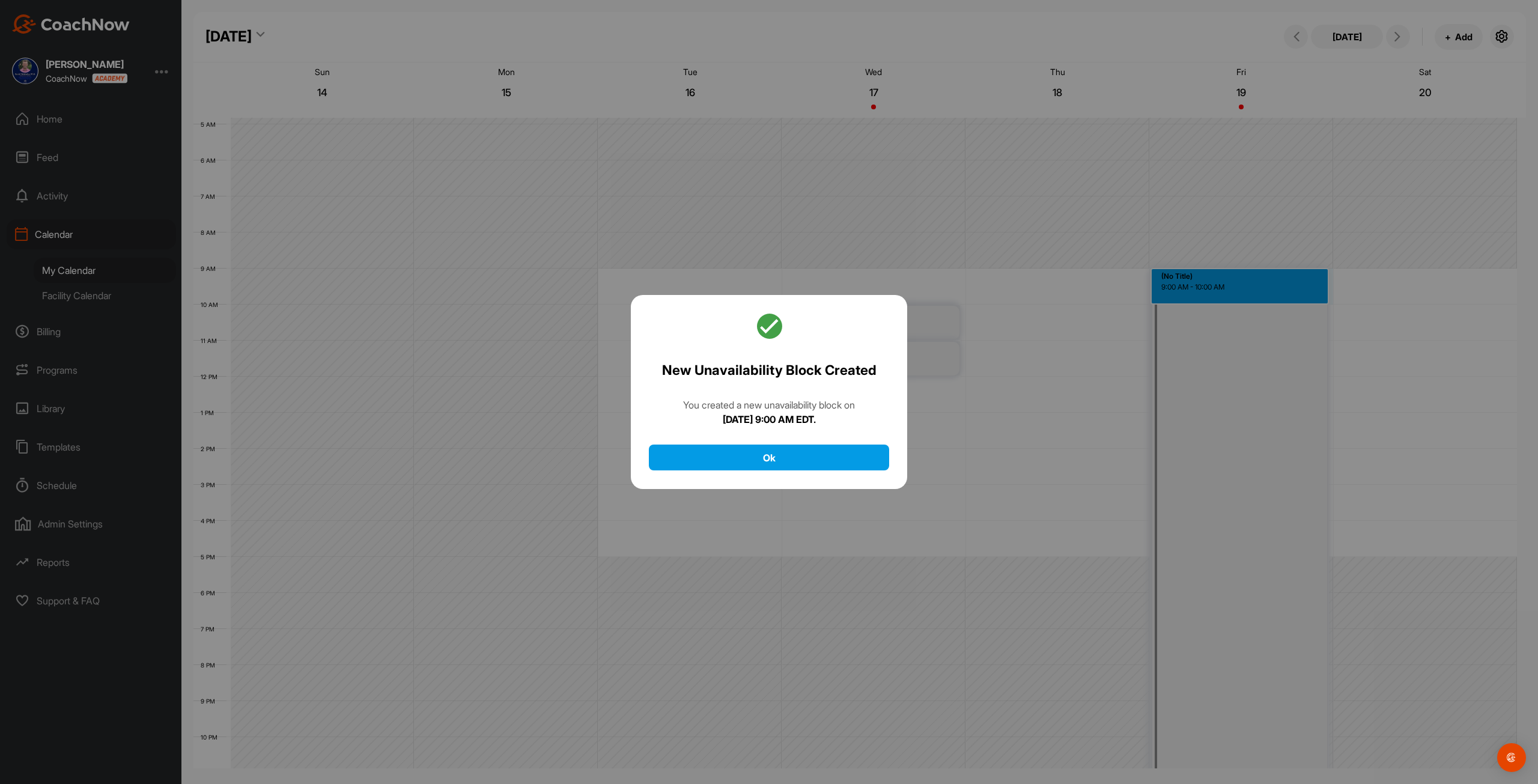
click at [768, 473] on div "New Unavailability Block Created You created a new unavailability block on Frid…" at bounding box center [769, 393] width 277 height 195
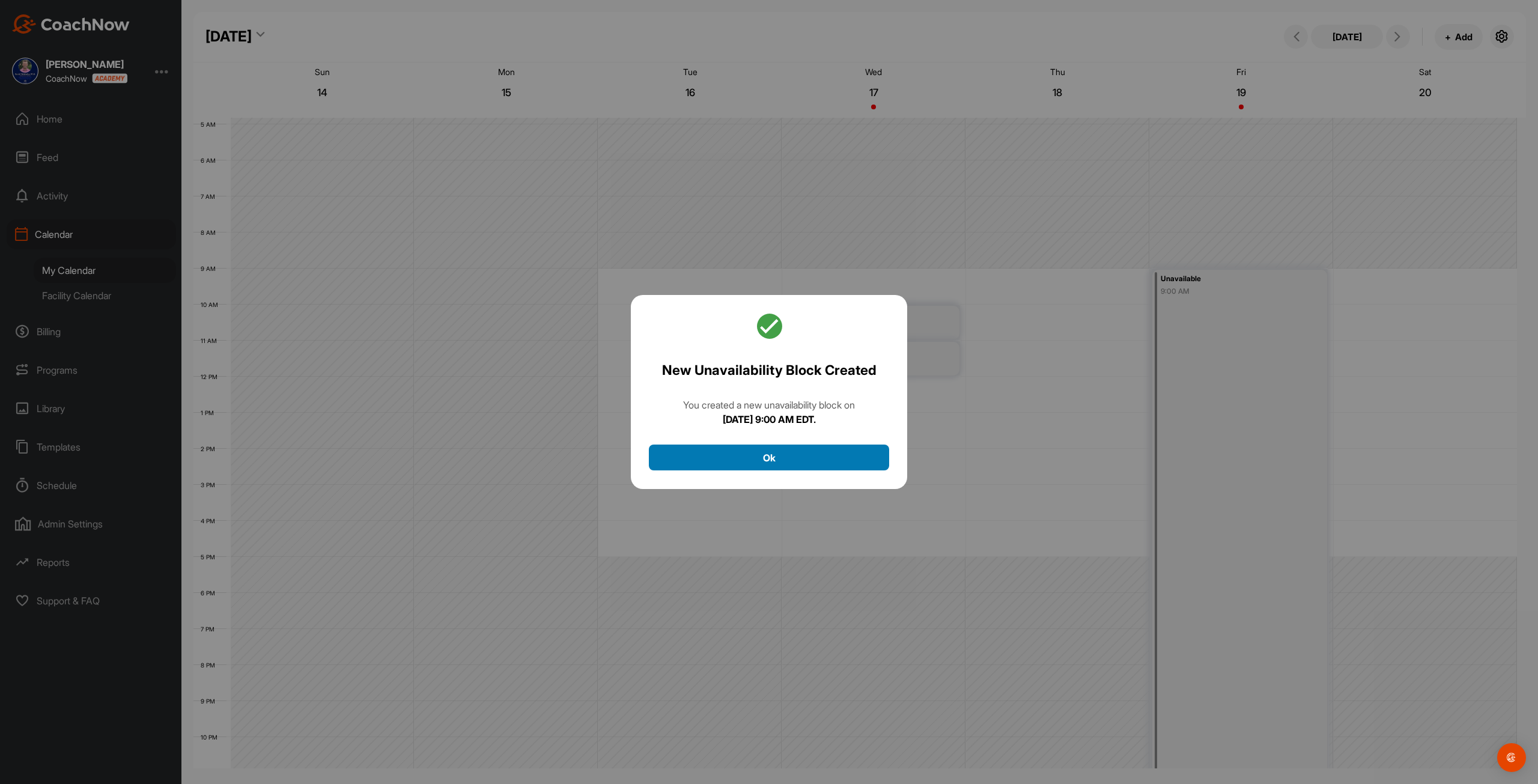
click at [783, 466] on button "Ok" at bounding box center [768, 457] width 240 height 26
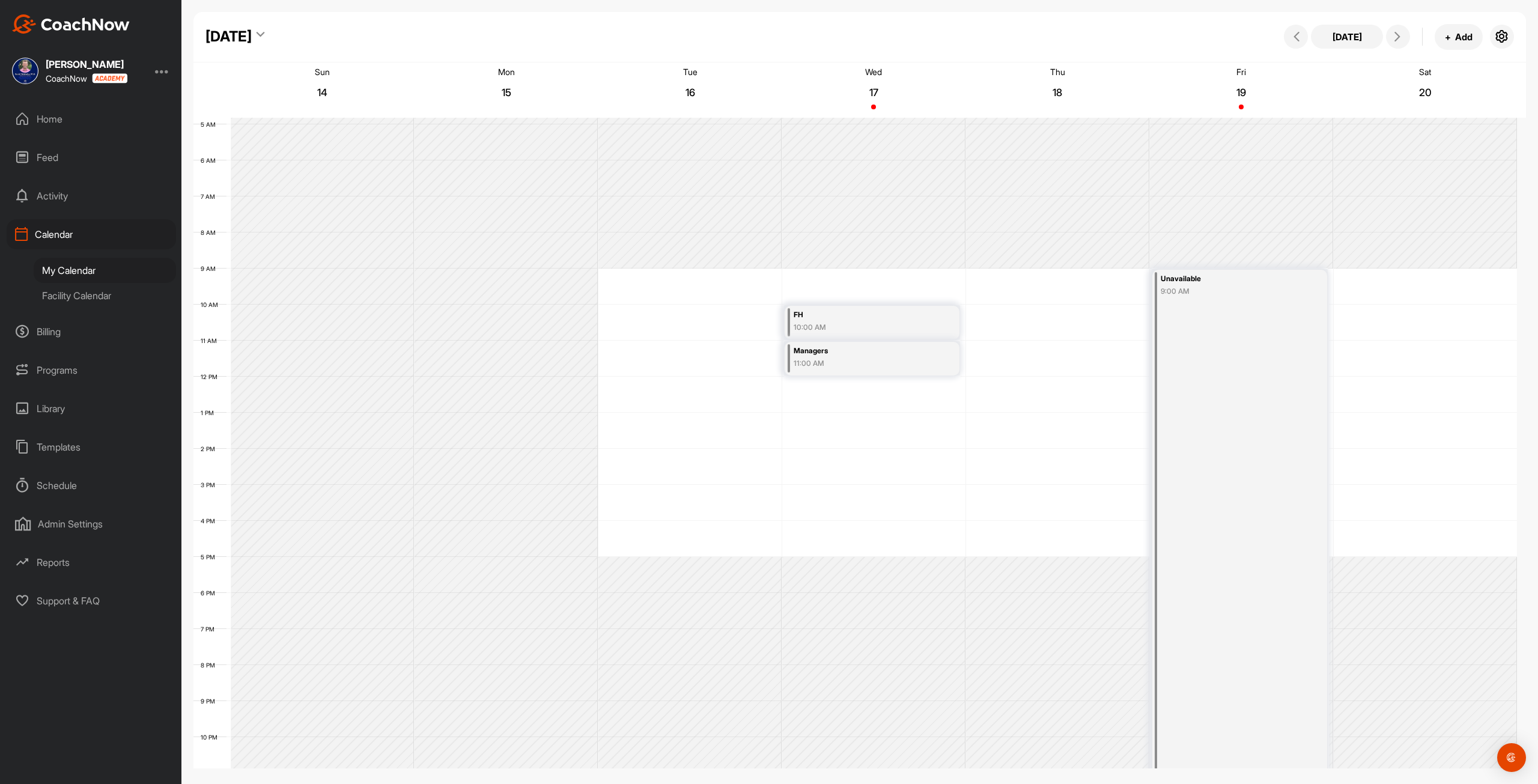
click at [1388, 281] on div "12 AM 1 AM 2 AM 3 AM 4 AM 5 AM 6 AM 7 AM 8 AM 9 AM 10 AM 11 AM 12 PM 1 PM 2 PM …" at bounding box center [855, 376] width 1323 height 865
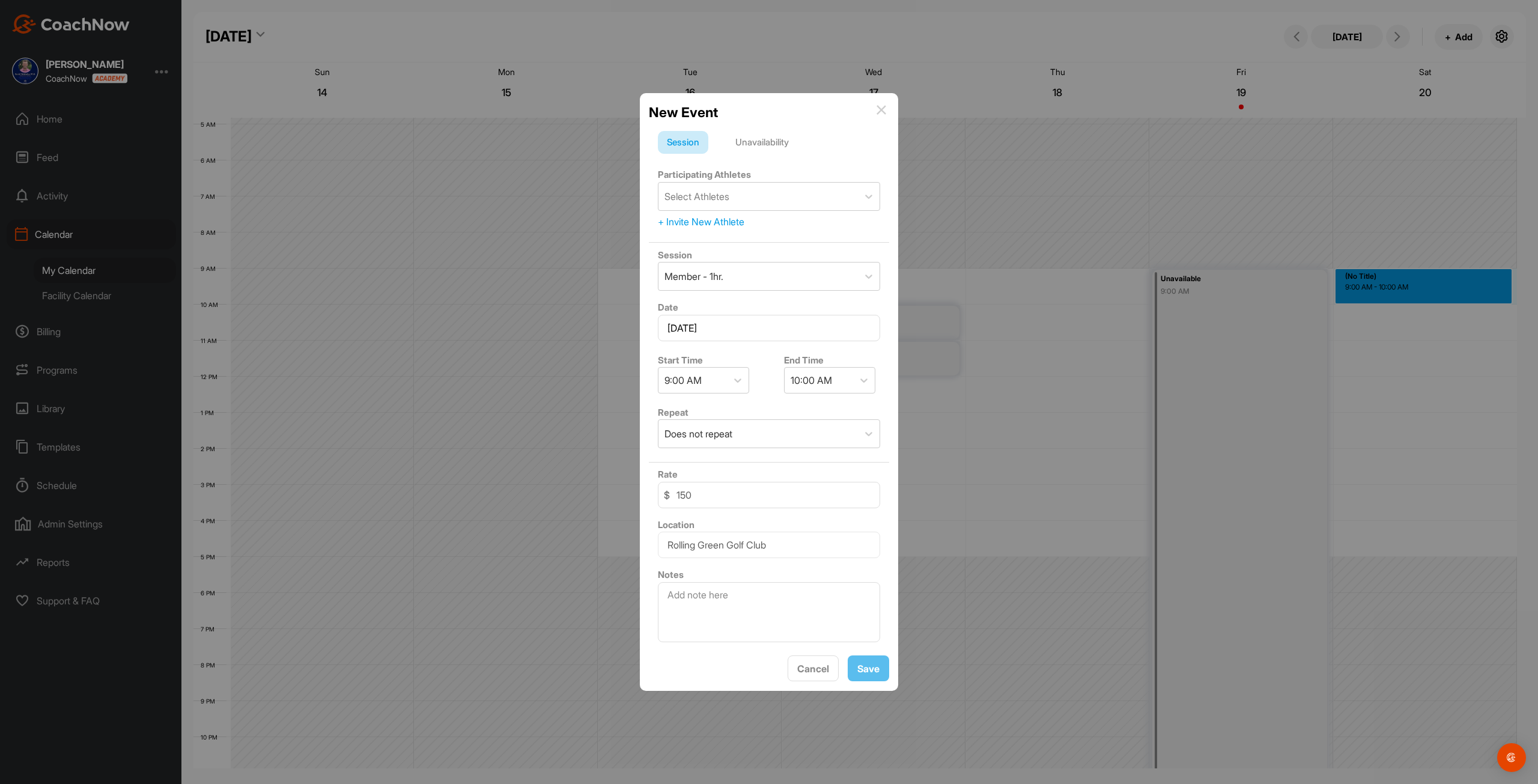
click at [788, 142] on div "Unavailability" at bounding box center [762, 143] width 72 height 23
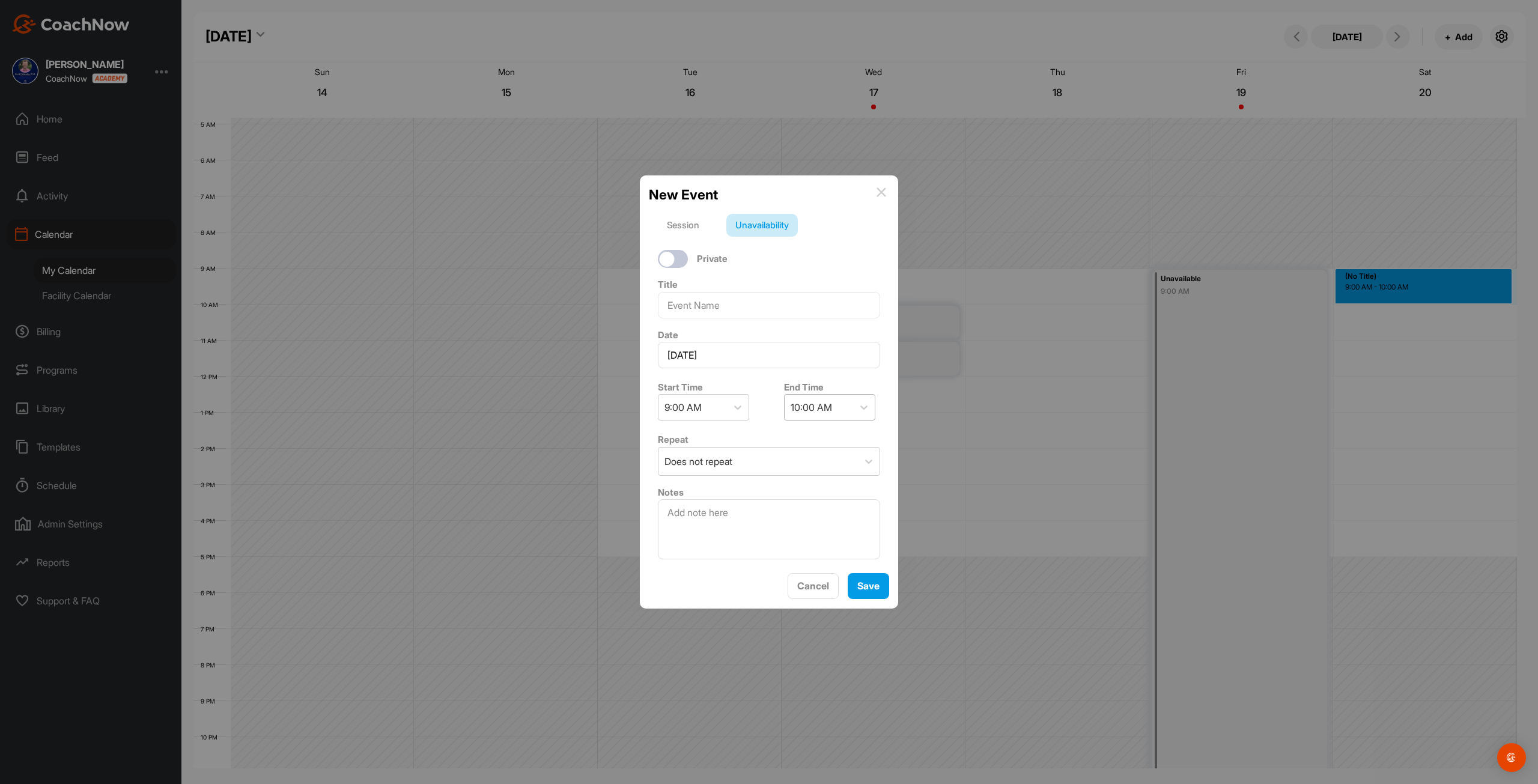
click at [816, 404] on div "10:00 AM" at bounding box center [811, 407] width 42 height 14
click at [830, 594] on div "11:45 PM" at bounding box center [824, 591] width 91 height 24
click at [861, 591] on button "Save" at bounding box center [869, 586] width 42 height 26
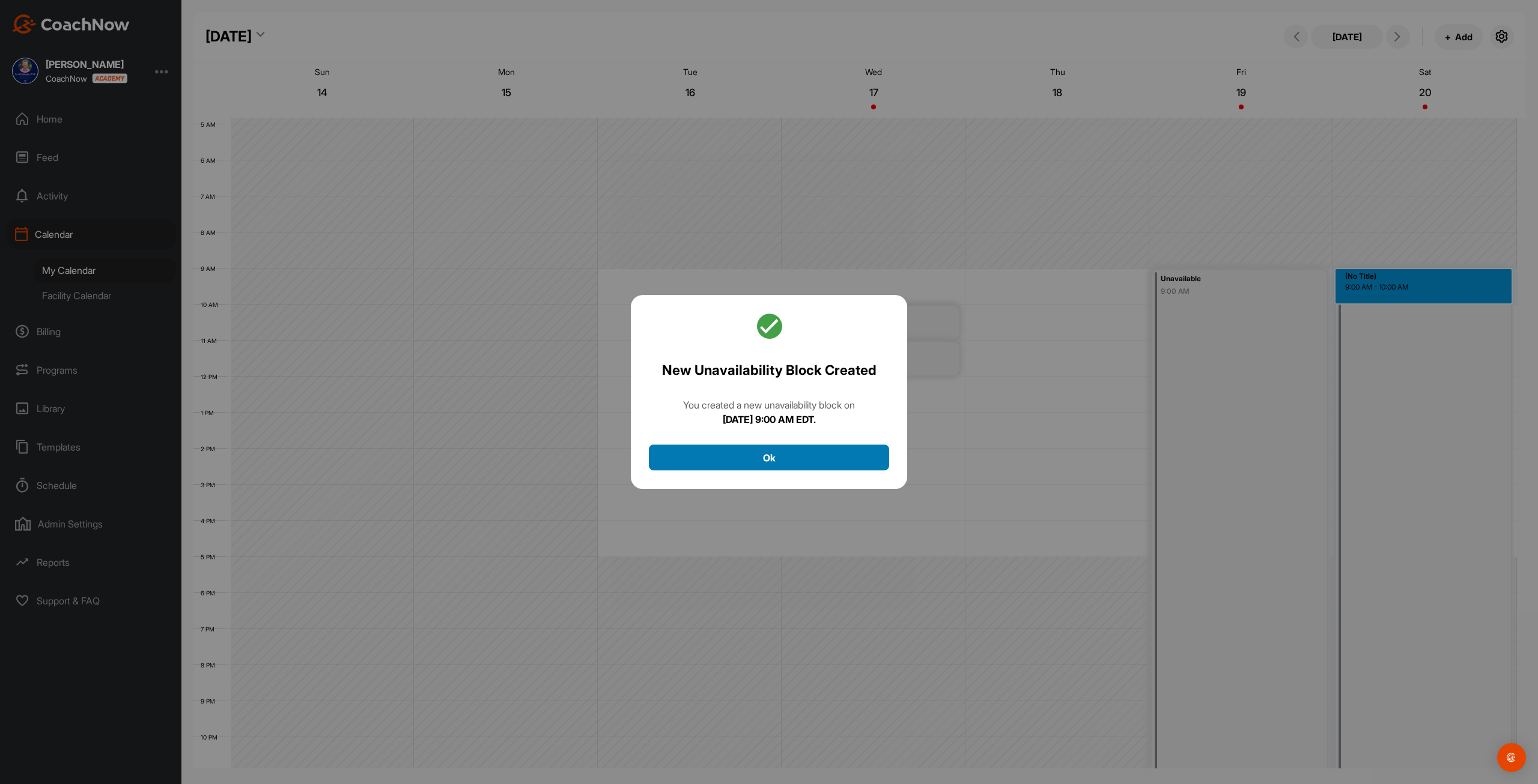
click at [844, 456] on button "Ok" at bounding box center [768, 457] width 240 height 26
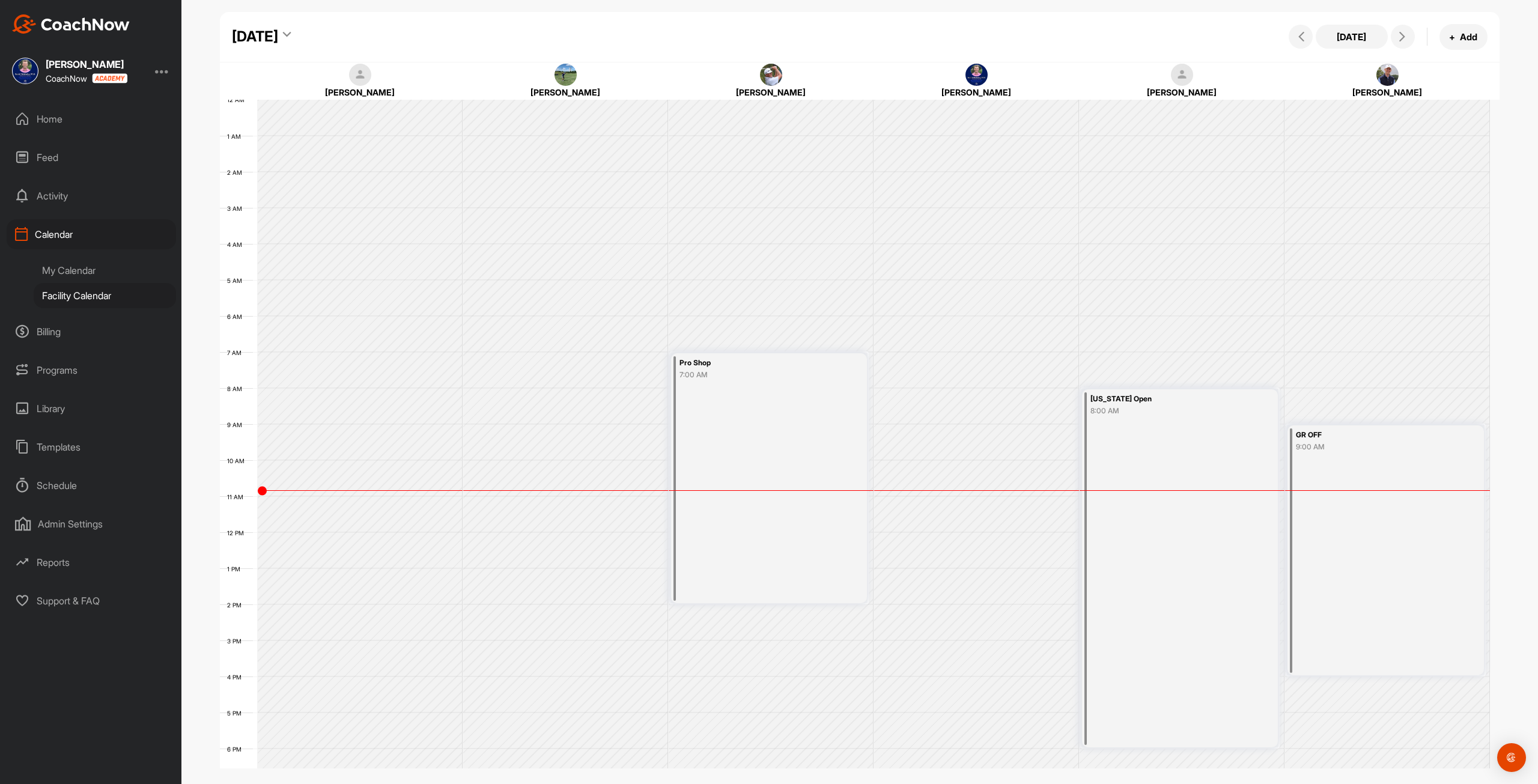
scroll to position [173, 0]
